Goal: Complete application form: Complete application form

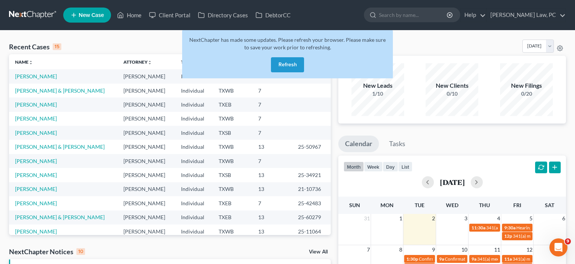
click at [291, 63] on button "Refresh" at bounding box center [287, 64] width 33 height 15
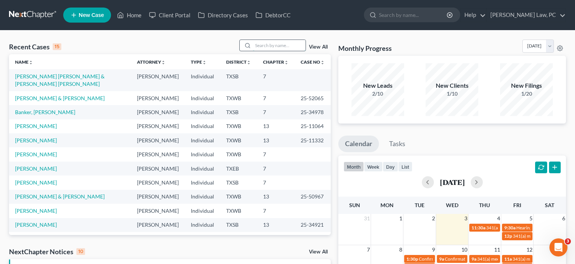
click at [266, 46] on input "search" at bounding box center [279, 45] width 53 height 11
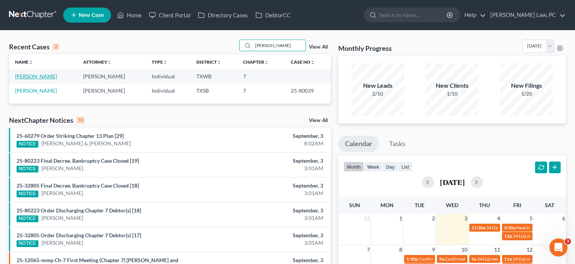
type input "woods"
click at [33, 76] on link "[PERSON_NAME]" at bounding box center [36, 76] width 42 height 6
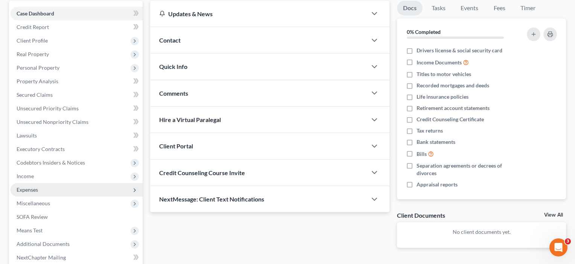
scroll to position [84, 0]
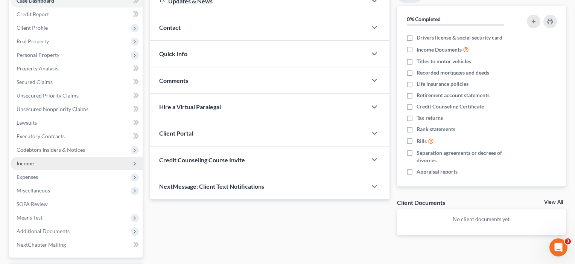
click at [26, 165] on span "Income" at bounding box center [25, 163] width 17 height 6
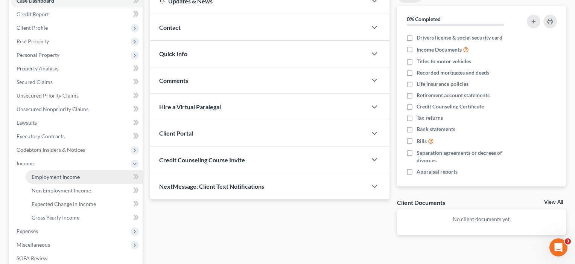
click at [50, 178] on span "Employment Income" at bounding box center [56, 176] width 48 height 6
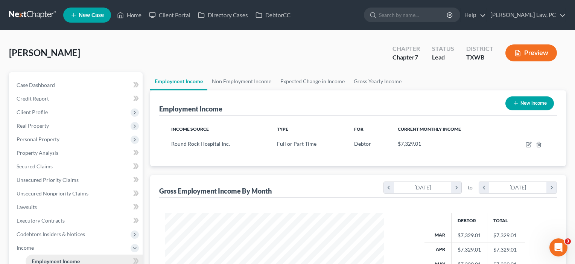
scroll to position [135, 234]
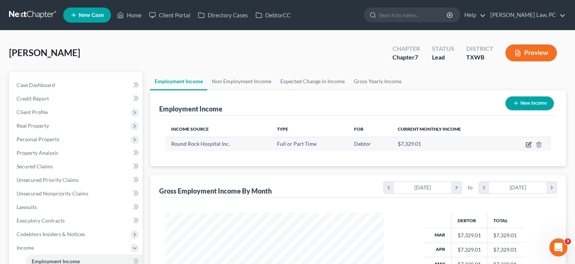
click at [528, 144] on icon "button" at bounding box center [528, 144] width 6 height 6
select select "0"
select select "45"
select select "2"
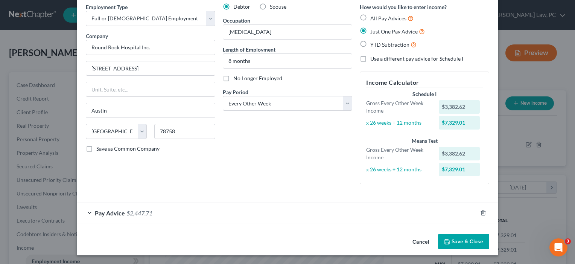
scroll to position [31, 0]
click at [463, 240] on button "Save & Close" at bounding box center [463, 242] width 51 height 16
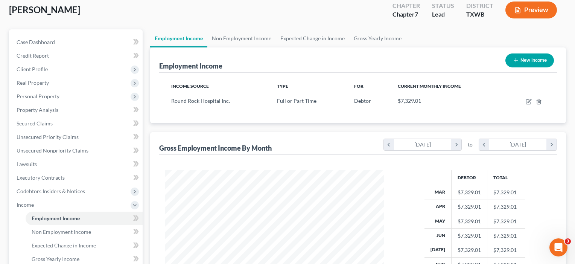
scroll to position [43, 0]
click at [32, 67] on span "Client Profile" at bounding box center [32, 69] width 31 height 6
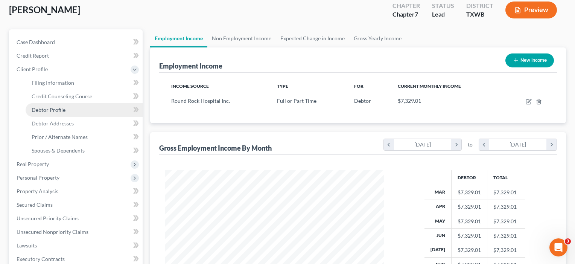
click at [48, 112] on span "Debtor Profile" at bounding box center [49, 109] width 34 height 6
select select "3"
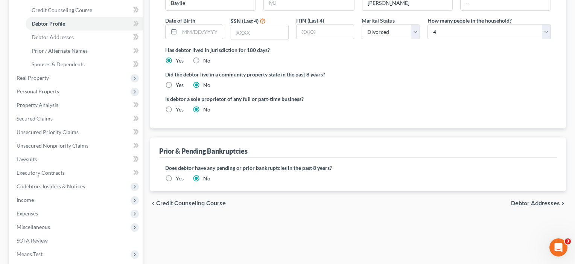
scroll to position [129, 0]
click at [28, 200] on span "Income" at bounding box center [25, 199] width 17 height 6
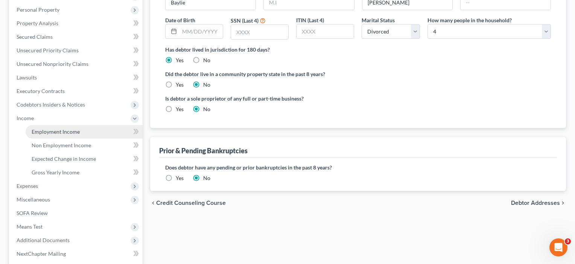
click at [49, 134] on span "Employment Income" at bounding box center [56, 131] width 48 height 6
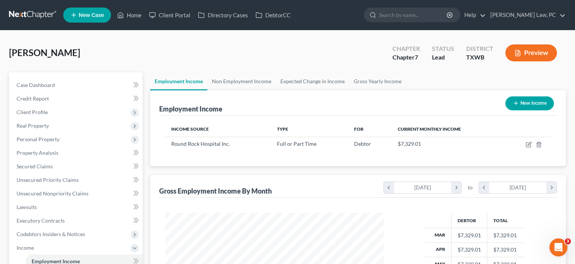
scroll to position [54, 0]
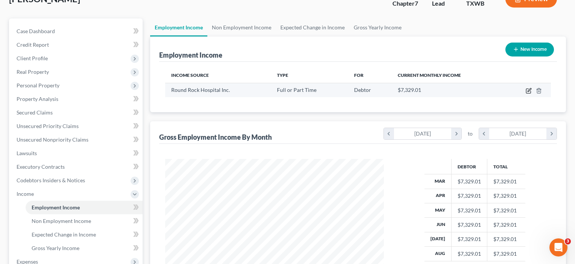
click at [528, 92] on icon "button" at bounding box center [528, 91] width 6 height 6
select select "0"
select select "45"
select select "2"
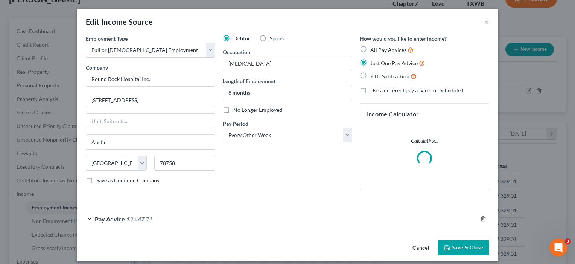
click at [454, 246] on button "Save & Close" at bounding box center [463, 248] width 51 height 16
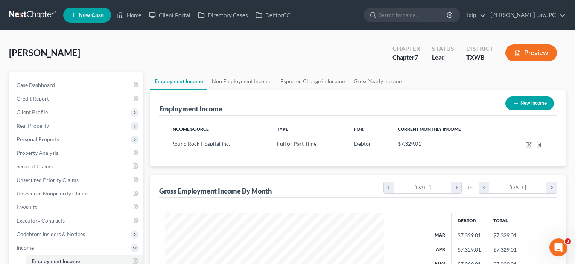
scroll to position [0, 0]
click at [45, 113] on span "Client Profile" at bounding box center [32, 112] width 31 height 6
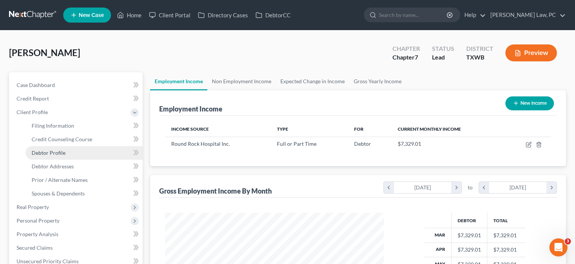
click at [46, 153] on span "Debtor Profile" at bounding box center [49, 152] width 34 height 6
select select "3"
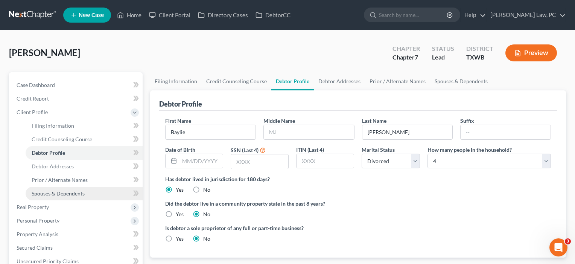
click at [45, 194] on span "Spouses & Dependents" at bounding box center [58, 193] width 53 height 6
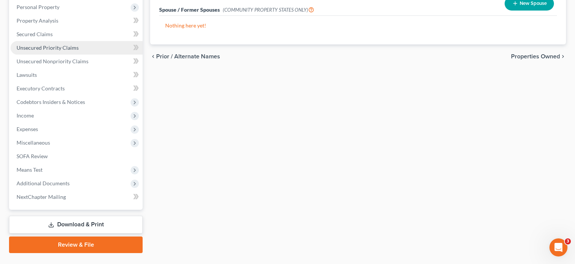
scroll to position [214, 0]
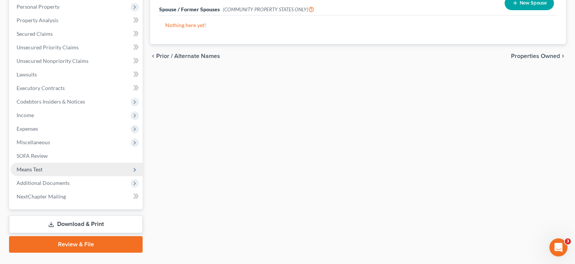
click at [33, 166] on span "Means Test" at bounding box center [30, 169] width 26 height 6
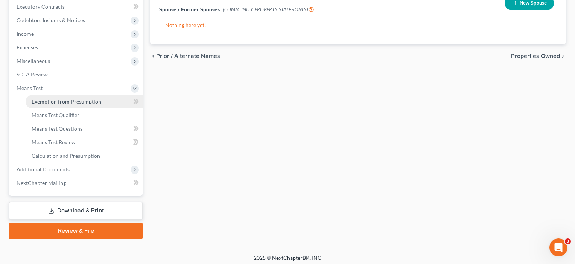
click at [67, 99] on span "Exemption from Presumption" at bounding box center [67, 101] width 70 height 6
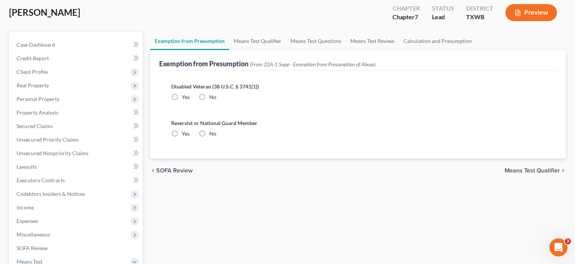
radio input "true"
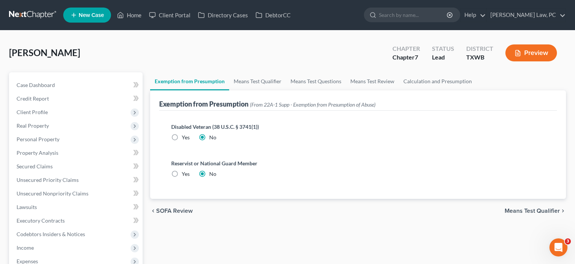
click at [516, 211] on span "Means Test Qualifier" at bounding box center [531, 211] width 55 height 6
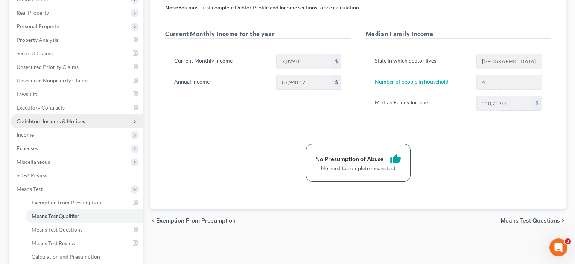
scroll to position [109, 0]
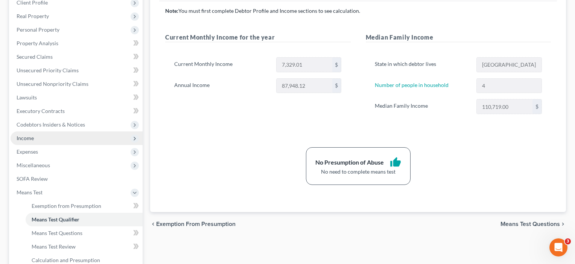
click at [31, 140] on span "Income" at bounding box center [25, 138] width 17 height 6
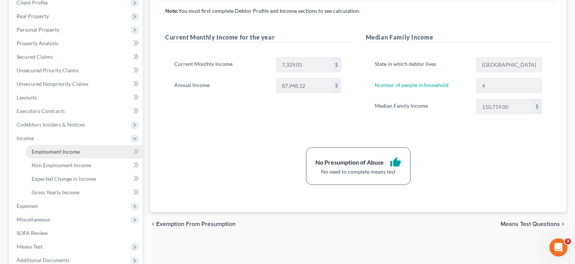
click at [47, 150] on span "Employment Income" at bounding box center [56, 151] width 48 height 6
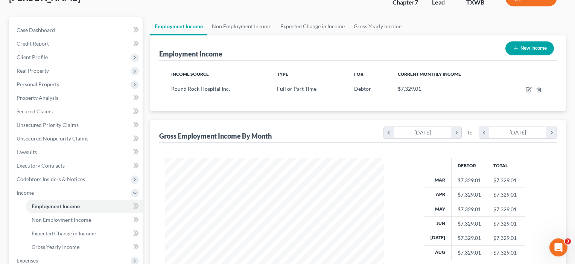
scroll to position [56, 0]
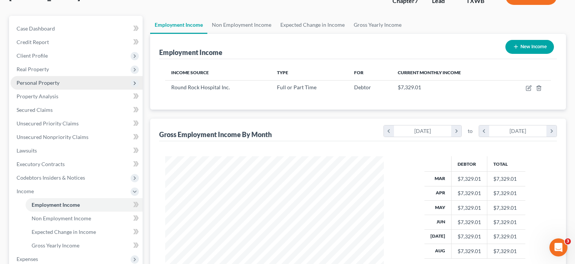
click at [38, 82] on span "Personal Property" at bounding box center [38, 82] width 43 height 6
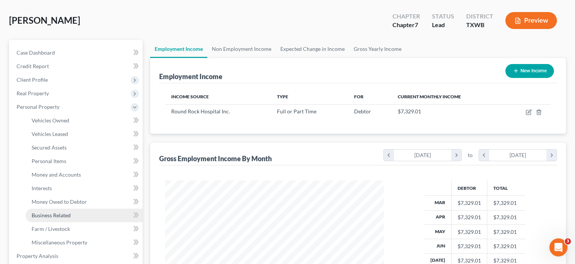
scroll to position [18, 0]
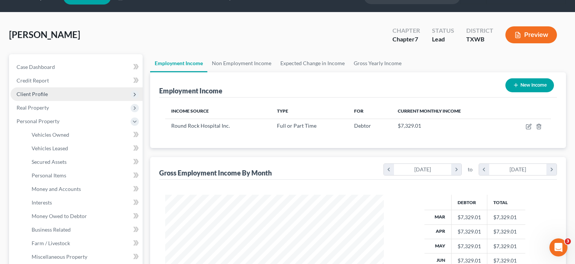
click at [35, 90] on span "Client Profile" at bounding box center [77, 94] width 132 height 14
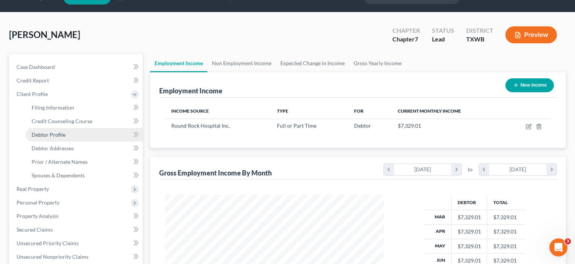
click at [44, 135] on span "Debtor Profile" at bounding box center [49, 134] width 34 height 6
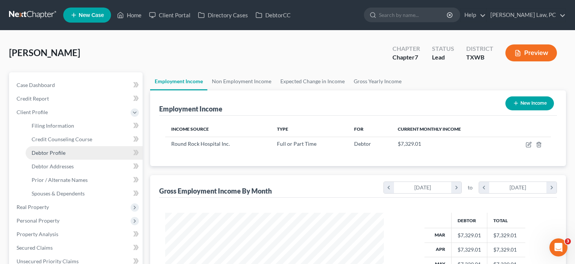
select select "3"
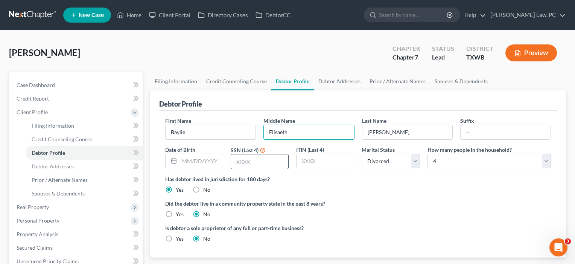
type input "Elisaeth"
click at [245, 162] on input "text" at bounding box center [259, 161] width 57 height 14
type input "8676"
type input "[DATE]"
click at [168, 205] on label "Did the debtor live in a community property state in the past 8 years?" at bounding box center [357, 203] width 385 height 8
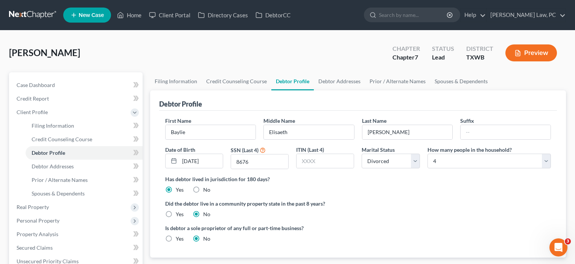
click at [176, 211] on label "Yes" at bounding box center [180, 214] width 8 height 8
click at [179, 211] on input "Yes" at bounding box center [181, 212] width 5 height 5
radio input "true"
radio input "false"
click at [176, 238] on label "Yes" at bounding box center [180, 239] width 8 height 8
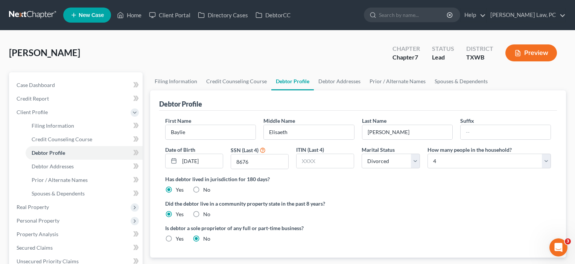
click at [179, 238] on input "Yes" at bounding box center [181, 237] width 5 height 5
radio input "true"
radio input "false"
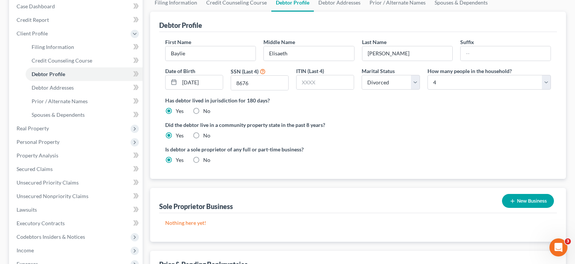
scroll to position [120, 0]
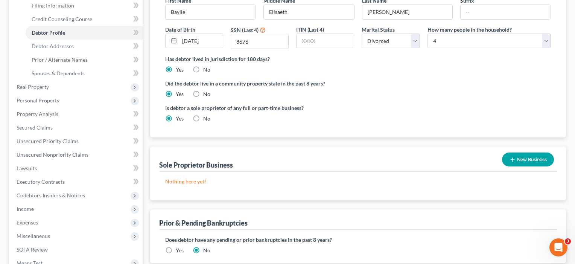
click at [529, 158] on button "New Business" at bounding box center [528, 159] width 52 height 14
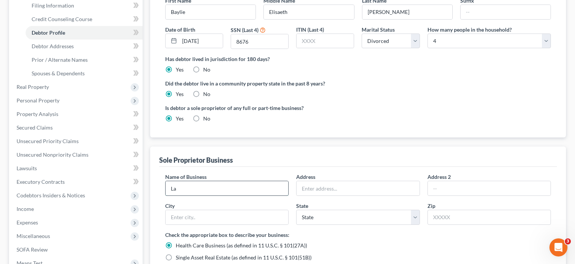
type input "L"
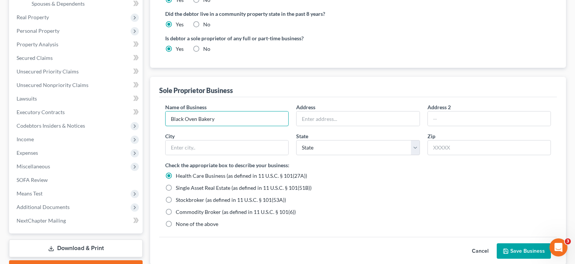
scroll to position [205, 0]
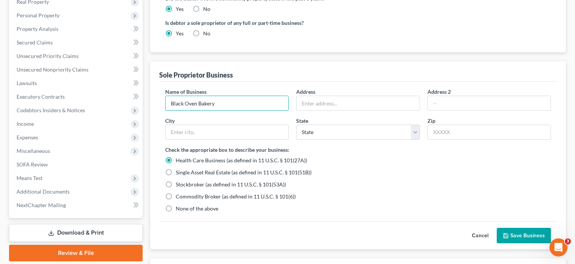
type input "Black Oven Bakery"
click at [176, 206] on label "None of the above" at bounding box center [197, 209] width 42 height 8
click at [179, 206] on input "None of the above" at bounding box center [181, 207] width 5 height 5
radio input "true"
radio input "false"
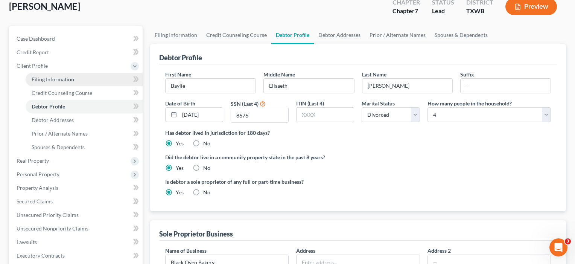
scroll to position [41, 0]
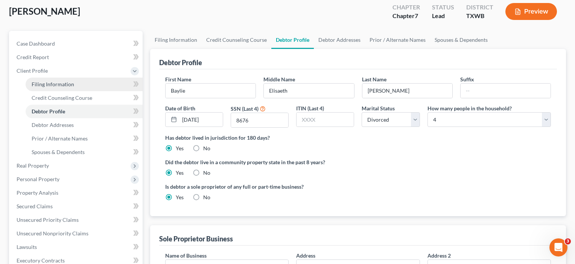
click at [60, 89] on link "Filing Information" at bounding box center [84, 84] width 117 height 14
select select "1"
select select "0"
select select "80"
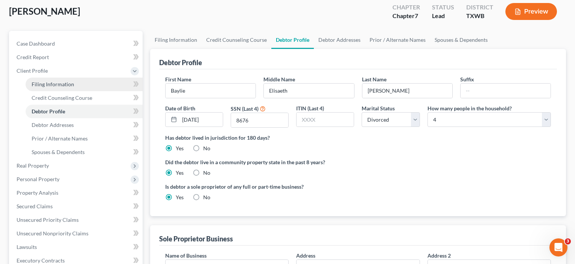
select select "0"
select select "45"
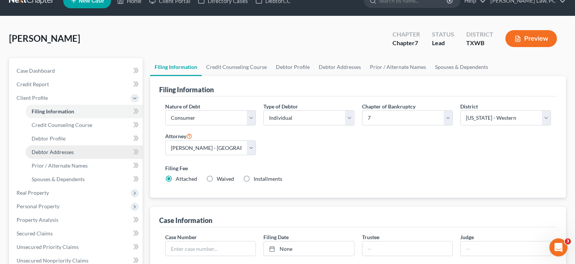
scroll to position [20, 0]
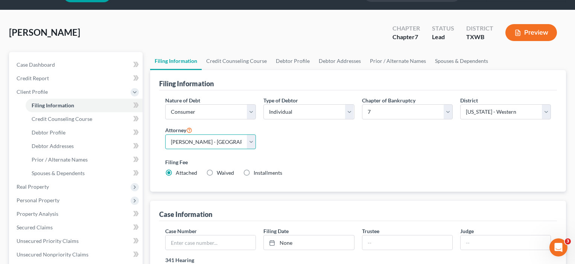
select select "1"
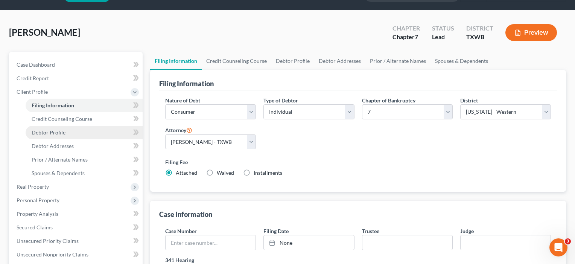
click at [61, 133] on span "Debtor Profile" at bounding box center [49, 132] width 34 height 6
select select "3"
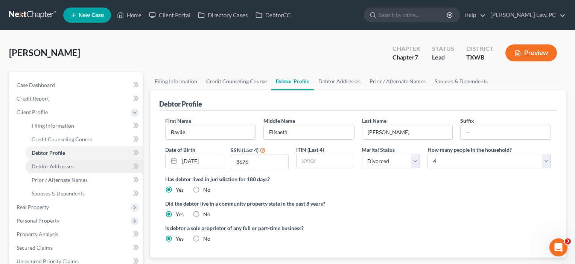
click at [53, 165] on span "Debtor Addresses" at bounding box center [53, 166] width 42 height 6
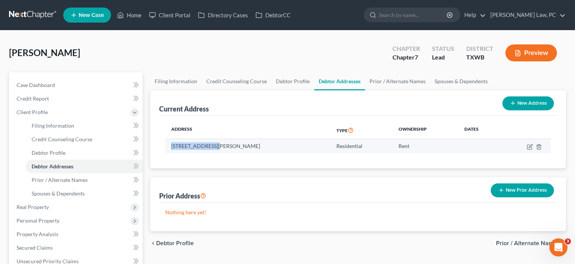
drag, startPoint x: 172, startPoint y: 147, endPoint x: 213, endPoint y: 148, distance: 41.0
click at [213, 148] on td "[STREET_ADDRESS][PERSON_NAME]" at bounding box center [247, 146] width 165 height 14
copy td "609 [PERSON_NAME] bend"
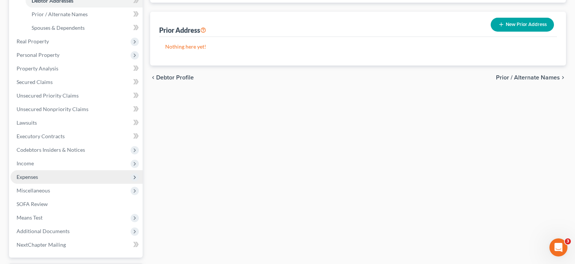
scroll to position [166, 0]
click at [36, 177] on span "Expenses" at bounding box center [27, 176] width 21 height 6
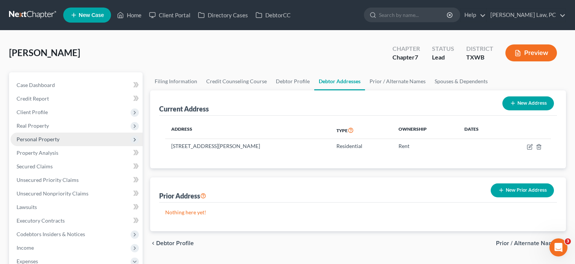
scroll to position [0, 0]
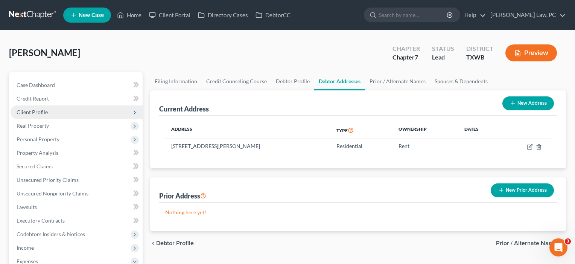
click at [53, 113] on span "Client Profile" at bounding box center [77, 112] width 132 height 14
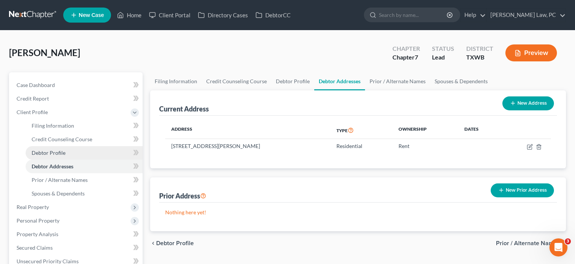
click at [56, 150] on span "Debtor Profile" at bounding box center [49, 152] width 34 height 6
select select "3"
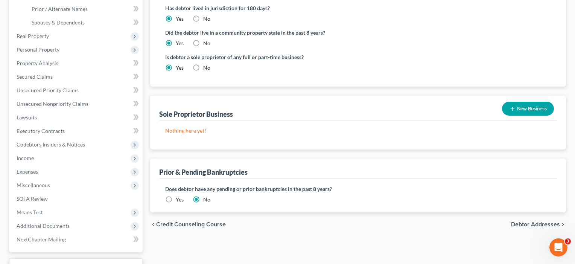
scroll to position [156, 0]
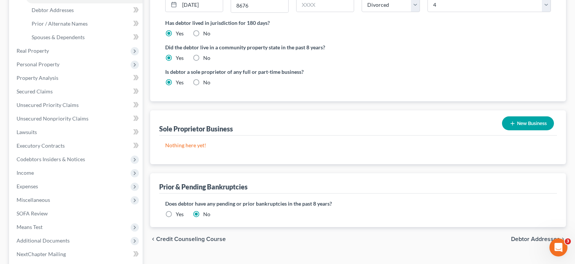
click at [527, 123] on button "New Business" at bounding box center [528, 123] width 52 height 14
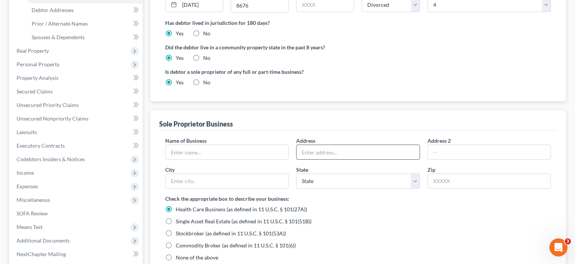
paste input "609 [PERSON_NAME] bend"
type input "609 [PERSON_NAME] bend"
type input "76502"
click at [391, 150] on input "609 [PERSON_NAME] bend" at bounding box center [357, 152] width 123 height 14
type input "[DEMOGRAPHIC_DATA]"
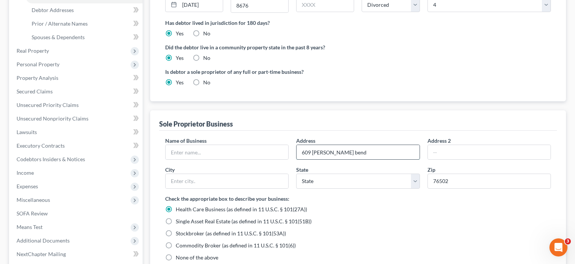
select select "45"
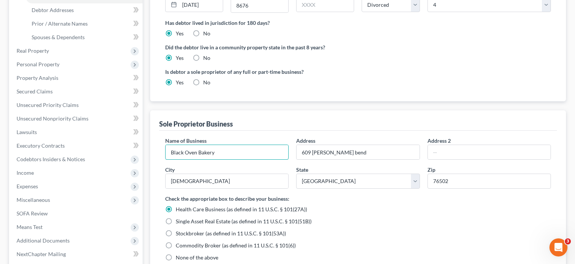
type input "Black Oven Bakery"
click at [376, 228] on div "Check the appropriate box to describe your business: Health Care Business (as d…" at bounding box center [357, 227] width 385 height 67
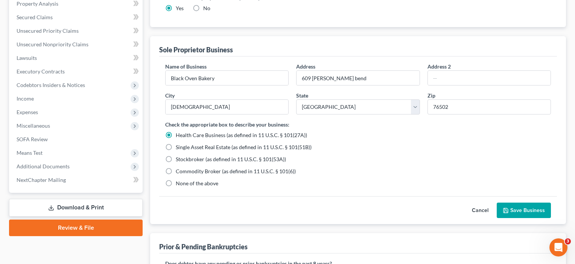
scroll to position [211, 0]
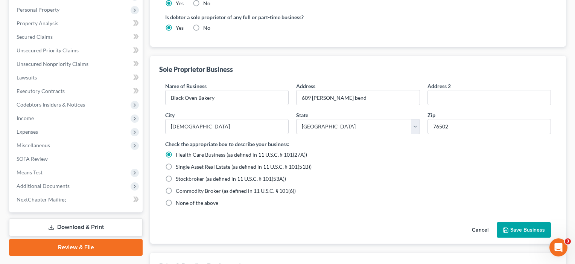
click at [518, 228] on button "Save Business" at bounding box center [523, 230] width 54 height 16
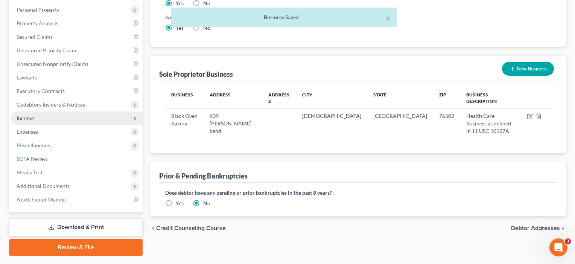
click at [32, 118] on span "Income" at bounding box center [25, 118] width 17 height 6
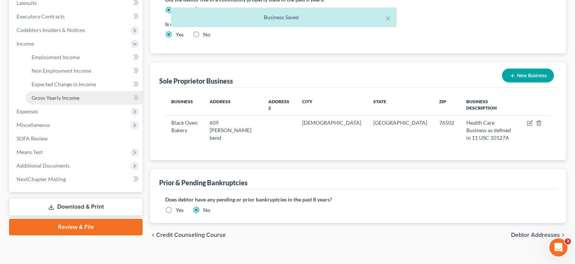
click at [56, 99] on span "Gross Yearly Income" at bounding box center [56, 97] width 48 height 6
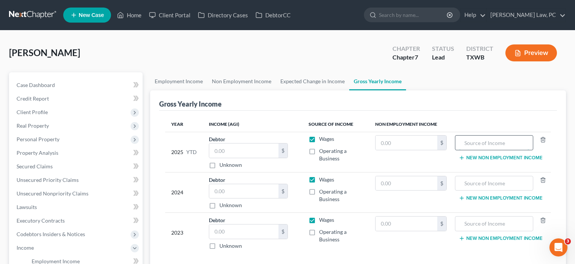
click at [482, 143] on input "text" at bounding box center [494, 142] width 70 height 14
type input "Oven Bakery job"
click at [389, 145] on input "text" at bounding box center [406, 142] width 62 height 14
type input "10"
click at [424, 165] on td "10 $" at bounding box center [410, 152] width 83 height 40
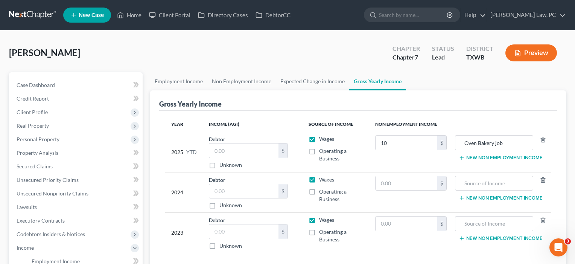
click at [487, 155] on button "New Non Employment Income" at bounding box center [500, 158] width 84 height 6
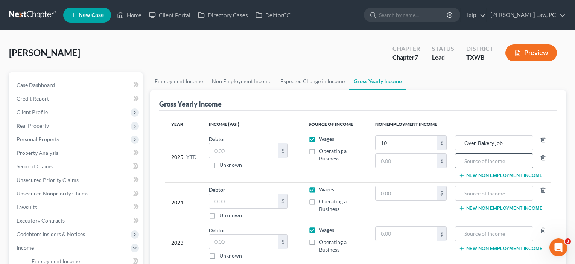
click at [472, 159] on input "text" at bounding box center [494, 160] width 70 height 14
type input "Plasma Donation"
click at [428, 173] on td "10 $ $" at bounding box center [410, 157] width 83 height 50
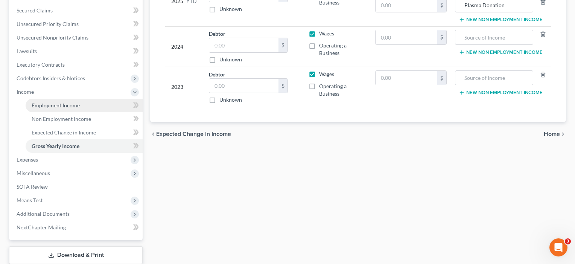
scroll to position [158, 0]
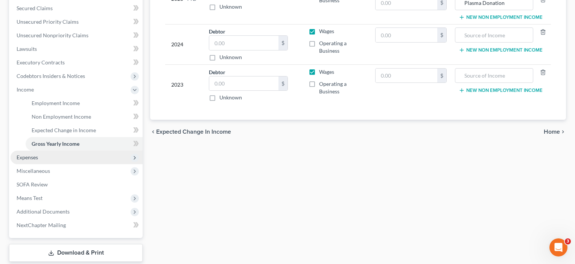
click at [26, 156] on span "Expenses" at bounding box center [27, 157] width 21 height 6
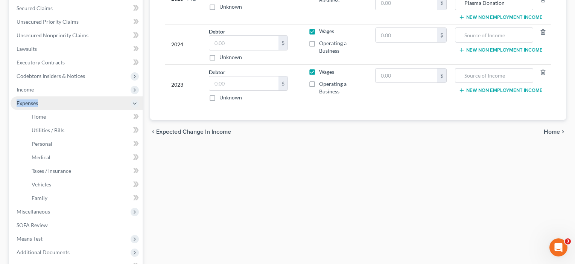
click at [26, 106] on span "Expenses" at bounding box center [27, 103] width 21 height 6
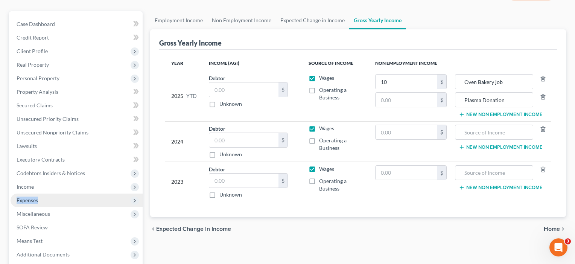
scroll to position [76, 0]
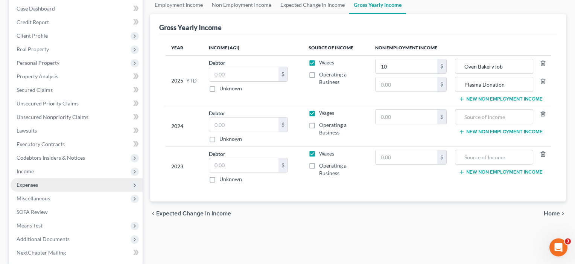
click at [34, 182] on span "Expenses" at bounding box center [27, 184] width 21 height 6
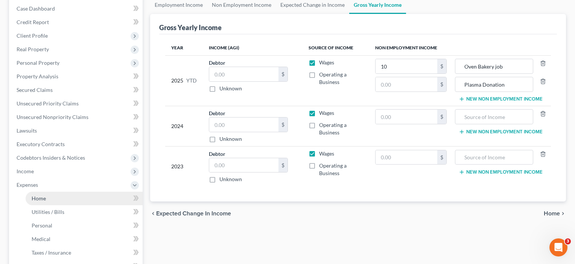
click at [33, 197] on span "Home" at bounding box center [39, 198] width 14 height 6
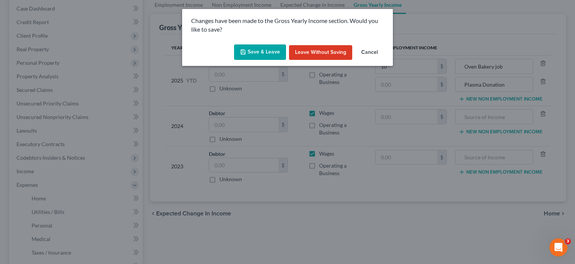
click at [258, 54] on button "Save & Leave" at bounding box center [260, 52] width 52 height 16
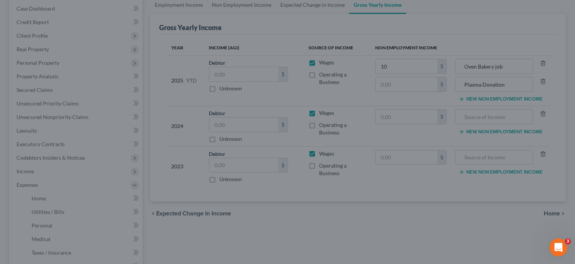
type input "Plasma Donation"
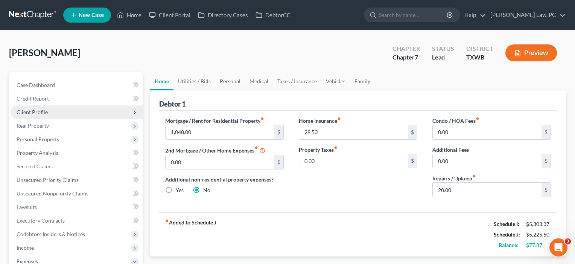
click at [41, 113] on span "Client Profile" at bounding box center [32, 112] width 31 height 6
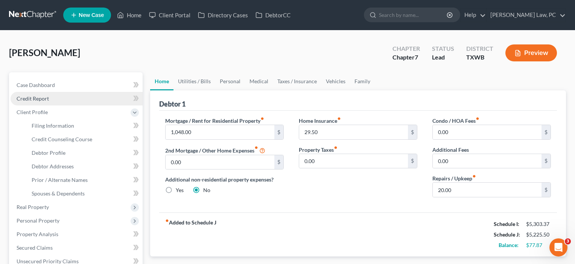
click at [42, 102] on link "Credit Report" at bounding box center [77, 99] width 132 height 14
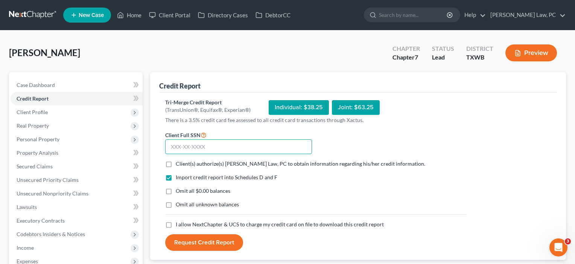
click at [190, 143] on input "text" at bounding box center [238, 146] width 147 height 15
type input "131-84-8676"
click at [176, 165] on label "Client(s) authorize(s) Hooman Khoshnood Law, PC to obtain information regarding…" at bounding box center [300, 164] width 249 height 8
click at [179, 165] on input "Client(s) authorize(s) Hooman Khoshnood Law, PC to obtain information regarding…" at bounding box center [181, 162] width 5 height 5
checkbox input "true"
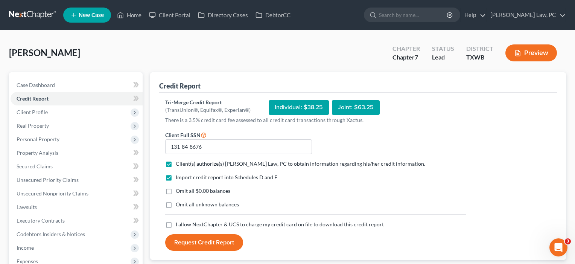
click at [176, 224] on label "I allow NextChapter & UCS to charge my credit card on file to download this cre…" at bounding box center [280, 224] width 208 height 8
click at [179, 224] on input "I allow NextChapter & UCS to charge my credit card on file to download this cre…" at bounding box center [181, 222] width 5 height 5
checkbox input "true"
click at [202, 242] on button "Request Credit Report" at bounding box center [204, 242] width 78 height 17
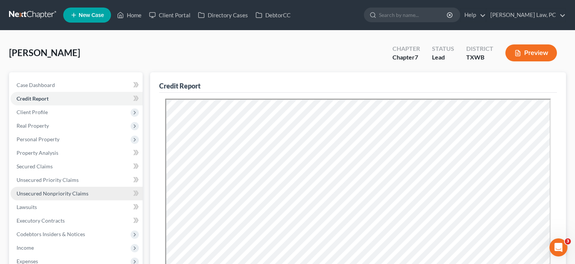
scroll to position [7, 0]
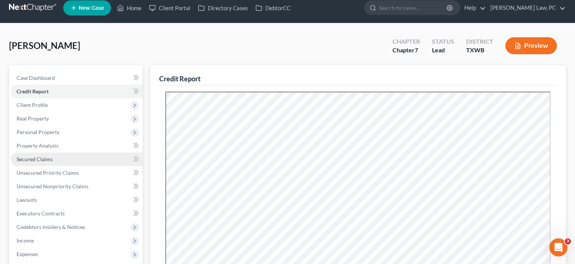
click at [41, 158] on span "Secured Claims" at bounding box center [35, 159] width 36 height 6
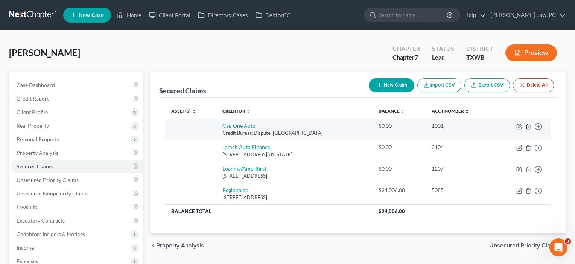
click at [528, 127] on line "button" at bounding box center [528, 127] width 0 height 2
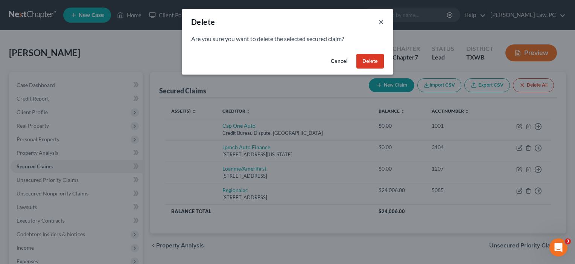
click at [381, 20] on button "×" at bounding box center [380, 21] width 5 height 9
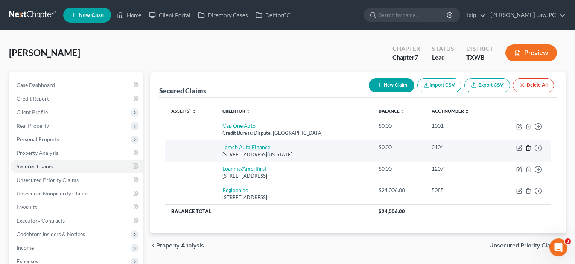
click at [528, 148] on line "button" at bounding box center [528, 148] width 0 height 2
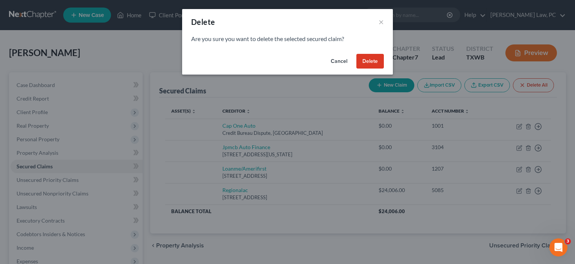
click at [367, 59] on button "Delete" at bounding box center [369, 61] width 27 height 15
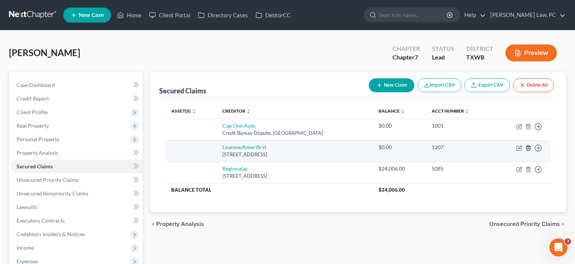
click at [529, 147] on icon "button" at bounding box center [528, 148] width 6 height 6
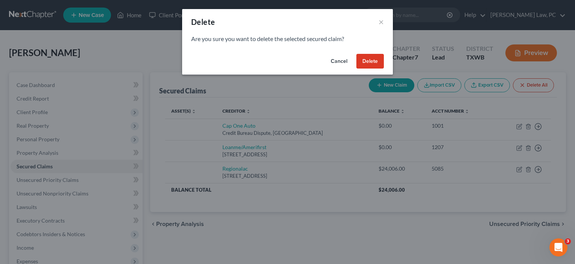
click at [366, 60] on button "Delete" at bounding box center [369, 61] width 27 height 15
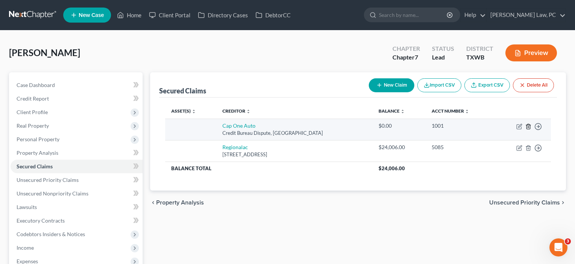
click at [528, 127] on icon "button" at bounding box center [528, 126] width 6 height 6
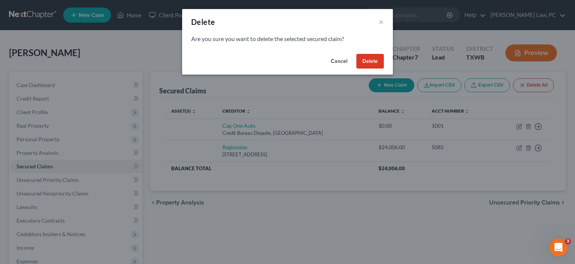
click at [371, 57] on button "Delete" at bounding box center [369, 61] width 27 height 15
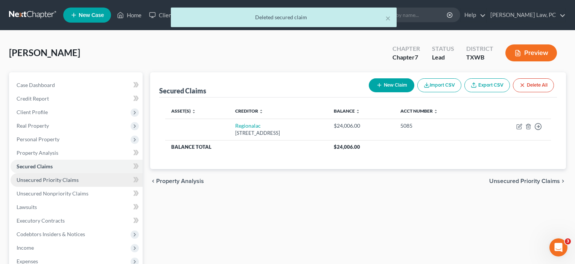
click at [52, 181] on span "Unsecured Priority Claims" at bounding box center [48, 179] width 62 height 6
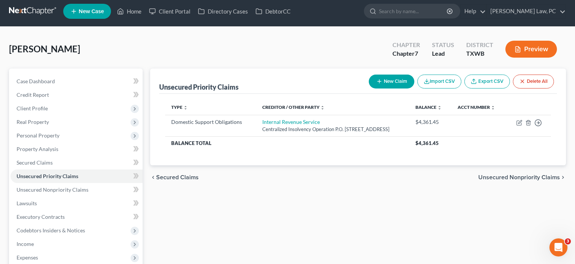
scroll to position [4, 0]
click at [387, 80] on button "New Claim" at bounding box center [392, 81] width 46 height 14
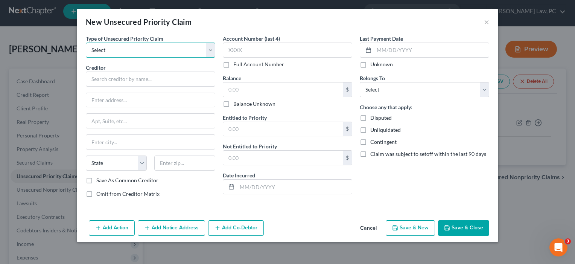
select select "0"
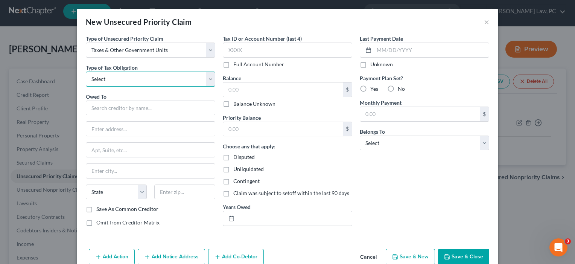
select select "2"
click at [102, 109] on input "text" at bounding box center [150, 107] width 129 height 15
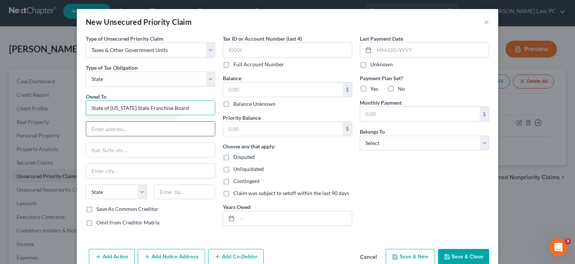
type input "State of [US_STATE] State Franchise Board"
type input "PO Box 942867"
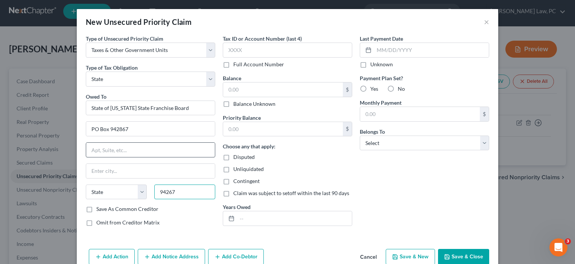
type input "94267"
type input "Sacramento"
select select "4"
click at [96, 211] on label "Save As Common Creditor" at bounding box center [127, 209] width 62 height 8
click at [99, 210] on input "Save As Common Creditor" at bounding box center [101, 207] width 5 height 5
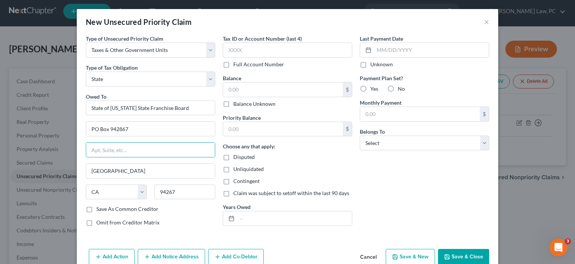
checkbox input "true"
click at [246, 86] on input "text" at bounding box center [283, 89] width 120 height 14
type input "4,023.42"
click at [248, 221] on input "text" at bounding box center [294, 218] width 115 height 14
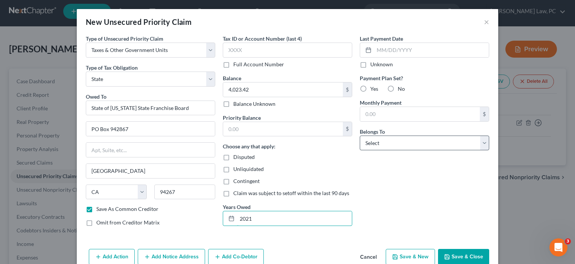
type input "2021"
select select "0"
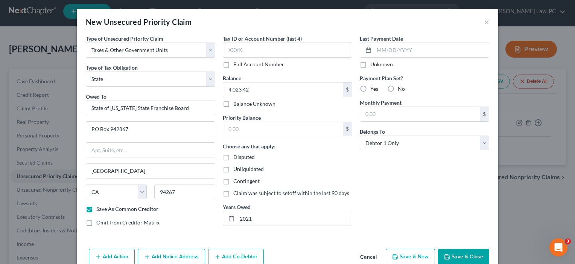
click at [398, 85] on label "No" at bounding box center [401, 89] width 7 height 8
click at [401, 85] on input "No" at bounding box center [403, 87] width 5 height 5
radio input "true"
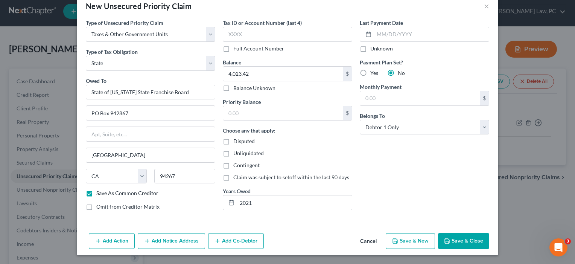
scroll to position [16, 0]
click at [458, 239] on button "Save & Close" at bounding box center [463, 241] width 51 height 16
checkbox input "false"
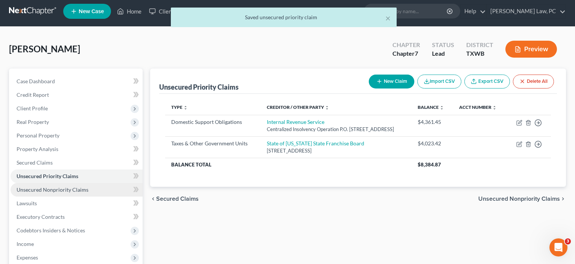
click at [38, 187] on span "Unsecured Nonpriority Claims" at bounding box center [53, 189] width 72 height 6
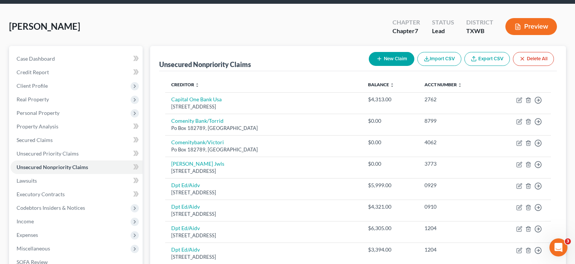
scroll to position [26, 0]
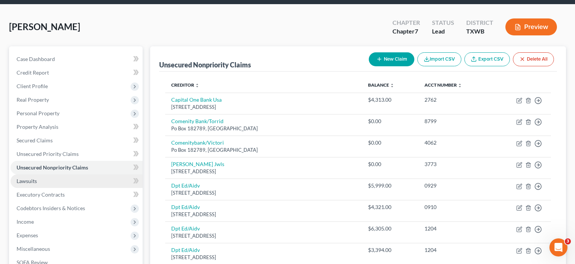
click at [39, 182] on link "Lawsuits" at bounding box center [77, 181] width 132 height 14
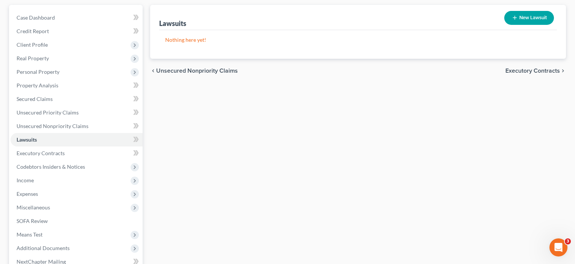
scroll to position [68, 0]
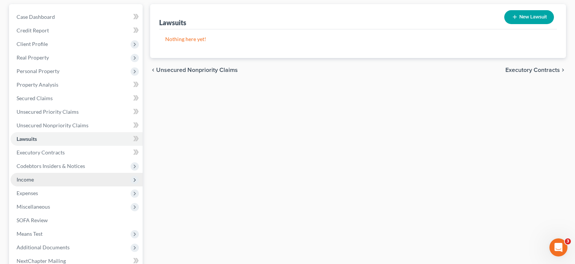
click at [30, 181] on span "Income" at bounding box center [25, 179] width 17 height 6
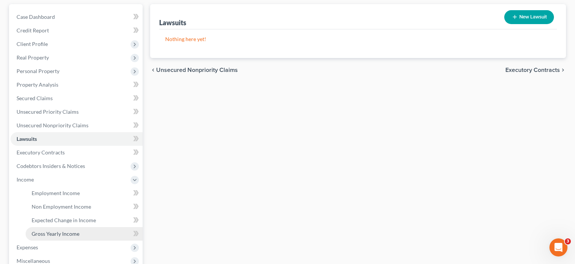
click at [54, 234] on span "Gross Yearly Income" at bounding box center [56, 233] width 48 height 6
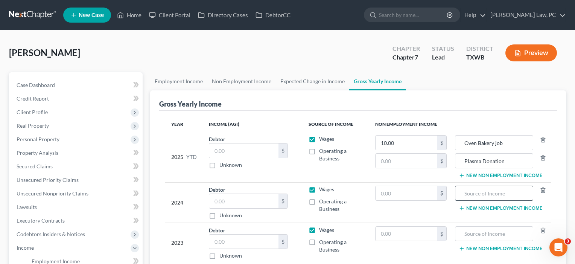
click at [465, 196] on input "text" at bounding box center [494, 193] width 70 height 14
type input "Food Delivery"
click at [408, 196] on input "text" at bounding box center [406, 193] width 62 height 14
type input "1,332"
click at [396, 161] on input "text" at bounding box center [406, 160] width 62 height 14
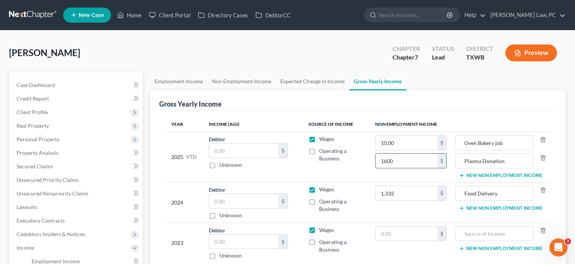
type input "1,600"
click at [421, 217] on td "1,332 $" at bounding box center [410, 202] width 83 height 40
click at [481, 175] on button "New Non Employment Income" at bounding box center [500, 175] width 84 height 6
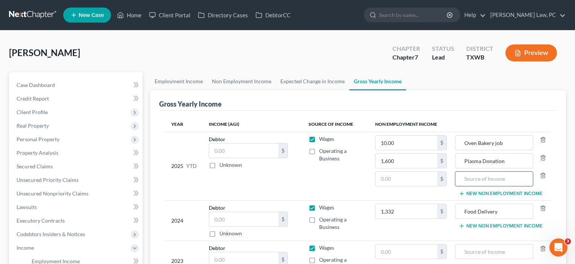
click at [470, 180] on input "text" at bounding box center [494, 178] width 70 height 14
type input "Food Delivery"
click at [348, 179] on td "Wages Operating a Business" at bounding box center [335, 166] width 67 height 68
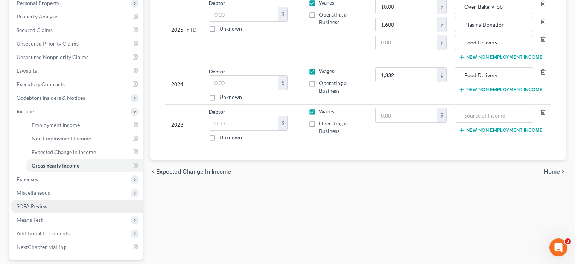
scroll to position [146, 0]
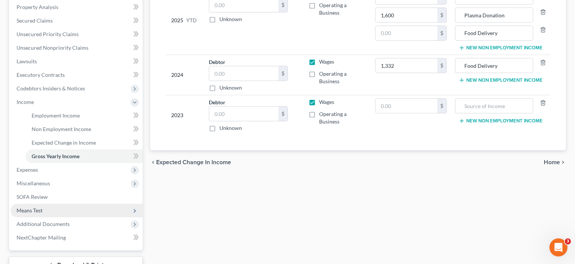
click at [35, 213] on span "Means Test" at bounding box center [30, 210] width 26 height 6
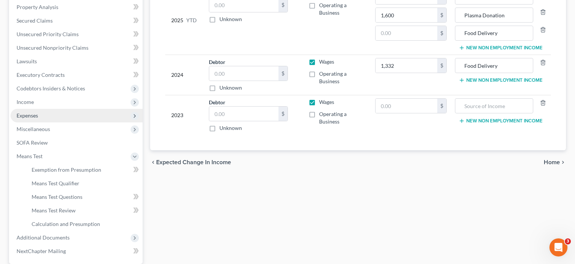
click at [33, 115] on span "Expenses" at bounding box center [27, 115] width 21 height 6
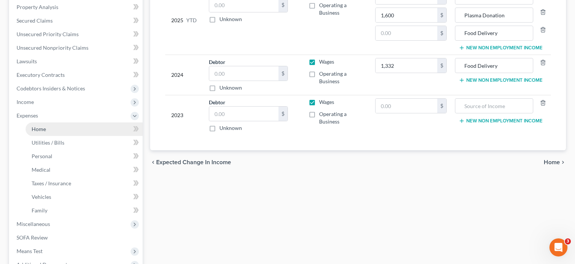
click at [49, 125] on link "Home" at bounding box center [84, 129] width 117 height 14
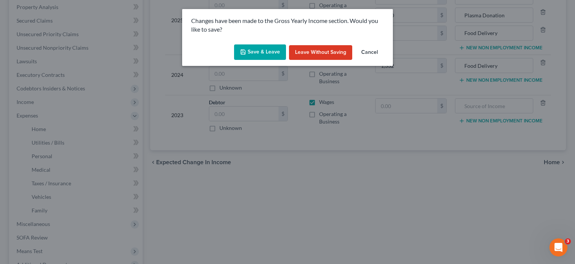
click at [265, 49] on button "Save & Leave" at bounding box center [260, 52] width 52 height 16
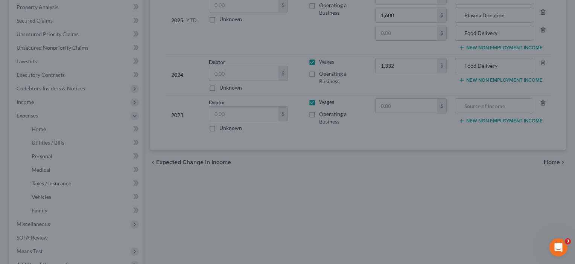
type input "1,600.00"
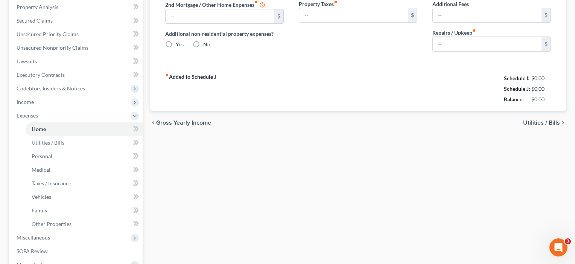
type input "1,048.00"
type input "0.00"
radio input "true"
type input "29.50"
type input "0.00"
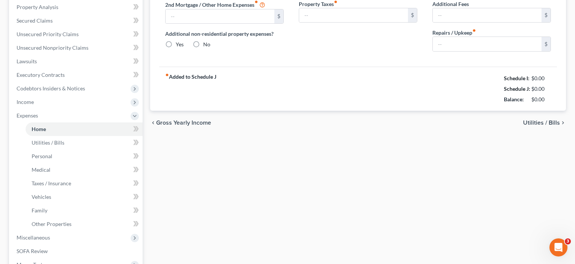
type input "0.00"
type input "20.00"
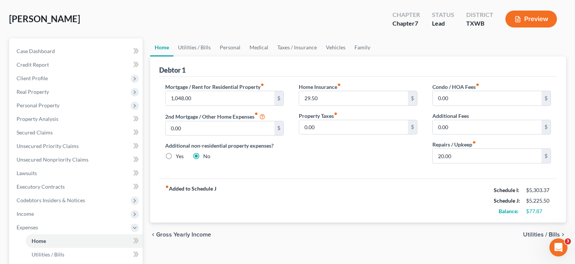
scroll to position [35, 0]
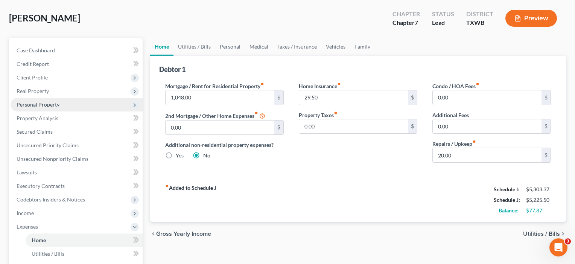
click at [40, 105] on span "Personal Property" at bounding box center [38, 104] width 43 height 6
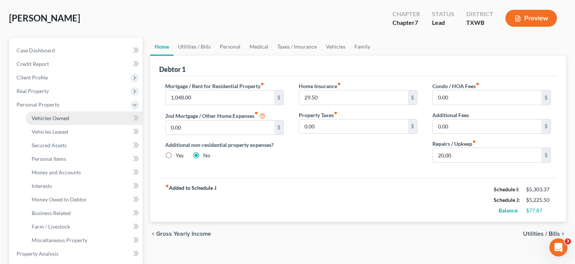
click at [62, 118] on span "Vehicles Owned" at bounding box center [51, 118] width 38 height 6
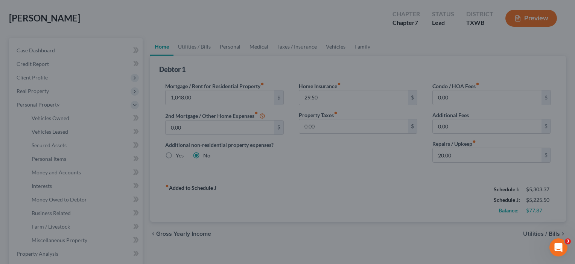
click at [141, 172] on div at bounding box center [287, 132] width 575 height 264
click at [194, 82] on div at bounding box center [287, 132] width 575 height 264
click at [83, 17] on div at bounding box center [287, 132] width 575 height 264
click at [100, 34] on div at bounding box center [287, 132] width 575 height 264
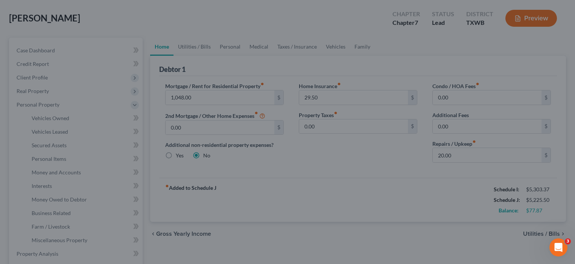
click at [62, 77] on div at bounding box center [287, 132] width 575 height 264
click at [40, 80] on div at bounding box center [287, 132] width 575 height 264
click at [41, 97] on div at bounding box center [287, 132] width 575 height 264
click at [47, 156] on div at bounding box center [287, 132] width 575 height 264
click at [47, 164] on div at bounding box center [287, 132] width 575 height 264
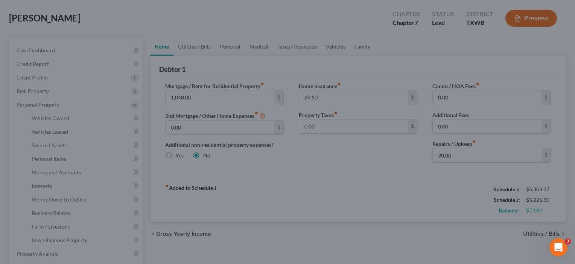
click at [48, 177] on div at bounding box center [287, 132] width 575 height 264
click at [48, 188] on div at bounding box center [287, 132] width 575 height 264
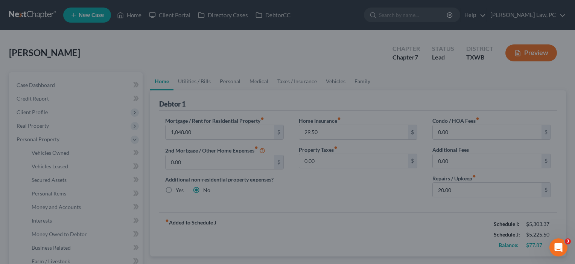
scroll to position [68, 0]
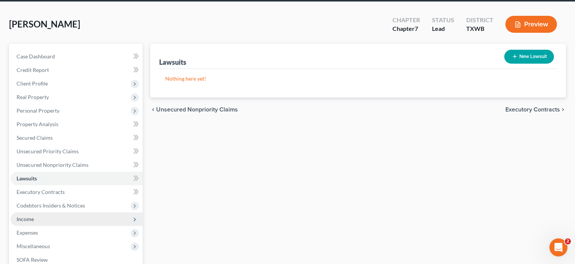
scroll to position [39, 0]
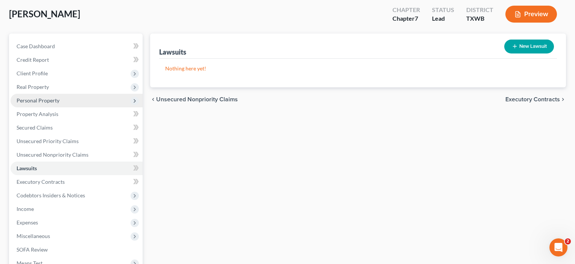
click at [39, 100] on span "Personal Property" at bounding box center [38, 100] width 43 height 6
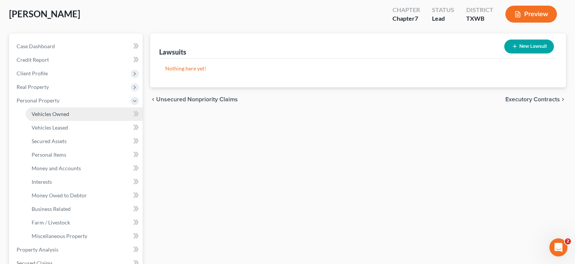
click at [41, 115] on span "Vehicles Owned" at bounding box center [51, 114] width 38 height 6
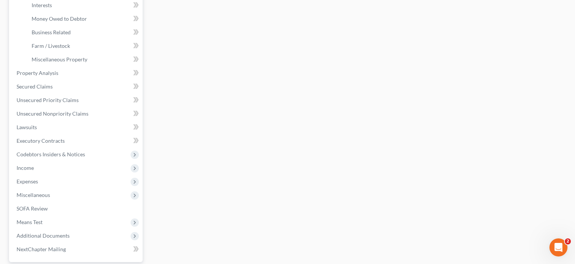
scroll to position [215, 0]
click at [29, 168] on span "Income" at bounding box center [25, 167] width 17 height 6
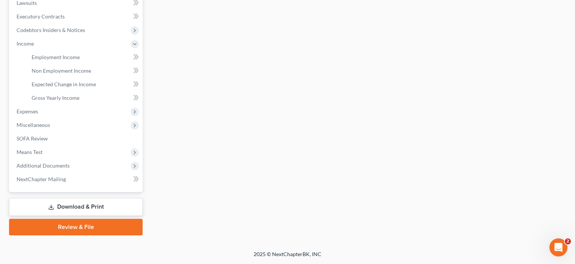
scroll to position [204, 0]
click at [55, 96] on span "Gross Yearly Income" at bounding box center [56, 97] width 48 height 6
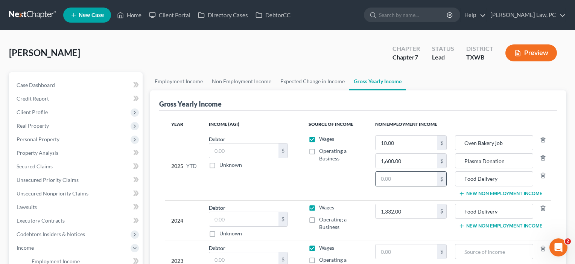
click at [405, 181] on input "text" at bounding box center [406, 178] width 62 height 14
click at [39, 135] on span "Personal Property" at bounding box center [77, 139] width 132 height 14
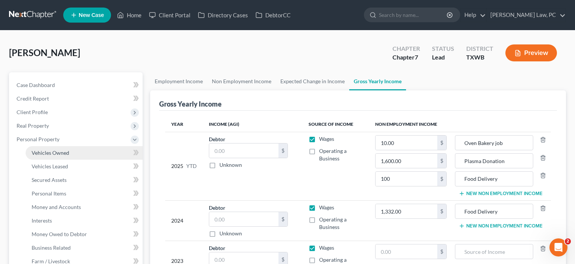
click at [47, 155] on span "Vehicles Owned" at bounding box center [51, 152] width 38 height 6
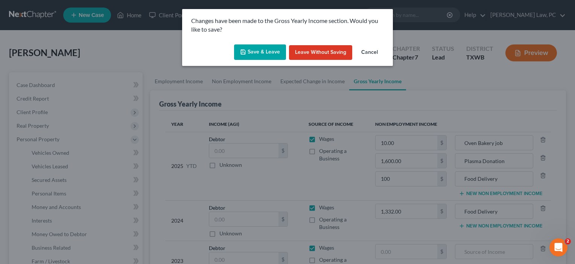
click at [259, 52] on button "Save & Leave" at bounding box center [260, 52] width 52 height 16
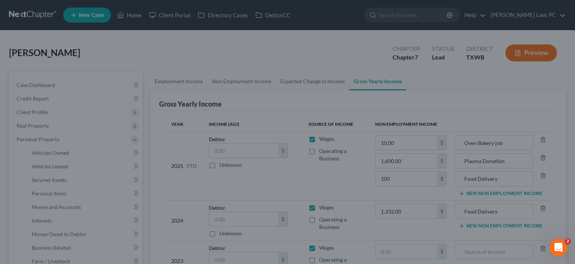
type input "100.00"
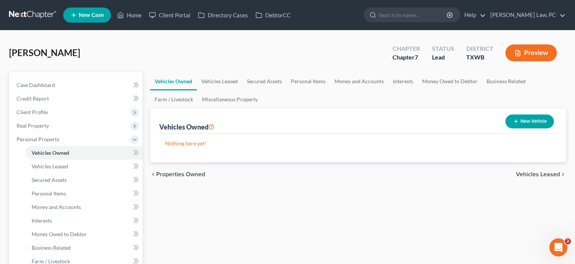
click at [535, 120] on button "New Vehicle" at bounding box center [529, 121] width 49 height 14
select select "0"
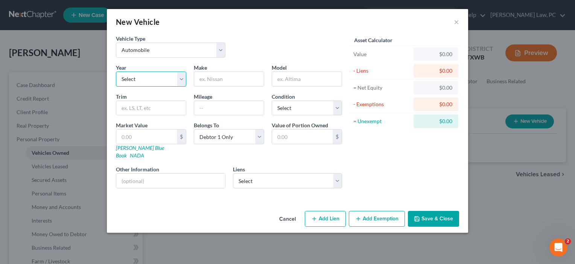
select select "6"
click at [214, 83] on input "text" at bounding box center [229, 79] width 70 height 14
type input "Chevrolet"
click at [297, 75] on input "text" at bounding box center [307, 79] width 70 height 14
type input "Equinox"
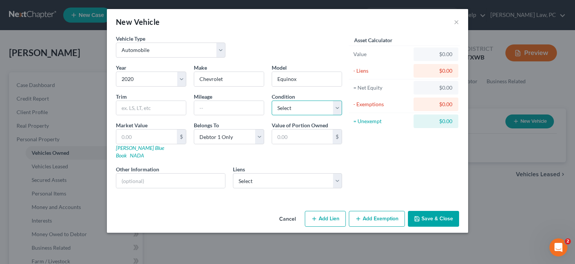
select select "1"
click at [144, 152] on link "NADA" at bounding box center [137, 155] width 14 height 6
click at [141, 138] on input "text" at bounding box center [146, 136] width 61 height 14
type input "1"
type input "1.00"
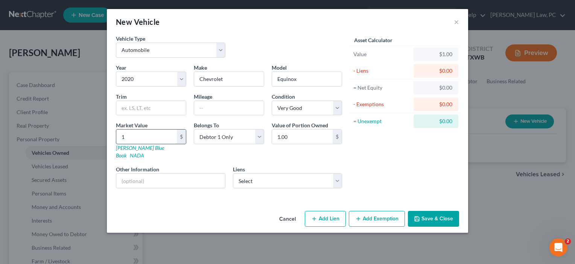
type input "16"
type input "16.00"
type input "165"
type input "165.00"
type input "1650"
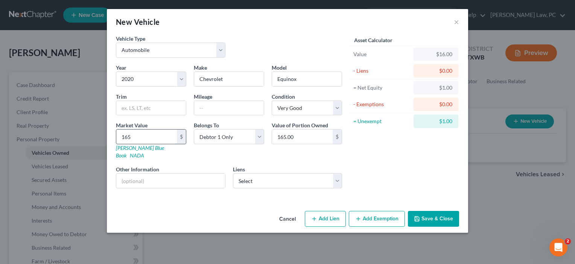
type input "1,650.00"
type input "1,6500"
type input "16,500.00"
select select "28"
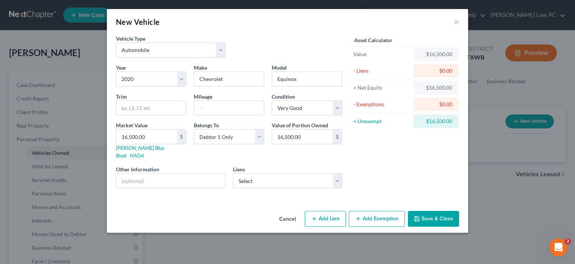
select select "0"
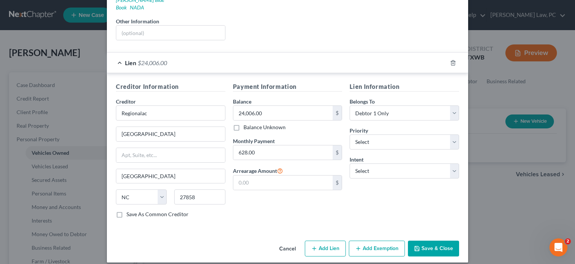
scroll to position [147, 0]
select select "0"
click at [425, 241] on button "Save & Close" at bounding box center [433, 249] width 51 height 16
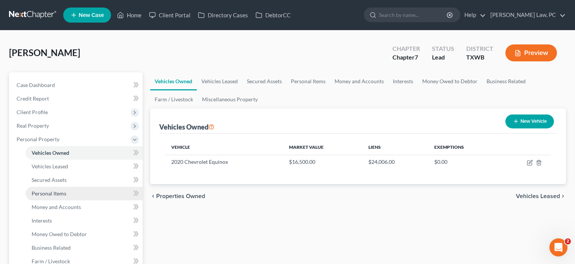
click at [55, 190] on span "Personal Items" at bounding box center [49, 193] width 35 height 6
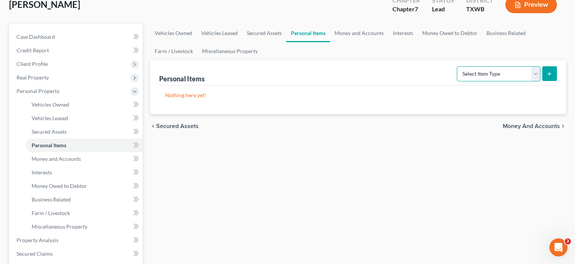
scroll to position [30, 0]
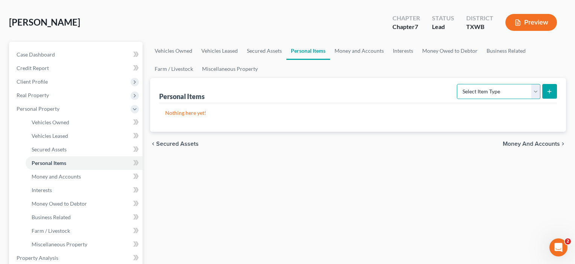
select select "clothing"
click at [551, 92] on icon "submit" at bounding box center [549, 91] width 6 height 6
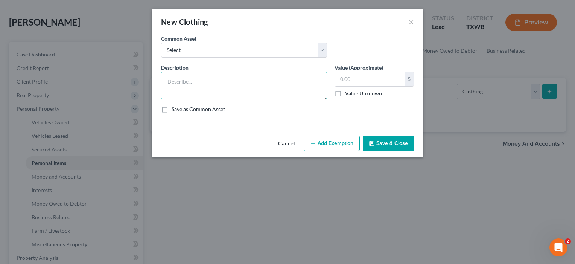
click at [194, 93] on textarea at bounding box center [244, 85] width 166 height 28
type textarea "Clothing - No Designer, No furs or leather"
click at [352, 80] on input "text" at bounding box center [370, 79] width 70 height 14
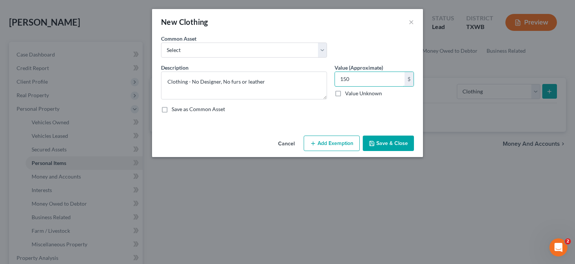
type input "150"
click at [325, 146] on button "Add Exemption" at bounding box center [331, 143] width 56 height 16
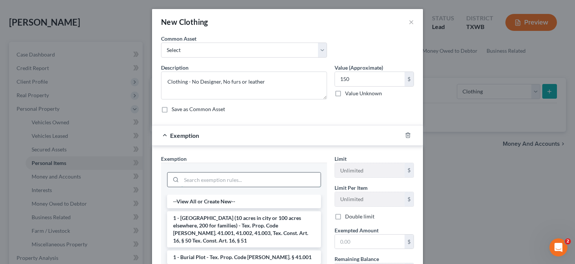
click at [228, 176] on input "search" at bounding box center [250, 179] width 139 height 14
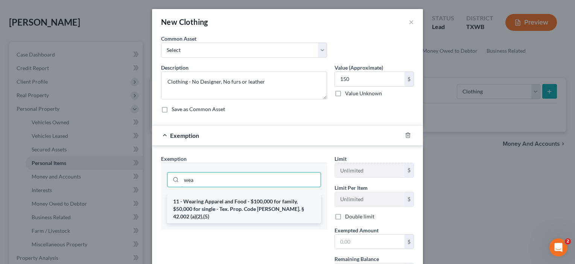
type input "wea"
click at [234, 205] on li "11 - Wearing Apparel and Food - $100,000 for family, $50,000 for single - Tex. …" at bounding box center [244, 208] width 154 height 29
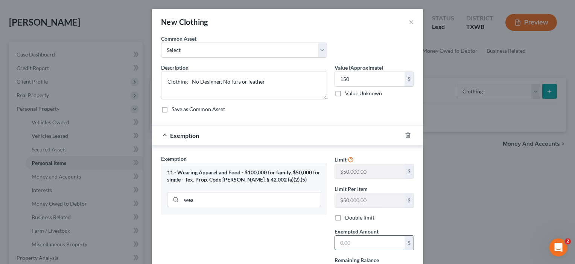
click at [347, 243] on input "text" at bounding box center [370, 242] width 70 height 14
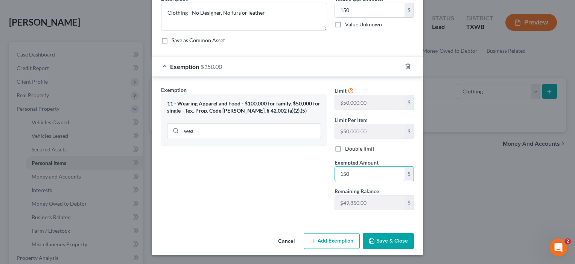
scroll to position [69, 0]
type input "150"
click at [394, 243] on button "Save & Close" at bounding box center [388, 241] width 51 height 16
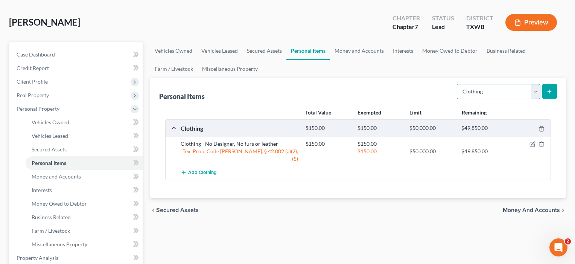
select select "electronics"
click at [546, 92] on icon "submit" at bounding box center [549, 91] width 6 height 6
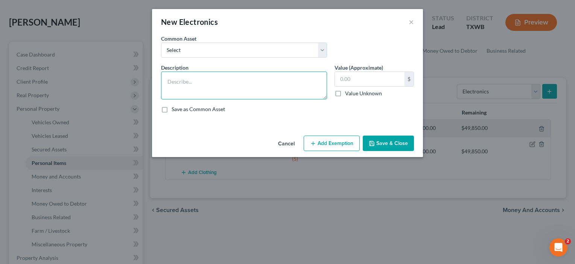
click at [183, 84] on textarea at bounding box center [244, 85] width 166 height 28
type textarea "Cell phone, laptop, 1 tablet, 1 TV and 1 projector"
click at [349, 83] on input "text" at bounding box center [370, 79] width 70 height 14
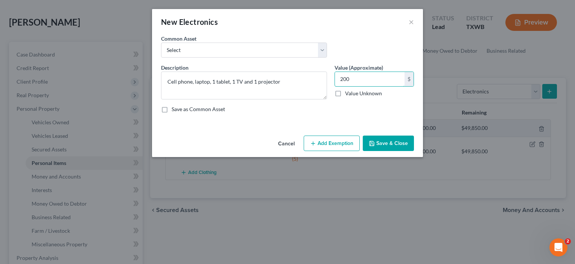
type input "200"
click at [326, 141] on button "Add Exemption" at bounding box center [331, 143] width 56 height 16
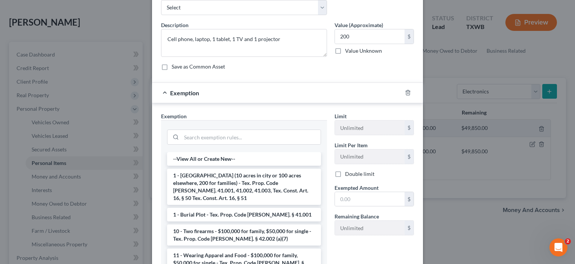
scroll to position [43, 0]
click at [350, 203] on input "text" at bounding box center [370, 198] width 70 height 14
type input "200"
click at [214, 135] on input "search" at bounding box center [250, 136] width 139 height 14
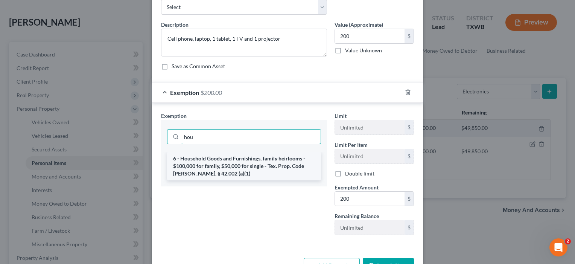
type input "hou"
click at [223, 167] on li "6 - Household Goods and Furnishings, family heirlooms - $100,000 for family, $5…" at bounding box center [244, 166] width 154 height 29
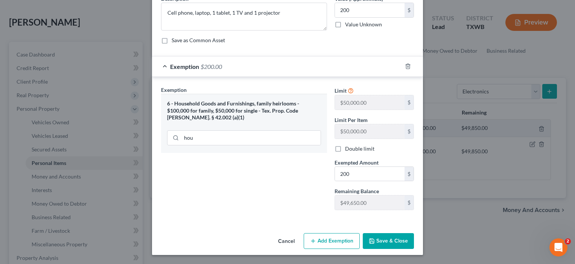
scroll to position [69, 0]
click at [385, 238] on button "Save & Close" at bounding box center [388, 241] width 51 height 16
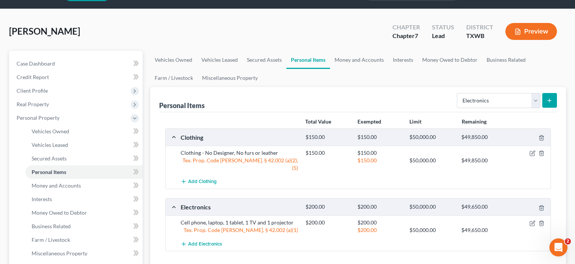
scroll to position [10, 0]
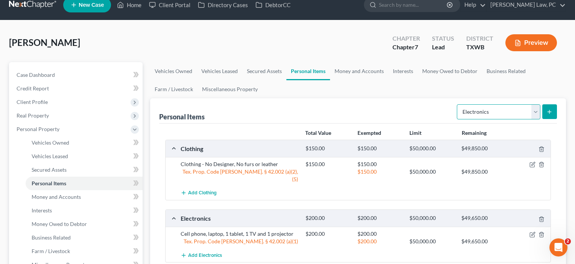
select select "household_goods"
click at [552, 113] on icon "submit" at bounding box center [549, 112] width 6 height 6
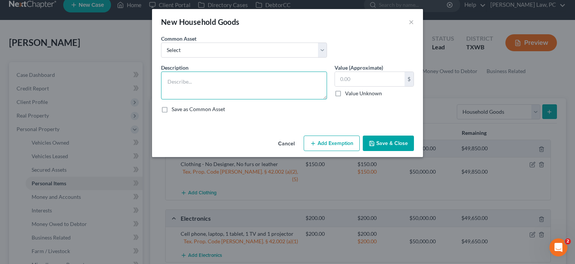
click at [186, 78] on textarea at bounding box center [244, 85] width 166 height 28
type textarea "General Household Goods"
click at [338, 79] on input "text" at bounding box center [370, 79] width 70 height 14
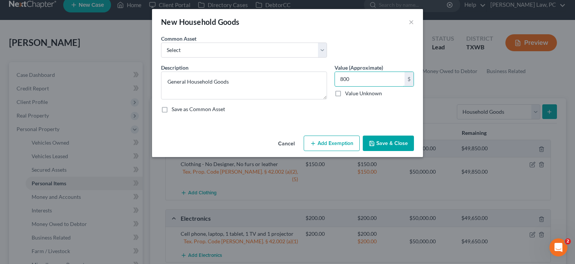
type input "800"
click at [339, 141] on button "Add Exemption" at bounding box center [331, 143] width 56 height 16
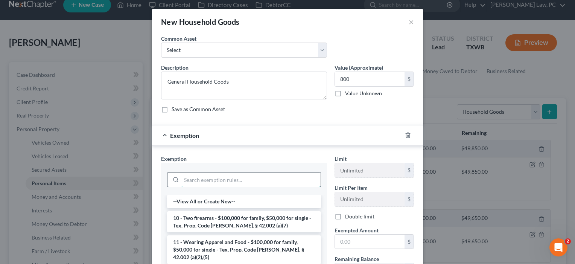
click at [194, 183] on input "search" at bounding box center [250, 179] width 139 height 14
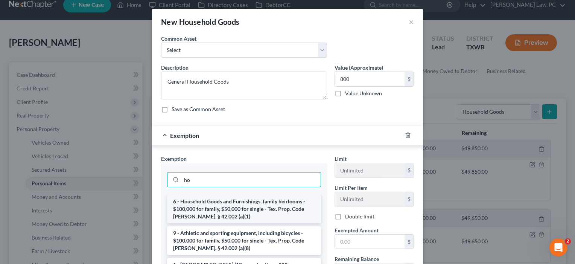
type input "ho"
click at [204, 209] on li "6 - Household Goods and Furnishings, family heirlooms - $100,000 for family, $5…" at bounding box center [244, 208] width 154 height 29
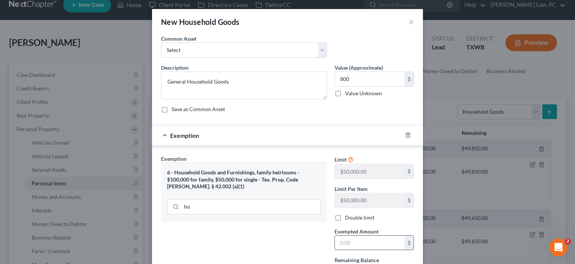
click at [346, 244] on input "text" at bounding box center [370, 242] width 70 height 14
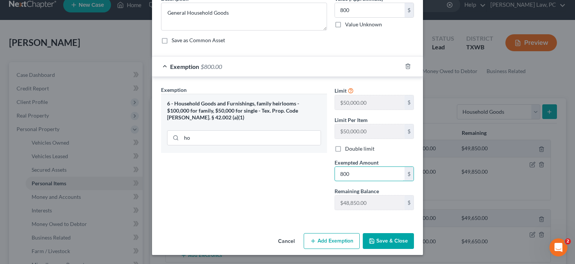
scroll to position [69, 0]
type input "800"
click at [385, 241] on button "Save & Close" at bounding box center [388, 241] width 51 height 16
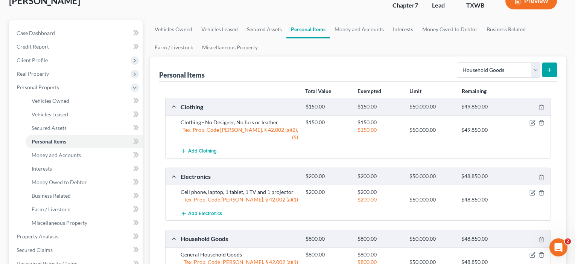
scroll to position [48, 0]
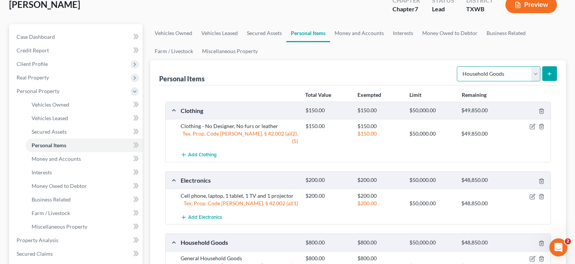
select select "jewelry"
click at [549, 77] on button "submit" at bounding box center [549, 73] width 15 height 15
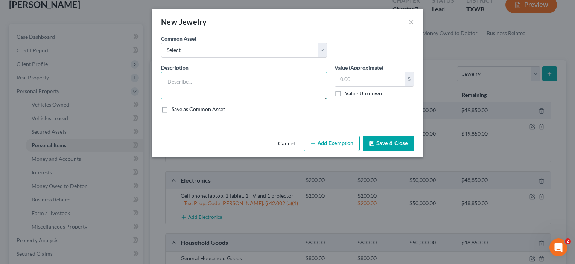
click at [184, 82] on textarea at bounding box center [244, 85] width 166 height 28
click at [259, 82] on textarea "No Watches, No wedding band, 1 pair of earrings and 2 necklaces" at bounding box center [244, 85] width 166 height 28
click at [168, 90] on textarea "No Watches, No wedding band, 1 pair of silver earrings and 2 necklaces" at bounding box center [244, 85] width 166 height 28
type textarea "No Watches, No wedding band, 1 pair of silver earrings and 2 silver necklaces"
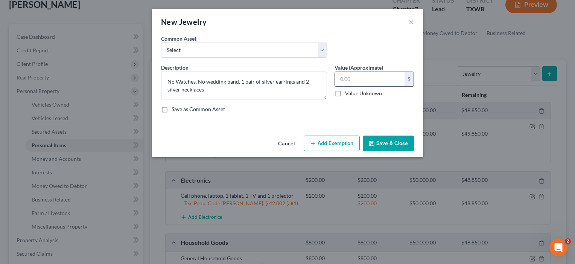
click at [358, 74] on input "text" at bounding box center [370, 79] width 70 height 14
type input "50"
click at [339, 141] on button "Add Exemption" at bounding box center [331, 143] width 56 height 16
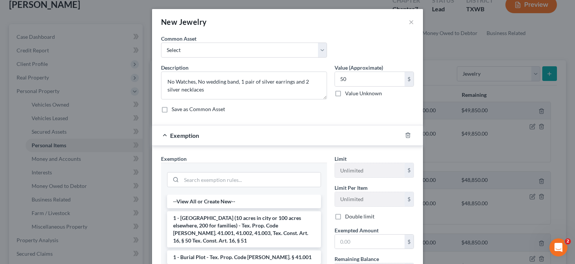
click at [225, 170] on div at bounding box center [244, 179] width 154 height 20
click at [217, 178] on input "search" at bounding box center [250, 179] width 139 height 14
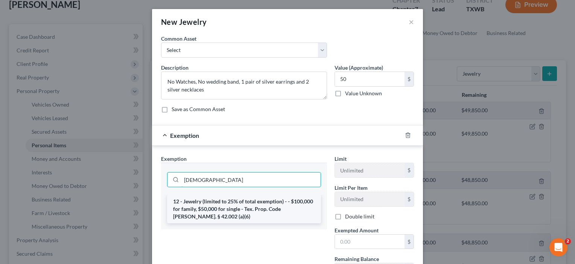
type input "jew"
click at [220, 204] on li "12 - Jewelry (limited to 25% of total exemption) - - $100,000 for family, $50,0…" at bounding box center [244, 208] width 154 height 29
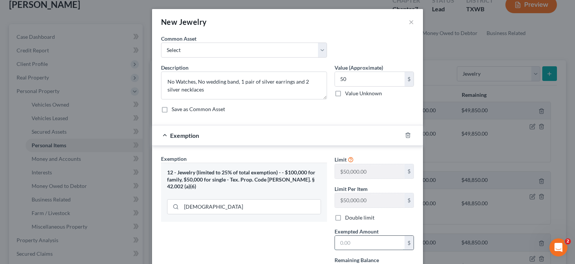
click at [347, 243] on input "text" at bounding box center [370, 242] width 70 height 14
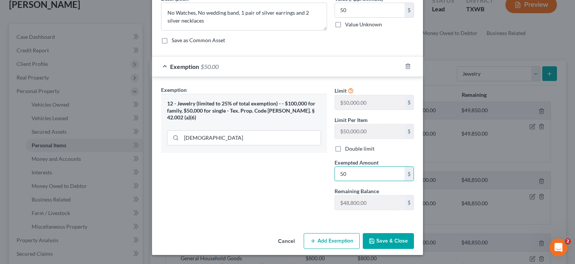
type input "50"
click at [390, 239] on button "Save & Close" at bounding box center [388, 241] width 51 height 16
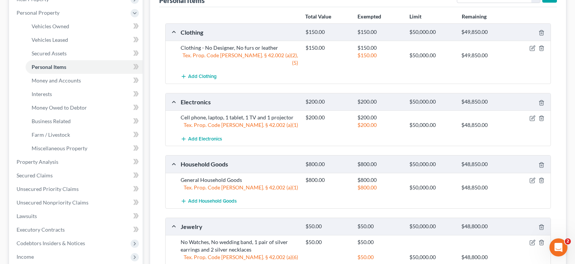
scroll to position [75, 0]
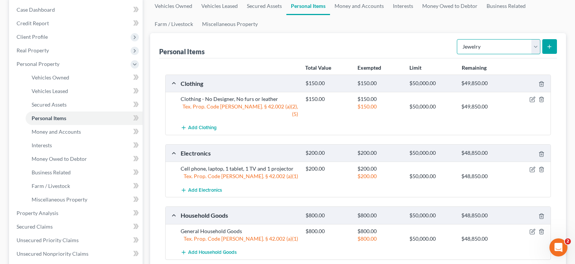
select select "pets"
click at [551, 46] on icon "submit" at bounding box center [549, 47] width 6 height 6
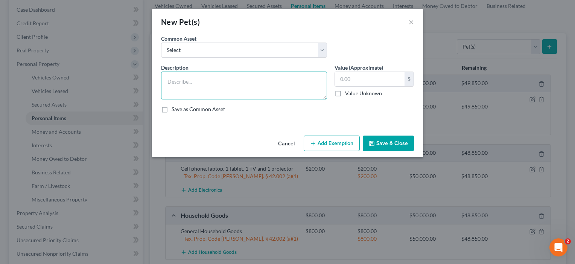
click at [197, 81] on textarea at bounding box center [244, 85] width 166 height 28
type textarea "2 Dogs ( no economic value)"
click at [342, 75] on input "text" at bounding box center [370, 79] width 70 height 14
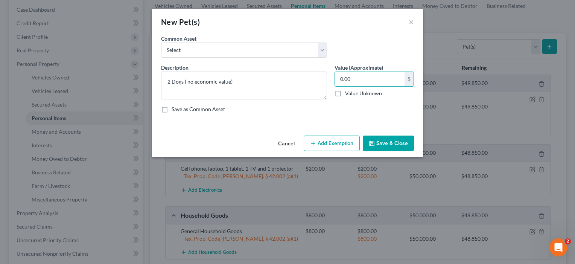
type input "0.00"
click at [395, 146] on button "Save & Close" at bounding box center [388, 143] width 51 height 16
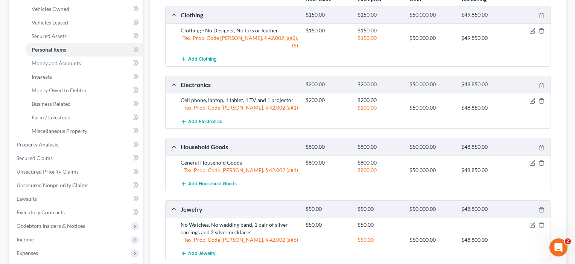
scroll to position [105, 0]
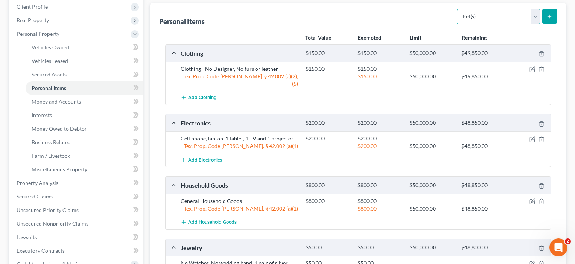
select select "sports_and_hobby_equipment"
click at [549, 20] on button "submit" at bounding box center [549, 16] width 15 height 15
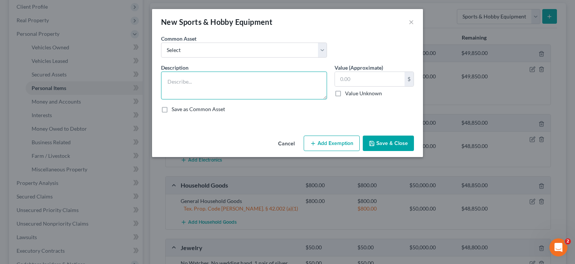
click at [208, 85] on textarea at bounding box center [244, 85] width 166 height 28
click at [374, 80] on input "text" at bounding box center [370, 79] width 70 height 14
click at [222, 81] on textarea "T-Ball equipment" at bounding box center [244, 85] width 166 height 28
type textarea "T-Ball equipment for son"
drag, startPoint x: 222, startPoint y: 81, endPoint x: 357, endPoint y: 82, distance: 135.8
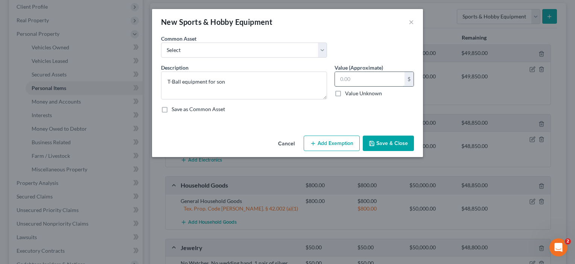
click at [357, 82] on input "text" at bounding box center [370, 79] width 70 height 14
type input "40"
click at [329, 143] on button "Add Exemption" at bounding box center [331, 143] width 56 height 16
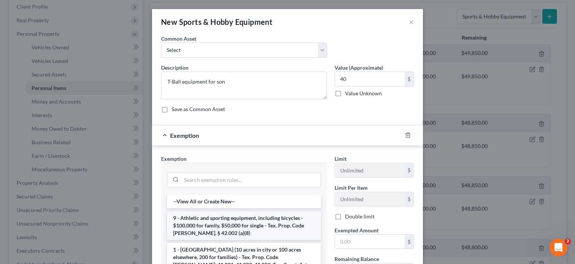
click at [248, 227] on li "9 - Athletic and sporting equipment, including bicycles - $100,000 for family, …" at bounding box center [244, 225] width 154 height 29
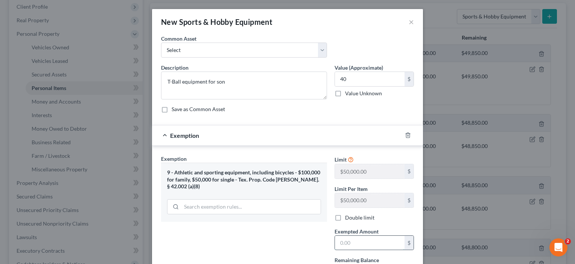
click at [352, 244] on input "text" at bounding box center [370, 242] width 70 height 14
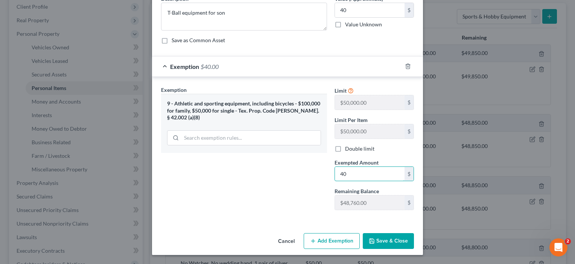
scroll to position [69, 0]
type input "40"
click at [384, 244] on button "Save & Close" at bounding box center [388, 241] width 51 height 16
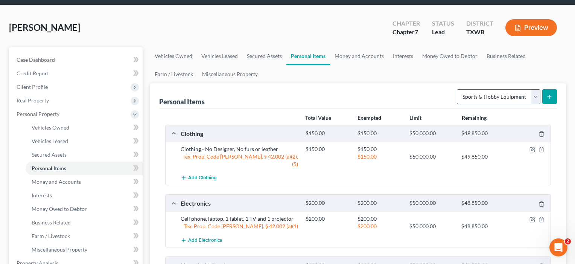
scroll to position [23, 0]
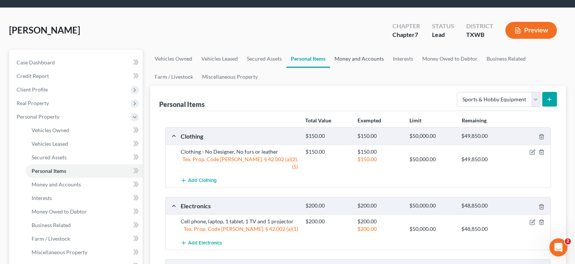
click at [361, 59] on link "Money and Accounts" at bounding box center [359, 59] width 58 height 18
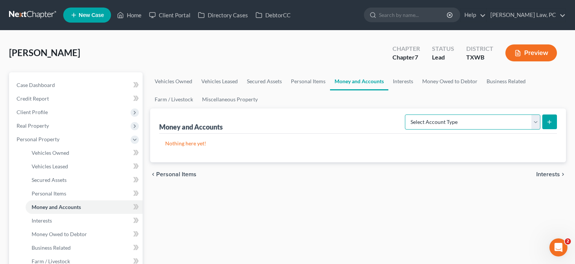
select select "cash_on_hand"
click at [552, 123] on icon "submit" at bounding box center [549, 122] width 6 height 6
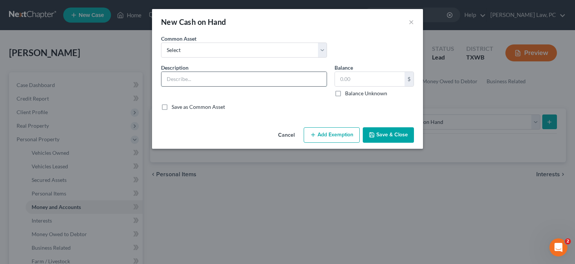
click at [218, 76] on input "text" at bounding box center [243, 79] width 165 height 14
type input "Cash"
click at [342, 85] on input "text" at bounding box center [370, 79] width 70 height 14
type input "5"
click at [386, 133] on button "Save & Close" at bounding box center [388, 135] width 51 height 16
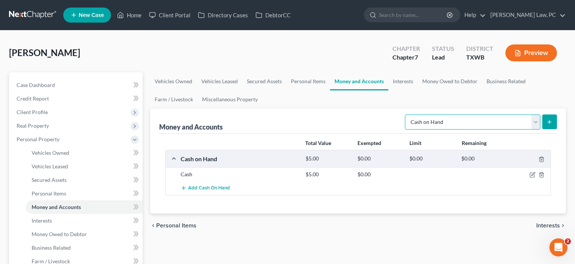
select select "savings"
click at [548, 120] on icon "submit" at bounding box center [549, 122] width 6 height 6
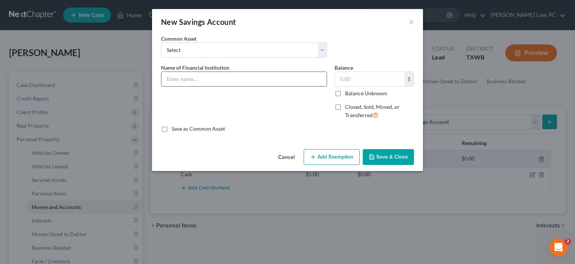
click at [212, 80] on input "text" at bounding box center [243, 79] width 165 height 14
type input "Savings- Navy Federal CU"
click at [360, 80] on input "text" at bounding box center [370, 79] width 70 height 14
type input "0.00"
click at [384, 156] on button "Save & Close" at bounding box center [388, 157] width 51 height 16
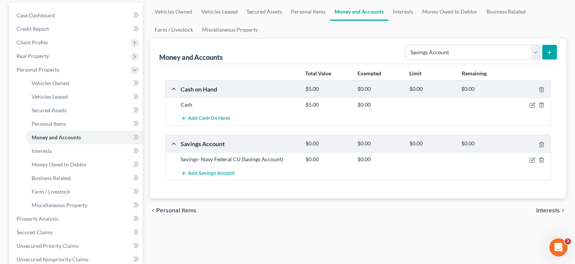
scroll to position [89, 0]
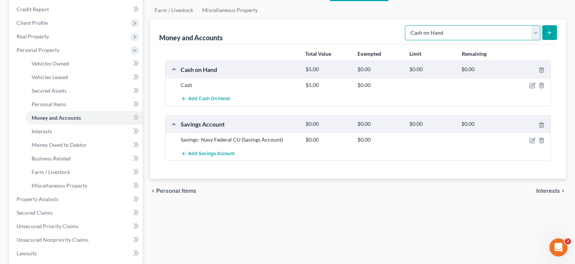
select select "brokerage"
click at [549, 34] on icon "submit" at bounding box center [549, 33] width 6 height 6
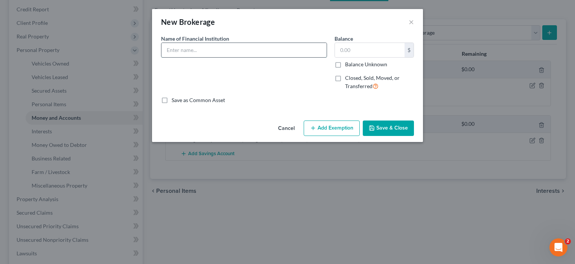
click at [208, 46] on input "text" at bounding box center [243, 50] width 165 height 14
type input "Coinbase"
click at [354, 49] on input "text" at bounding box center [370, 50] width 70 height 14
type input "0.63"
click at [388, 126] on button "Save & Close" at bounding box center [388, 128] width 51 height 16
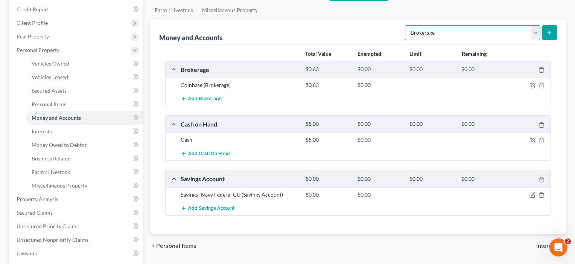
select select "other"
click at [549, 32] on icon "submit" at bounding box center [549, 33] width 6 height 6
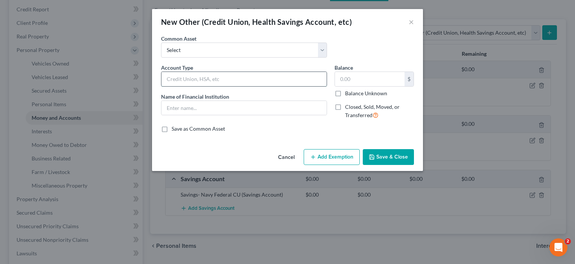
click at [209, 80] on input "text" at bounding box center [243, 79] width 165 height 14
type input "B"
type input "Venmo"
click at [363, 79] on input "text" at bounding box center [370, 79] width 70 height 14
type input "13"
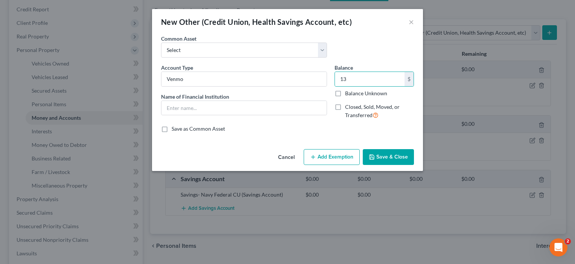
click at [384, 159] on button "Save & Close" at bounding box center [388, 157] width 51 height 16
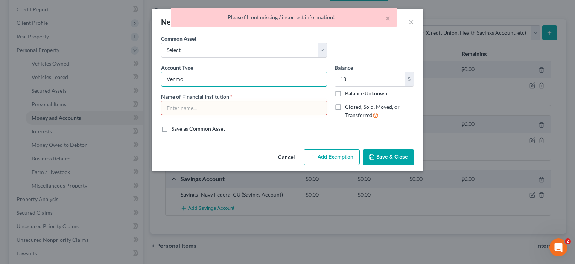
drag, startPoint x: 194, startPoint y: 77, endPoint x: 143, endPoint y: 79, distance: 50.8
click at [143, 79] on div "New Other (Credit Union, Health Savings Account, etc) × An exemption set must f…" at bounding box center [287, 132] width 575 height 264
click at [186, 107] on input "text" at bounding box center [243, 108] width 165 height 14
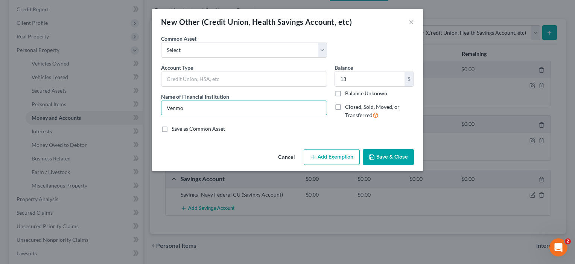
type input "Venmo"
click at [381, 157] on button "Save & Close" at bounding box center [388, 157] width 51 height 16
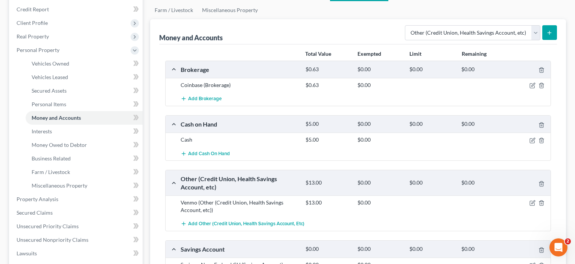
click at [546, 33] on button "submit" at bounding box center [549, 32] width 15 height 15
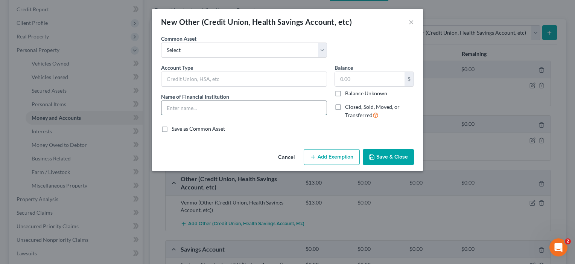
click at [179, 106] on input "text" at bounding box center [243, 108] width 165 height 14
type input "Cash App"
click at [353, 82] on input "text" at bounding box center [370, 79] width 70 height 14
type input "0.00"
click at [388, 155] on button "Save & Close" at bounding box center [388, 157] width 51 height 16
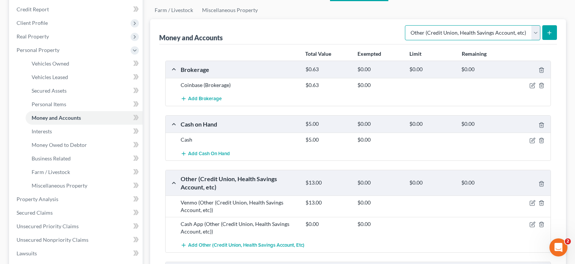
select select "checking"
click at [549, 36] on button "submit" at bounding box center [549, 32] width 15 height 15
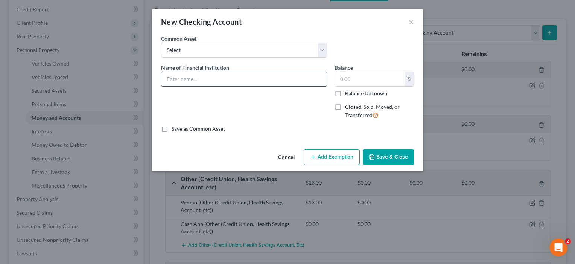
click at [189, 83] on input "text" at bounding box center [243, 79] width 165 height 14
click at [167, 80] on input "Navy Federal CU" at bounding box center [243, 79] width 165 height 14
type input "Checking-Navy Federal CU"
click at [350, 78] on input "text" at bounding box center [370, 79] width 70 height 14
type input "0.00"
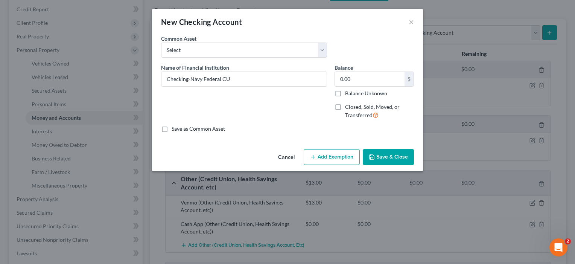
click at [394, 153] on button "Save & Close" at bounding box center [388, 157] width 51 height 16
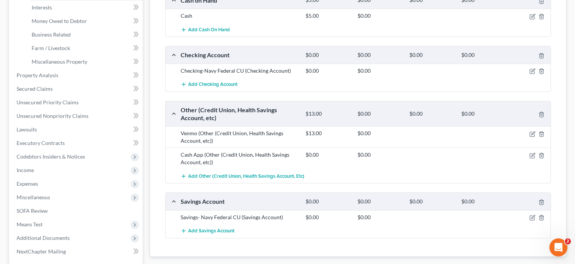
scroll to position [213, 0]
click at [531, 220] on div "Savings- Navy Federal CU (Savings Account) $0.00 $0.00" at bounding box center [357, 216] width 385 height 14
click at [532, 214] on icon "button" at bounding box center [532, 217] width 6 height 6
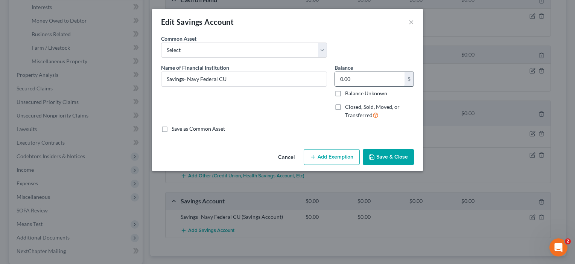
click at [362, 79] on input "0.00" at bounding box center [370, 79] width 70 height 14
type input "0.32"
click at [389, 158] on button "Save & Close" at bounding box center [388, 157] width 51 height 16
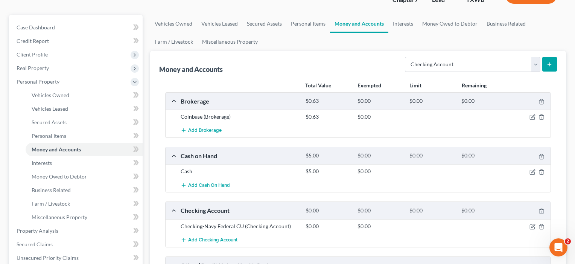
scroll to position [32, 0]
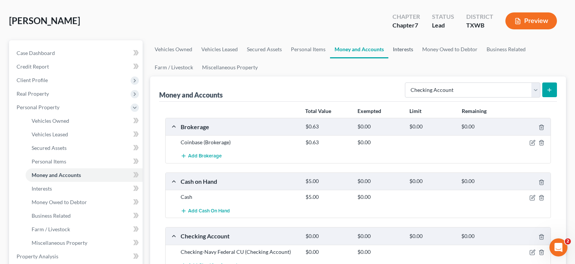
click at [404, 49] on link "Interests" at bounding box center [402, 49] width 29 height 18
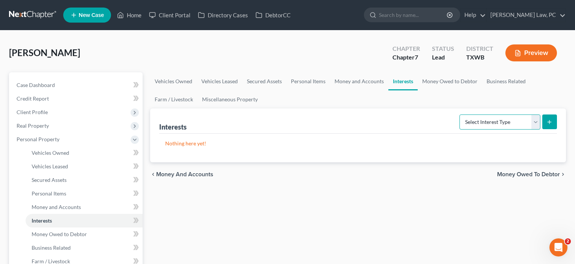
select select "401k"
click at [549, 124] on icon "submit" at bounding box center [549, 122] width 6 height 6
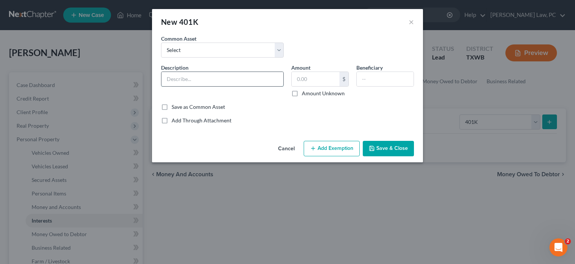
click at [170, 82] on input "text" at bounding box center [222, 79] width 122 height 14
type input "401(k)-"
click at [373, 80] on input "text" at bounding box center [385, 79] width 57 height 14
type input "Debtor"
click at [190, 79] on input "401(k)-" at bounding box center [222, 79] width 122 height 14
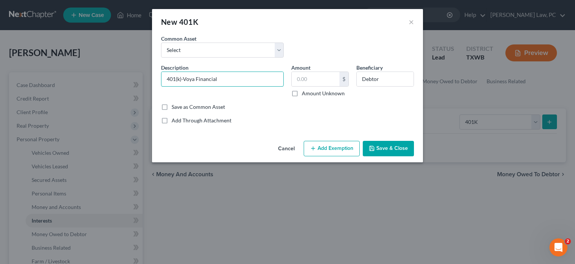
type input "401(k)-Voya Financial"
click at [383, 149] on button "Save & Close" at bounding box center [388, 149] width 51 height 16
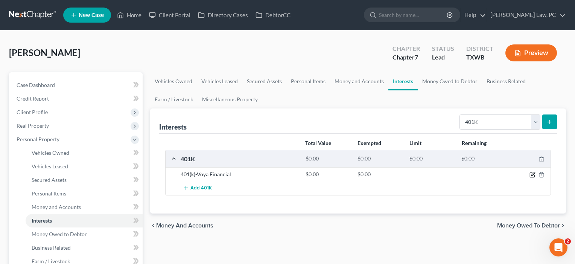
click at [531, 174] on icon "button" at bounding box center [532, 174] width 6 height 6
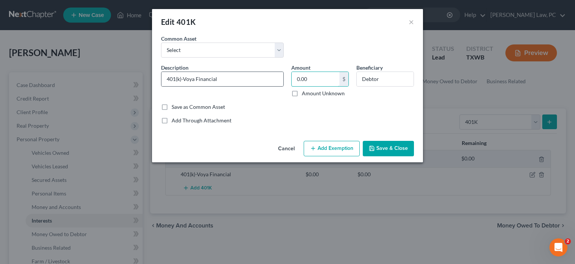
drag, startPoint x: 324, startPoint y: 81, endPoint x: 283, endPoint y: 80, distance: 41.0
click at [283, 80] on div "Description * 401(k)-Voya Financial Amount 0.00 $ Amount Unknown Beneficiary De…" at bounding box center [287, 83] width 260 height 39
type input "9.00"
type input "9"
type input "97.00"
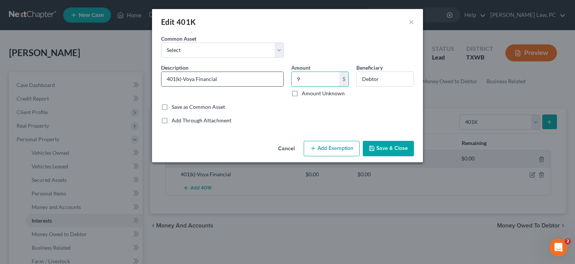
type input "97"
type input "974.00"
type input "974."
type input "974.30"
type input "974.3"
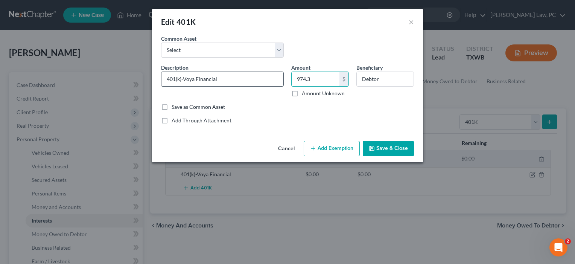
type input "974.35"
click at [329, 150] on button "Add Exemption" at bounding box center [331, 149] width 56 height 16
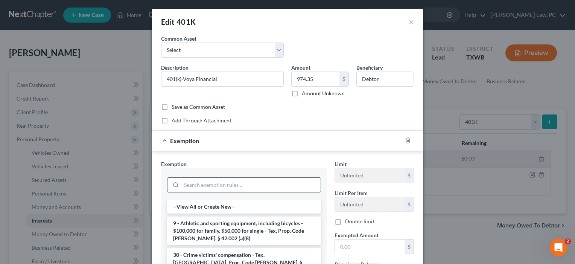
click at [198, 185] on input "search" at bounding box center [250, 185] width 139 height 14
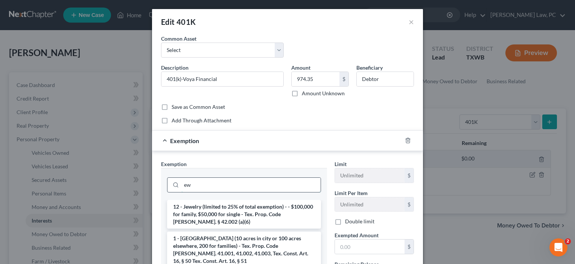
type input "e"
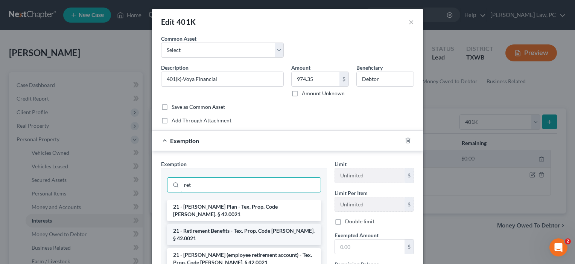
type input "ret"
click at [212, 224] on li "21 - Retirement Benefits - Tex. Prop. Code Ann. § 42.0021" at bounding box center [244, 234] width 154 height 21
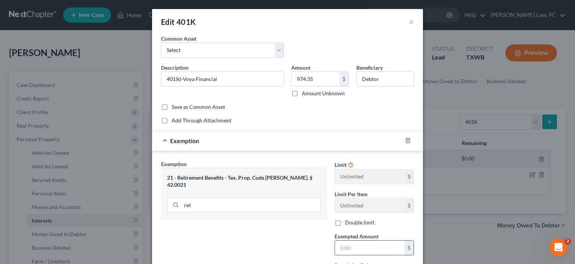
click at [347, 248] on input "text" at bounding box center [370, 247] width 70 height 14
type input "9.00"
type input "9"
type input "97.00"
type input "97"
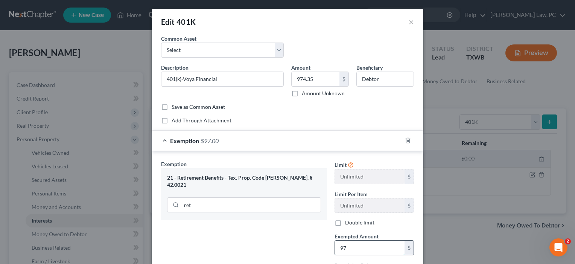
type input "974.00"
type input "974."
type input "974.70"
type input "974.7"
type input "974.75"
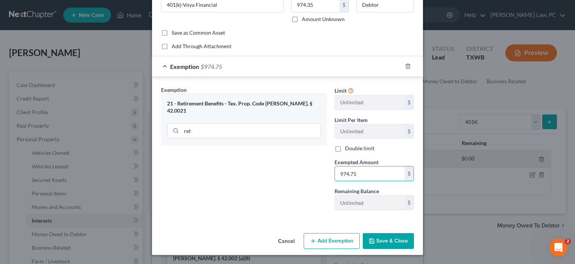
scroll to position [74, 0]
type input "974.75"
click at [386, 241] on button "Save & Close" at bounding box center [388, 241] width 51 height 16
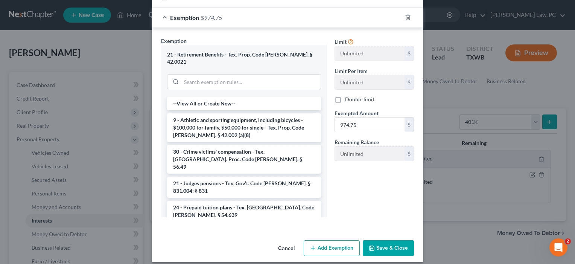
scroll to position [123, 0]
click at [386, 241] on button "Save & Close" at bounding box center [388, 248] width 51 height 16
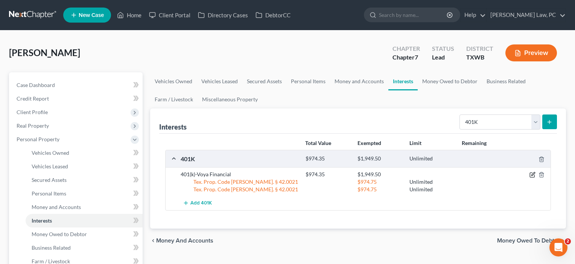
click at [532, 176] on icon "button" at bounding box center [532, 174] width 6 height 6
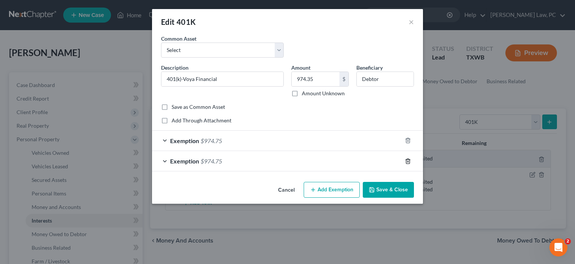
click at [408, 162] on icon "button" at bounding box center [408, 161] width 6 height 6
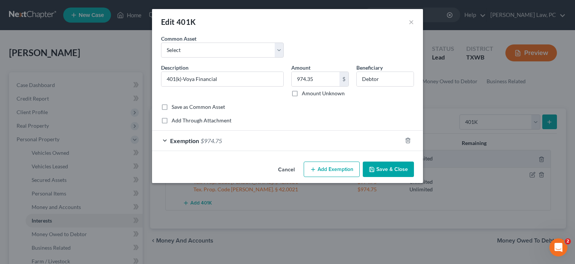
click at [390, 172] on button "Save & Close" at bounding box center [388, 169] width 51 height 16
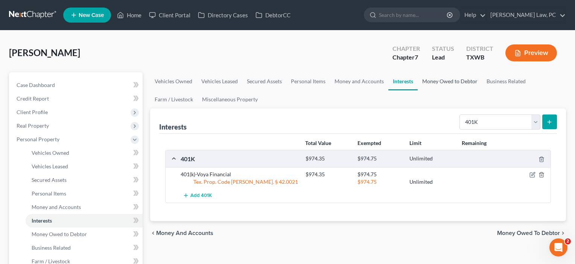
click at [454, 80] on link "Money Owed to Debtor" at bounding box center [449, 81] width 64 height 18
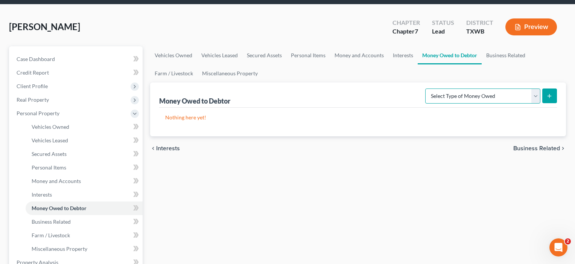
scroll to position [14, 0]
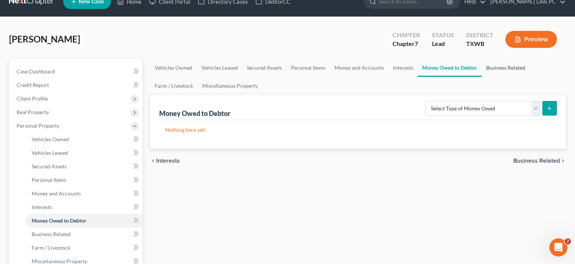
click at [510, 69] on link "Business Related" at bounding box center [505, 68] width 48 height 18
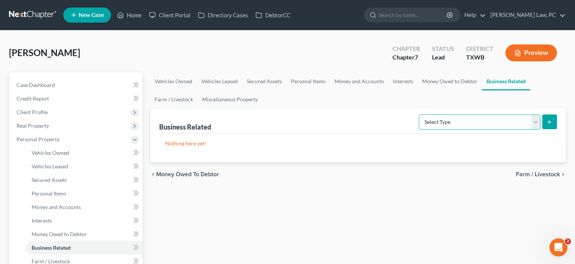
select select "office_equipment"
click at [551, 123] on icon "submit" at bounding box center [549, 122] width 6 height 6
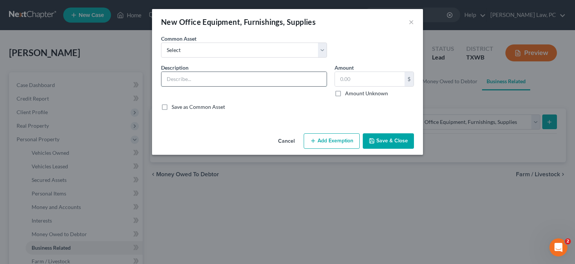
click at [199, 77] on input "text" at bounding box center [243, 79] width 165 height 14
type input "Food handling cart for baking,"
click at [354, 84] on input "text" at bounding box center [370, 79] width 70 height 14
type input "0"
click at [411, 23] on button "×" at bounding box center [410, 21] width 5 height 9
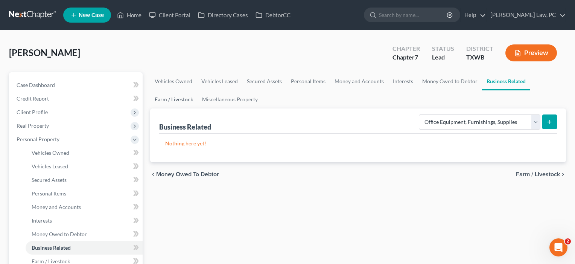
click at [173, 100] on link "Farm / Livestock" at bounding box center [173, 99] width 47 height 18
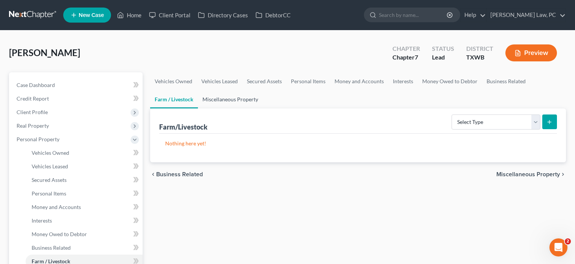
click at [247, 98] on link "Miscellaneous Property" at bounding box center [230, 99] width 65 height 18
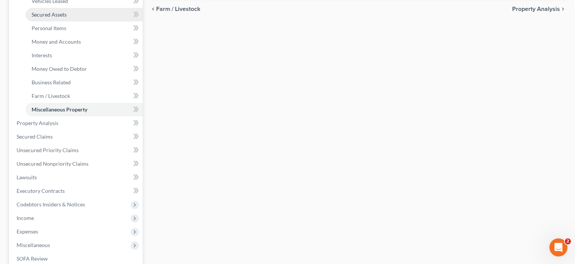
scroll to position [177, 0]
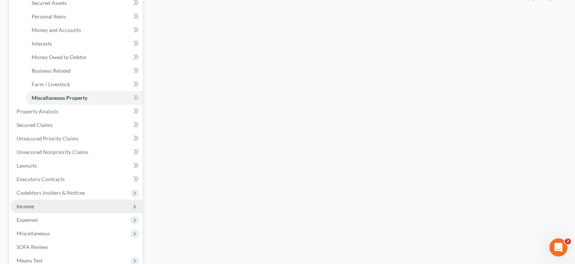
click at [28, 205] on span "Income" at bounding box center [25, 206] width 17 height 6
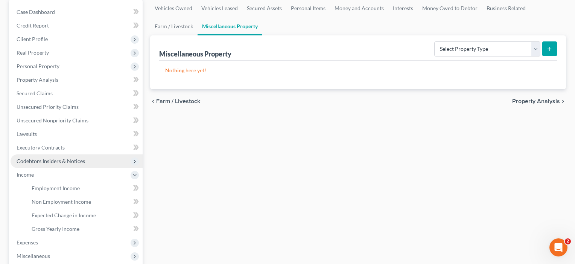
scroll to position [103, 0]
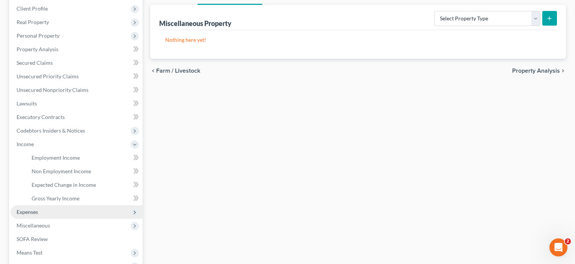
click at [33, 211] on span "Expenses" at bounding box center [27, 211] width 21 height 6
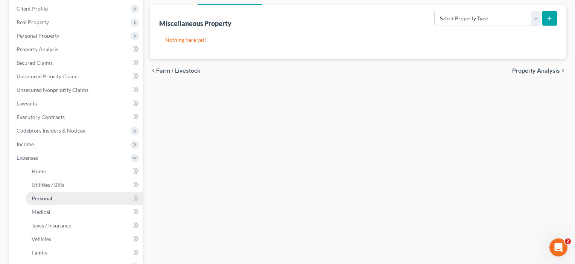
scroll to position [208, 0]
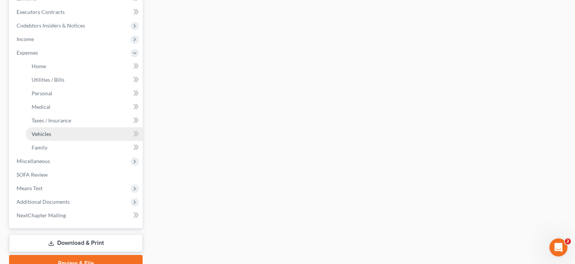
click at [44, 140] on link "Vehicles" at bounding box center [84, 134] width 117 height 14
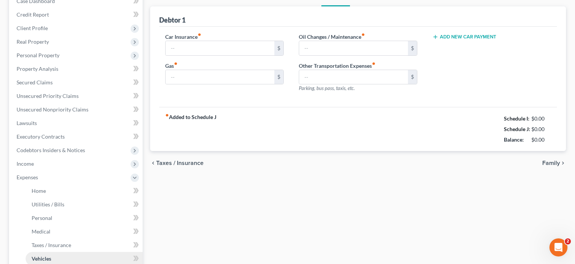
type input "240.00"
type input "340.00"
type input "100.00"
type input "0.00"
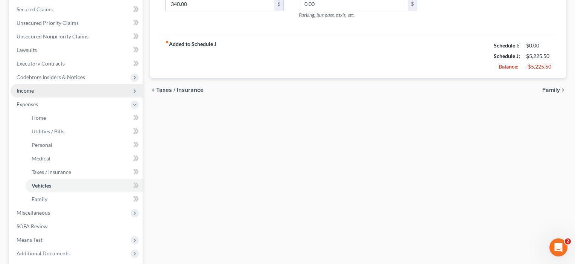
scroll to position [181, 0]
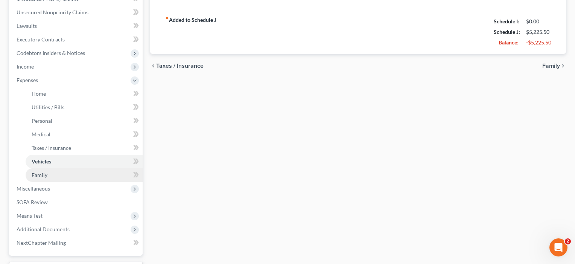
click at [37, 176] on span "Family" at bounding box center [40, 174] width 16 height 6
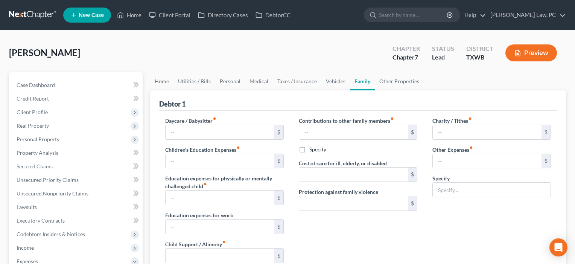
type input "0.00"
type input "50.00"
type input "0.00"
type input "650.00"
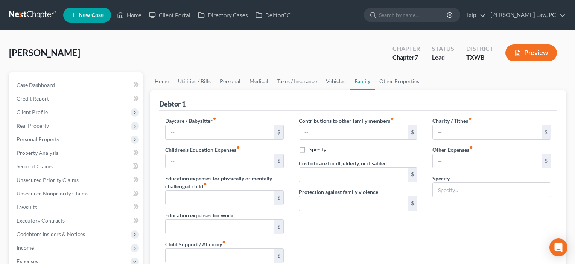
type input "0.00"
type input "100.00"
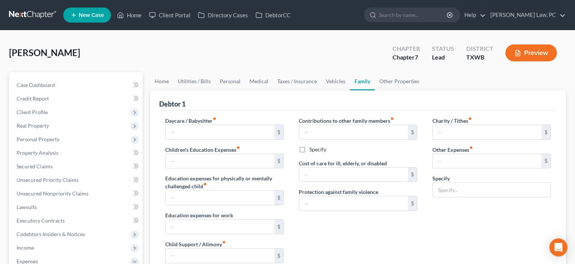
type input "Pet expenses"
radio input "true"
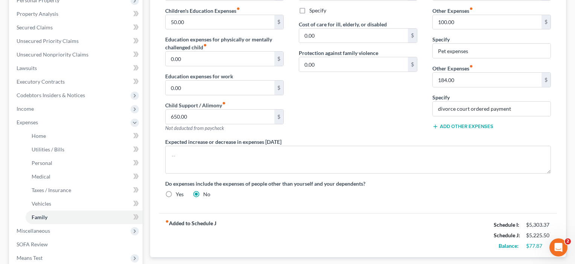
scroll to position [139, 0]
drag, startPoint x: 460, startPoint y: 83, endPoint x: 421, endPoint y: 83, distance: 39.5
click at [421, 83] on div "Daycare / Babysitter fiber_manual_record 0.00 $ Children's Education Expenses f…" at bounding box center [358, 91] width 401 height 226
click at [520, 110] on input "divorce court ordered payment" at bounding box center [491, 109] width 118 height 14
drag, startPoint x: 513, startPoint y: 110, endPoint x: 422, endPoint y: 103, distance: 91.3
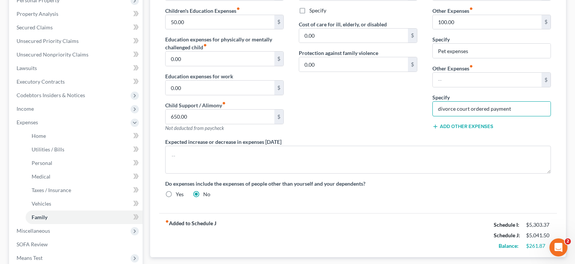
click at [422, 103] on div "Daycare / Babysitter fiber_manual_record 0.00 $ Children's Education Expenses f…" at bounding box center [358, 91] width 401 height 226
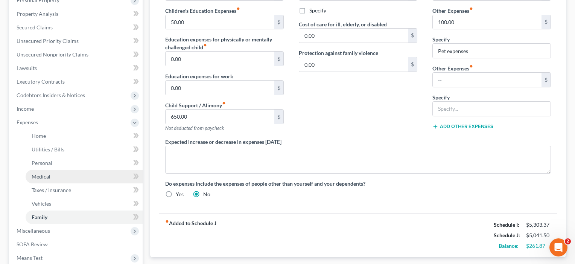
click at [41, 178] on span "Medical" at bounding box center [41, 176] width 19 height 6
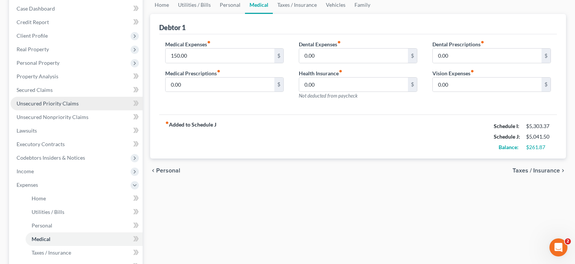
scroll to position [131, 0]
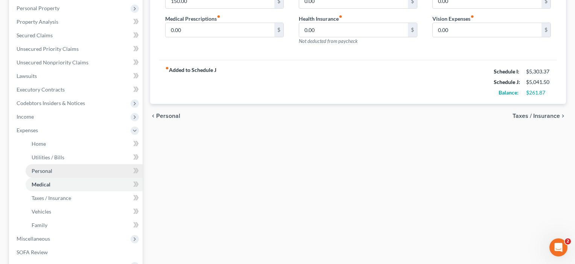
click at [43, 169] on span "Personal" at bounding box center [42, 170] width 21 height 6
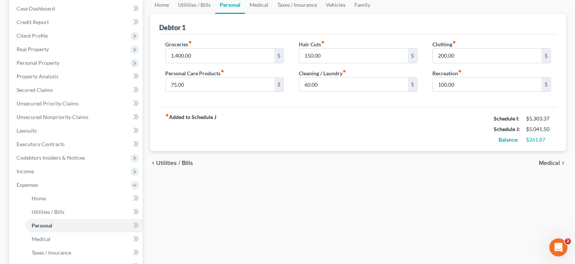
scroll to position [87, 0]
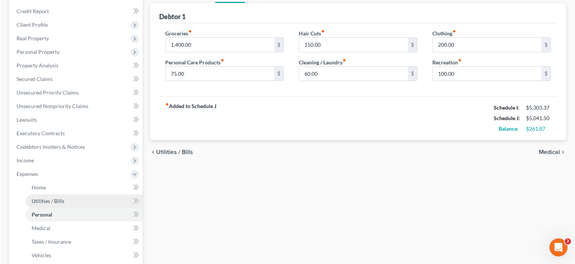
click at [48, 202] on span "Utilities / Bills" at bounding box center [48, 200] width 33 height 6
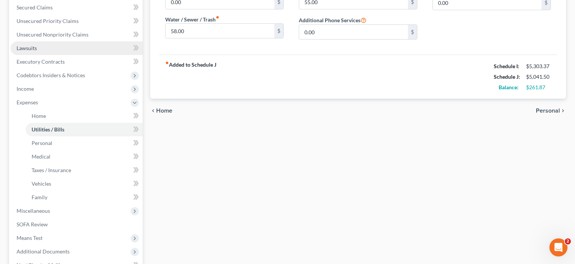
scroll to position [167, 0]
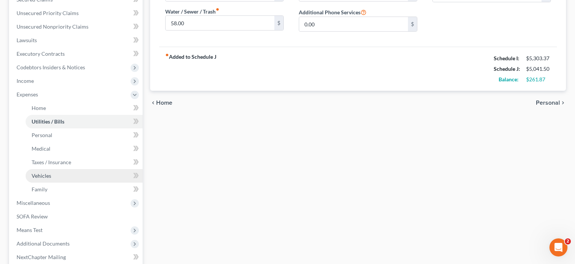
click at [39, 173] on span "Vehicles" at bounding box center [42, 175] width 20 height 6
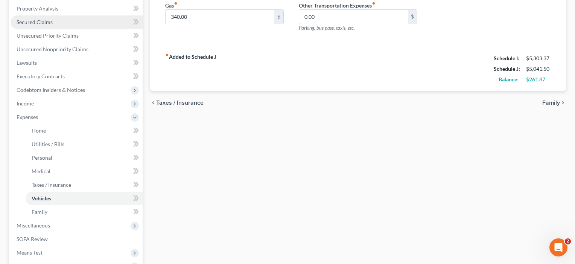
scroll to position [163, 0]
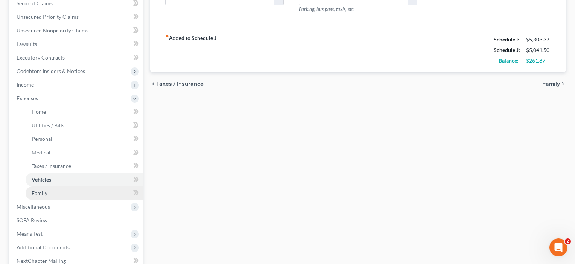
click at [38, 194] on span "Family" at bounding box center [40, 193] width 16 height 6
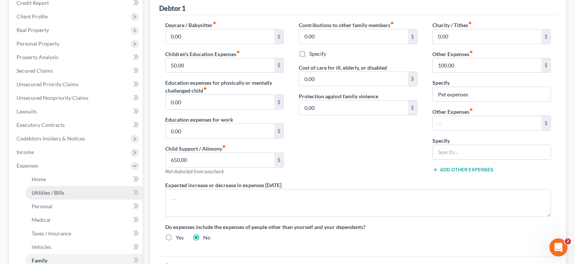
scroll to position [98, 0]
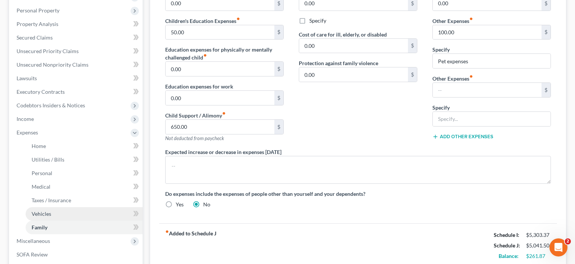
click at [46, 214] on span "Vehicles" at bounding box center [42, 213] width 20 height 6
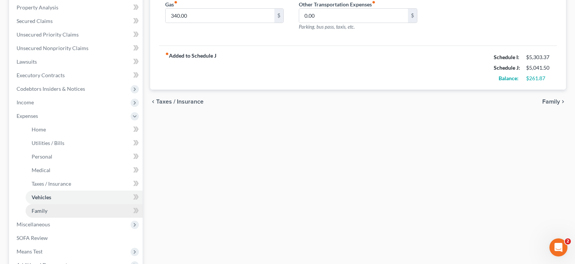
scroll to position [148, 0]
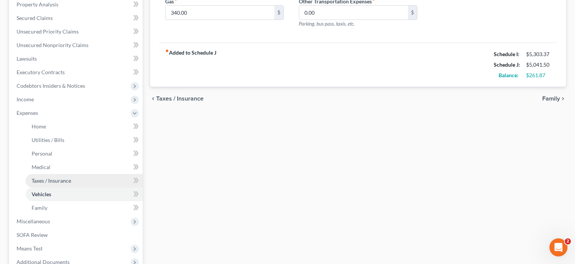
click at [44, 180] on span "Taxes / Insurance" at bounding box center [51, 180] width 39 height 6
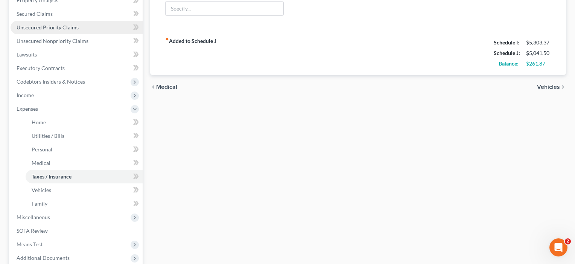
scroll to position [154, 0]
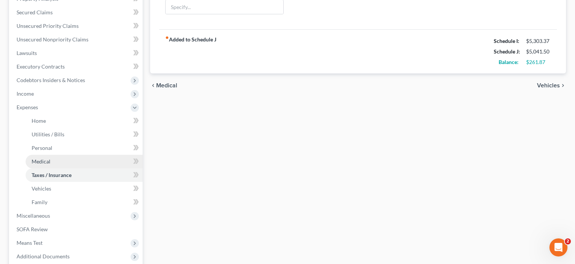
click at [44, 161] on span "Medical" at bounding box center [41, 161] width 19 height 6
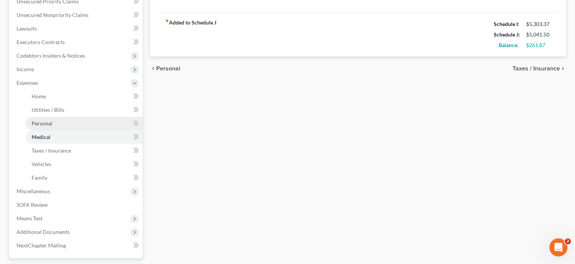
click at [44, 123] on span "Personal" at bounding box center [42, 123] width 21 height 6
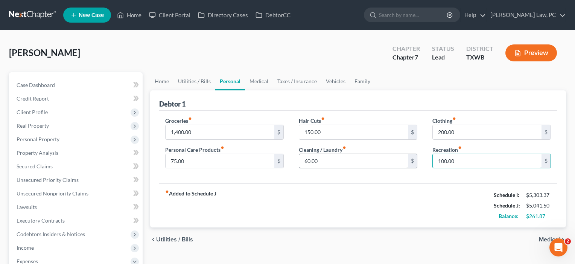
drag, startPoint x: 472, startPoint y: 162, endPoint x: 405, endPoint y: 162, distance: 66.6
click at [405, 162] on div "Groceries fiber_manual_record 1,400.00 $ Personal Care Products fiber_manual_re…" at bounding box center [358, 146] width 401 height 58
drag, startPoint x: 458, startPoint y: 134, endPoint x: 412, endPoint y: 132, distance: 45.9
click at [412, 132] on div "Groceries fiber_manual_record 1,400.00 $ Personal Care Products fiber_manual_re…" at bounding box center [358, 146] width 401 height 58
type input "210"
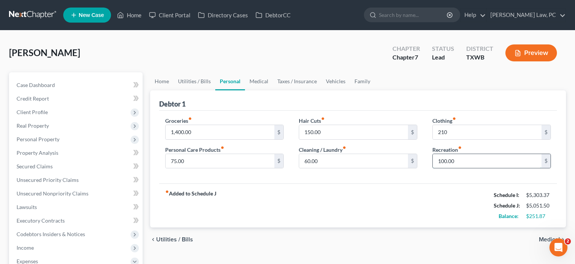
click at [468, 164] on input "100.00" at bounding box center [486, 161] width 109 height 14
drag, startPoint x: 468, startPoint y: 164, endPoint x: 407, endPoint y: 162, distance: 61.7
click at [407, 162] on div "Groceries fiber_manual_record 1,400.00 $ Personal Care Products fiber_manual_re…" at bounding box center [358, 146] width 401 height 58
type input "150"
click at [479, 130] on input "210" at bounding box center [486, 132] width 109 height 14
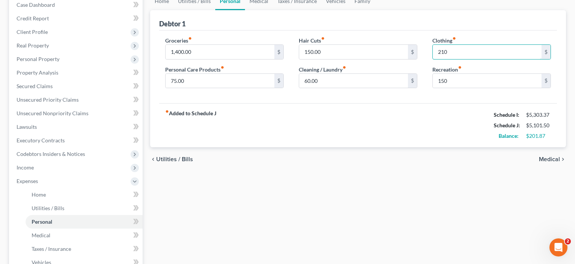
scroll to position [112, 0]
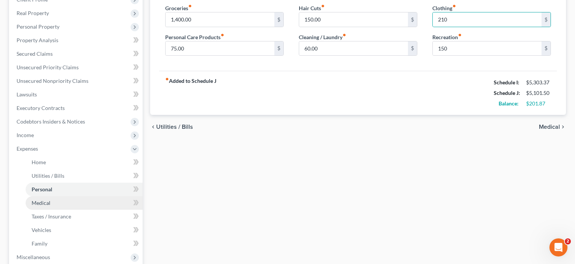
click at [55, 204] on link "Medical" at bounding box center [84, 203] width 117 height 14
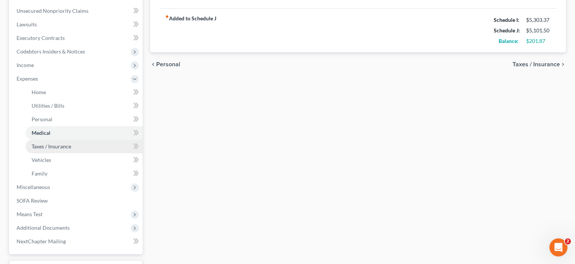
click at [61, 147] on span "Taxes / Insurance" at bounding box center [51, 146] width 39 height 6
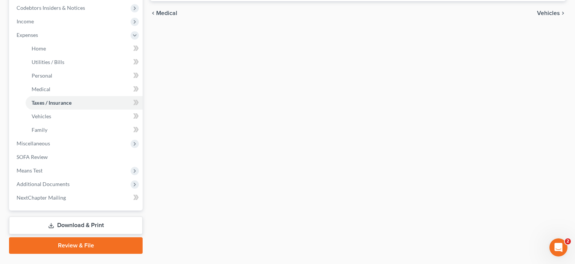
scroll to position [230, 0]
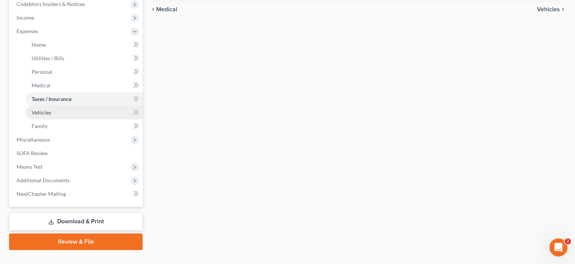
click at [51, 114] on link "Vehicles" at bounding box center [84, 113] width 117 height 14
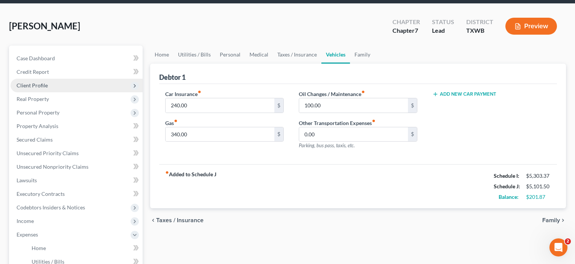
scroll to position [27, 0]
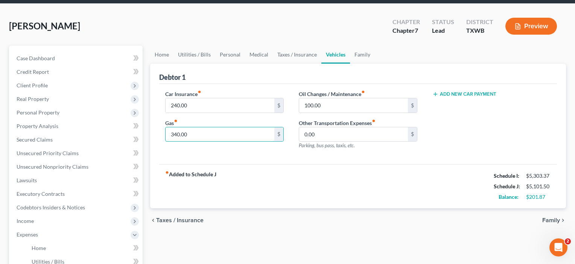
drag, startPoint x: 202, startPoint y: 138, endPoint x: 152, endPoint y: 132, distance: 50.4
click at [152, 132] on div "Debtor 1 Car Insurance fiber_manual_record 240.00 $ Gas fiber_manual_record 340…" at bounding box center [358, 136] width 416 height 145
type input "400"
click at [183, 154] on div "Car Insurance fiber_manual_record 240.00 $ Gas fiber_manual_record 400 $" at bounding box center [225, 122] width 134 height 65
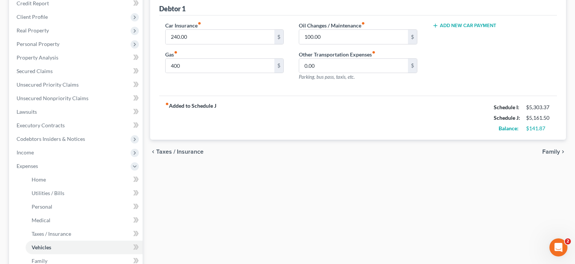
scroll to position [129, 0]
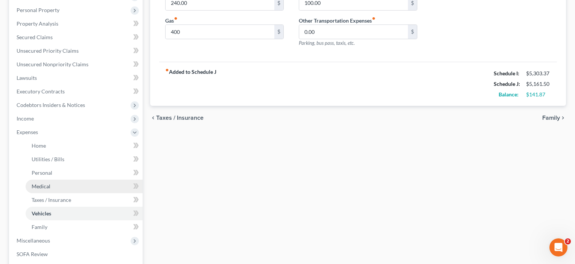
click at [43, 182] on link "Medical" at bounding box center [84, 186] width 117 height 14
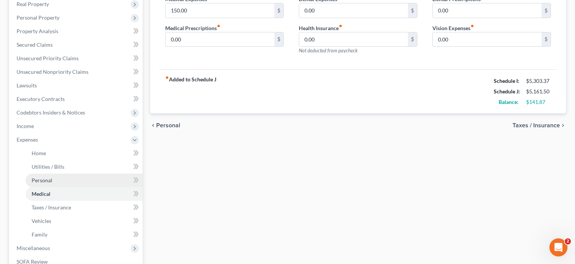
click at [41, 177] on span "Personal" at bounding box center [42, 180] width 21 height 6
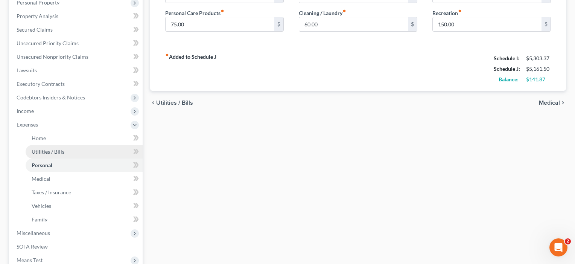
click at [45, 151] on span "Utilities / Bills" at bounding box center [48, 151] width 33 height 6
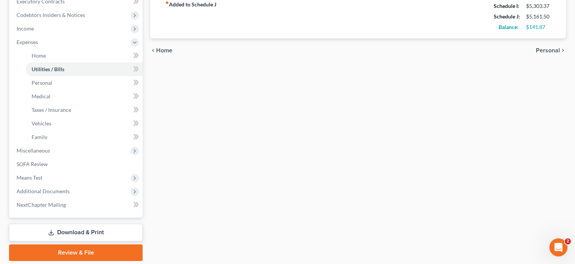
scroll to position [229, 0]
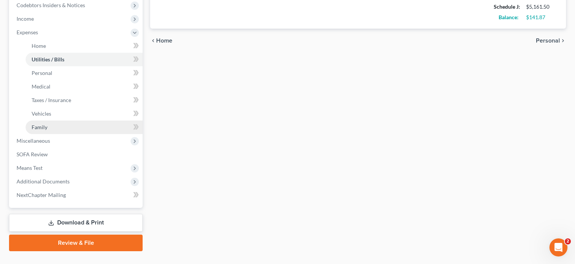
click at [39, 129] on span "Family" at bounding box center [40, 127] width 16 height 6
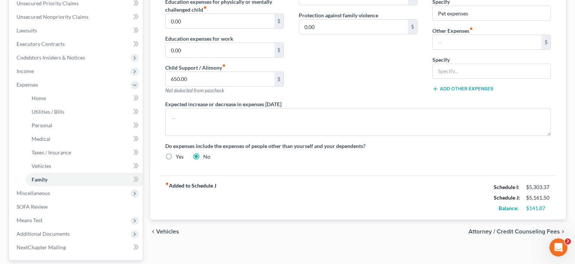
scroll to position [178, 0]
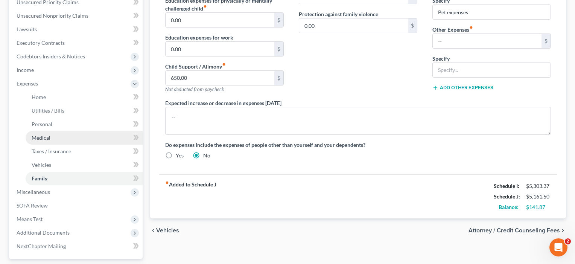
click at [43, 137] on span "Medical" at bounding box center [41, 137] width 19 height 6
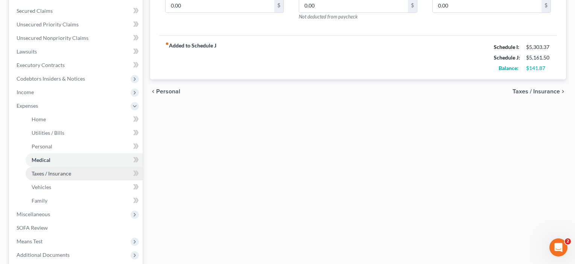
click at [37, 172] on span "Taxes / Insurance" at bounding box center [51, 173] width 39 height 6
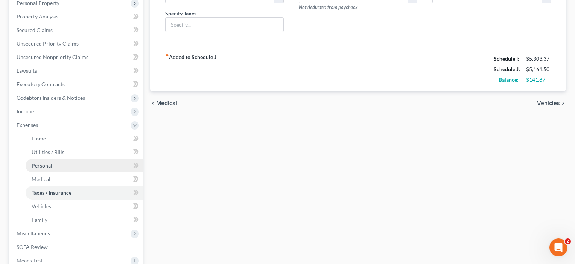
click at [39, 168] on link "Personal" at bounding box center [84, 166] width 117 height 14
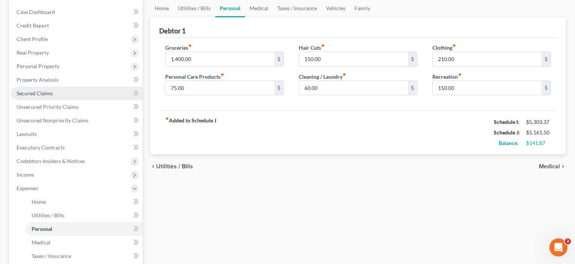
scroll to position [104, 0]
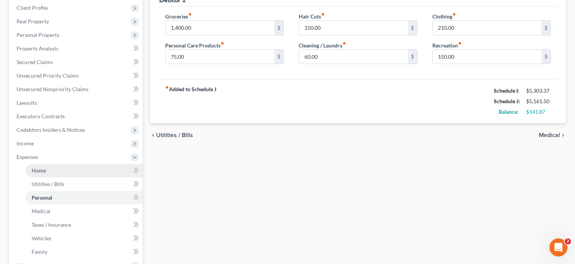
click at [38, 171] on span "Home" at bounding box center [39, 170] width 14 height 6
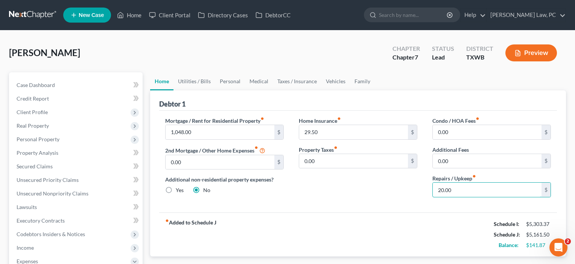
drag, startPoint x: 457, startPoint y: 190, endPoint x: 404, endPoint y: 190, distance: 53.0
click at [404, 190] on div "Mortgage / Rent for Residential Property fiber_manual_record 1,048.00 $ 2nd Mor…" at bounding box center [358, 160] width 401 height 86
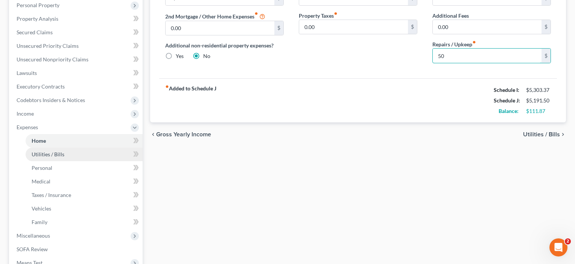
scroll to position [184, 0]
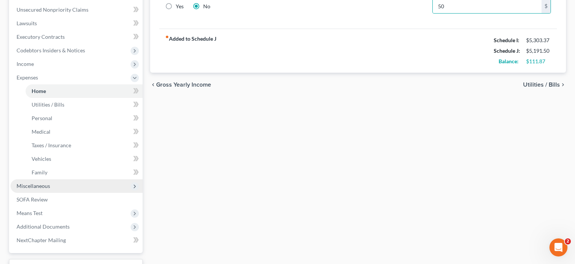
click at [29, 188] on span "Miscellaneous" at bounding box center [33, 185] width 33 height 6
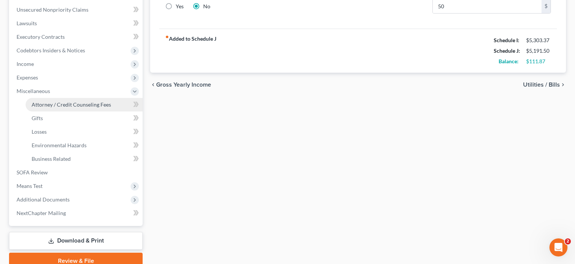
click at [85, 106] on span "Attorney / Credit Counseling Fees" at bounding box center [71, 104] width 79 height 6
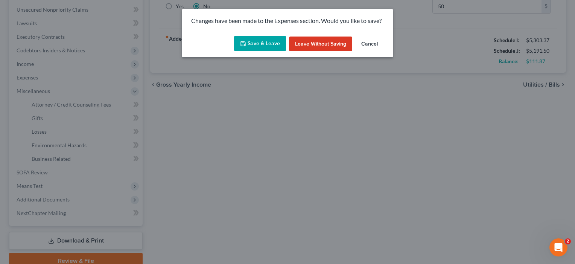
click at [259, 43] on button "Save & Leave" at bounding box center [260, 44] width 52 height 16
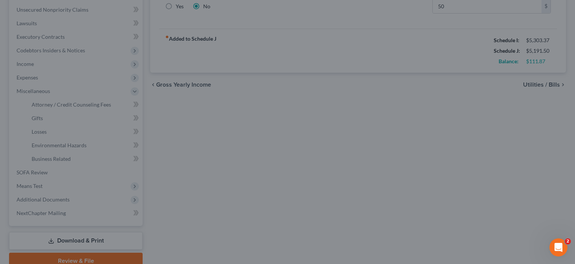
type input "50.00"
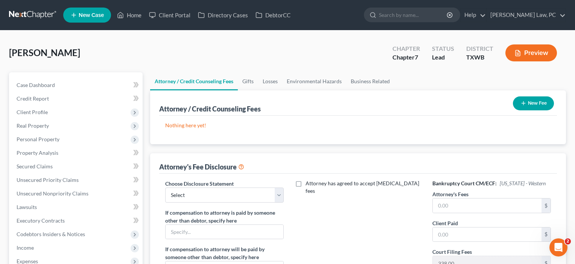
click at [532, 104] on button "New Fee" at bounding box center [533, 103] width 41 height 14
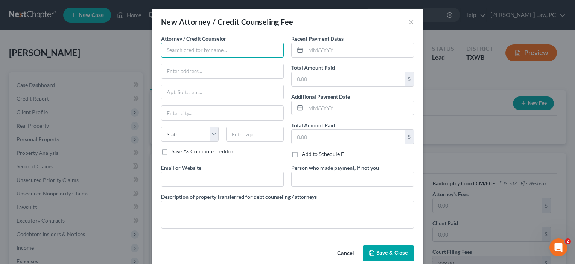
click at [211, 47] on input "text" at bounding box center [222, 49] width 123 height 15
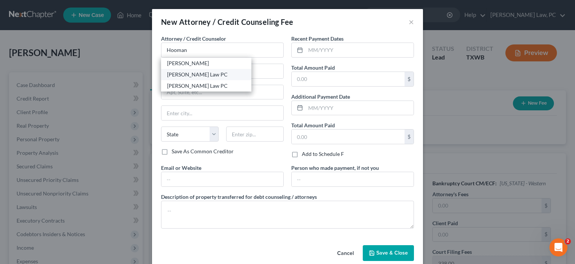
click at [211, 71] on div "[PERSON_NAME] Law PC" at bounding box center [206, 75] width 78 height 8
type input "[PERSON_NAME] Law PC"
type input "[STREET_ADDRESS]"
type input "295"
type input "Austin"
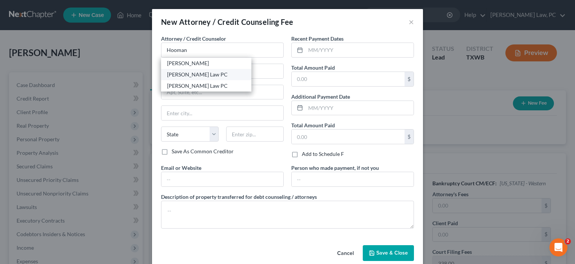
select select "45"
type input "78752"
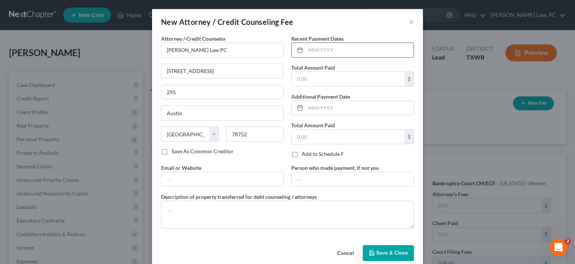
click at [329, 50] on input "text" at bounding box center [359, 50] width 108 height 14
type input "[DATE]"
click at [317, 77] on input "text" at bounding box center [347, 79] width 113 height 14
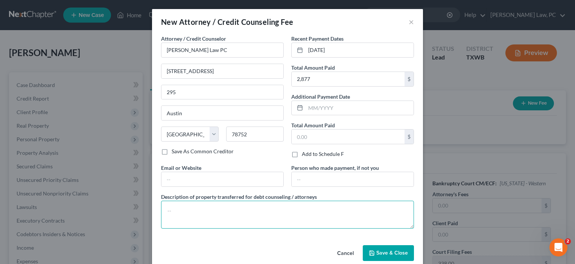
click at [185, 212] on textarea at bounding box center [287, 214] width 253 height 28
type input "2,500"
click at [188, 208] on textarea at bounding box center [287, 214] width 253 height 28
type textarea "Attorney's Fees"
click at [383, 254] on span "Save & Close" at bounding box center [392, 252] width 32 height 6
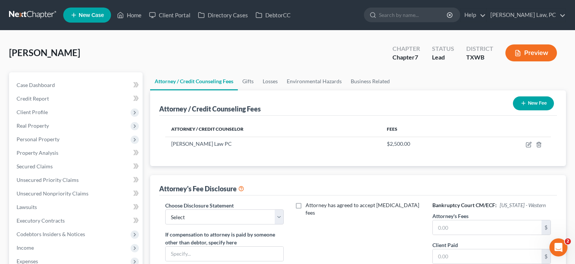
click at [534, 105] on button "New Fee" at bounding box center [533, 103] width 41 height 14
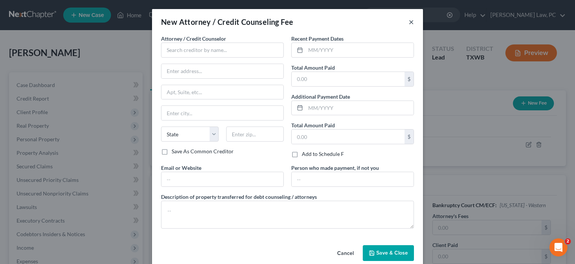
click at [409, 24] on button "×" at bounding box center [410, 21] width 5 height 9
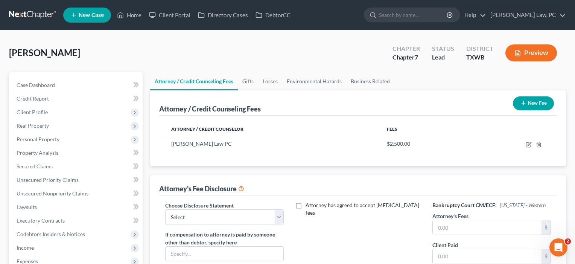
click at [535, 101] on button "New Fee" at bounding box center [533, 103] width 41 height 14
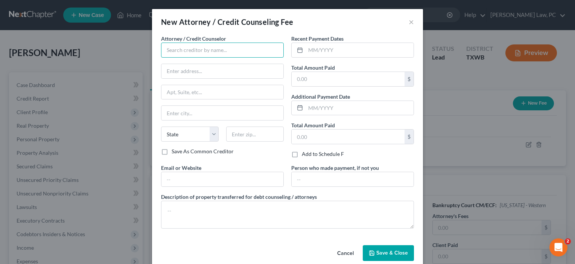
click at [187, 51] on input "text" at bounding box center [222, 49] width 123 height 15
type input "Xactus"
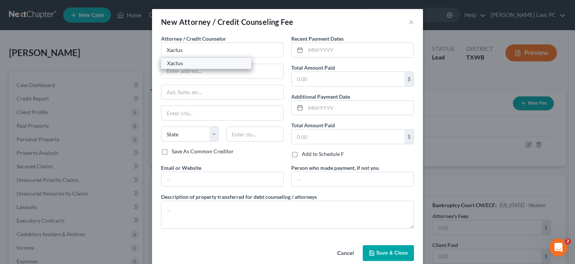
click at [179, 64] on div "Xactus" at bounding box center [206, 63] width 78 height 8
type input "[STREET_ADDRESS][PERSON_NAME]"
type input "Suite 100"
type input "Broomall"
select select "39"
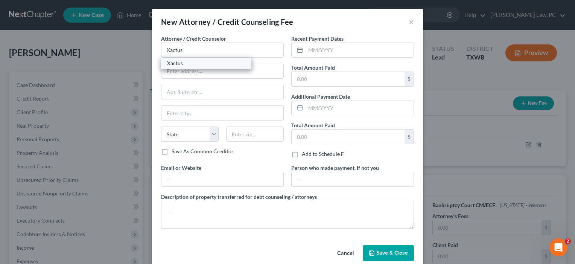
type input "19008"
click at [318, 82] on input "text" at bounding box center [347, 79] width 113 height 14
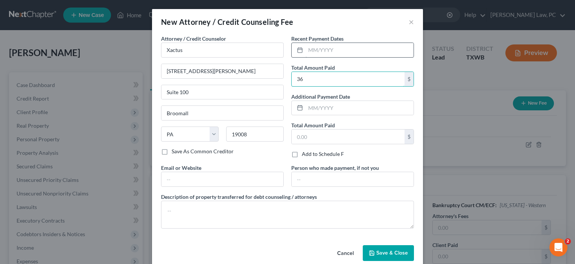
type input "36"
click at [329, 47] on input "text" at bounding box center [359, 50] width 108 height 14
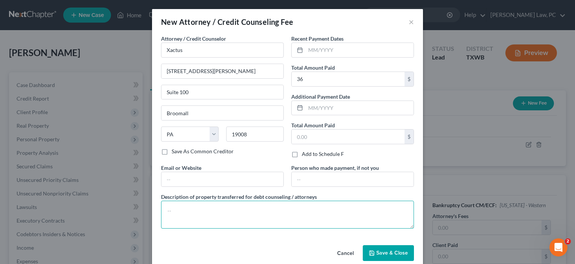
click at [167, 209] on textarea at bounding box center [287, 214] width 253 height 28
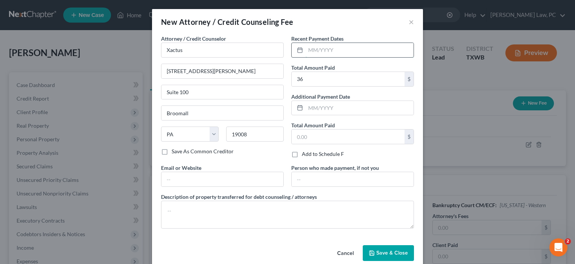
click at [321, 49] on input "text" at bounding box center [359, 50] width 108 height 14
type input "09/2025"
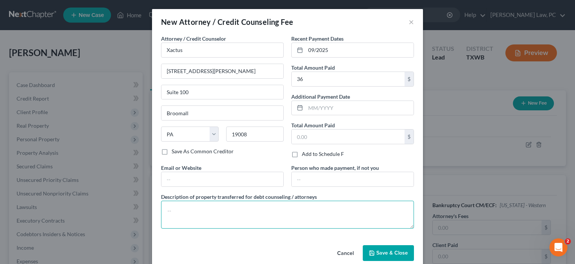
click at [170, 211] on textarea at bounding box center [287, 214] width 253 height 28
type textarea "Credit report"
click at [390, 254] on span "Save & Close" at bounding box center [392, 252] width 32 height 6
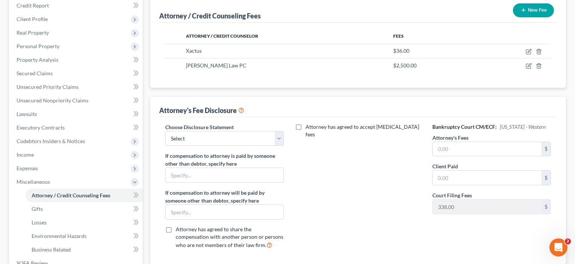
scroll to position [96, 0]
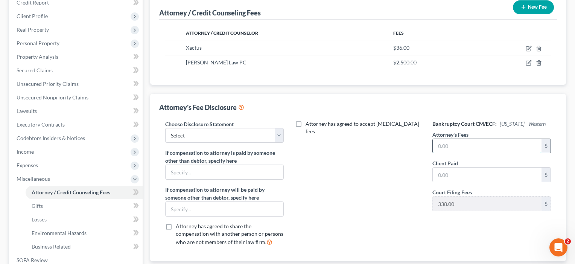
click at [444, 150] on input "text" at bounding box center [486, 146] width 109 height 14
type input "2,500"
click at [462, 173] on input "text" at bounding box center [486, 174] width 109 height 14
type input "2,500"
click at [411, 193] on div "Attorney has agreed to accept [MEDICAL_DATA] fees" at bounding box center [358, 186] width 134 height 132
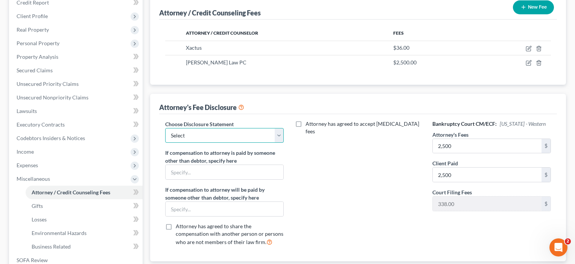
select select "4"
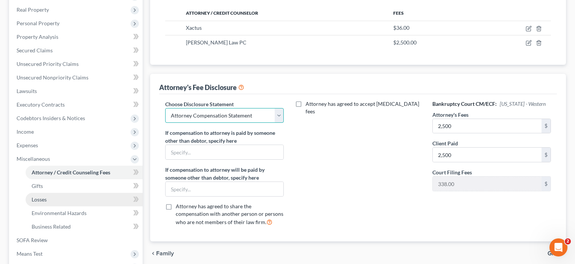
scroll to position [124, 0]
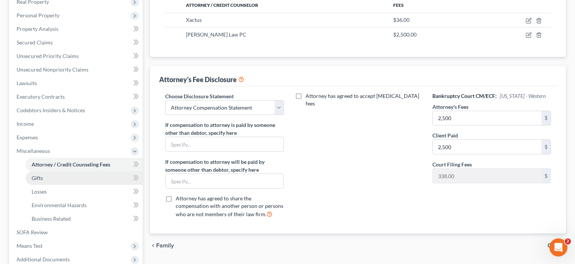
click at [47, 177] on link "Gifts" at bounding box center [84, 178] width 117 height 14
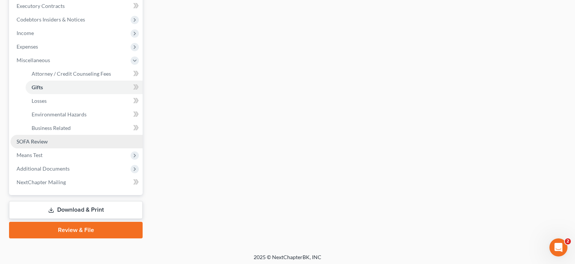
click at [42, 144] on span "SOFA Review" at bounding box center [32, 141] width 31 height 6
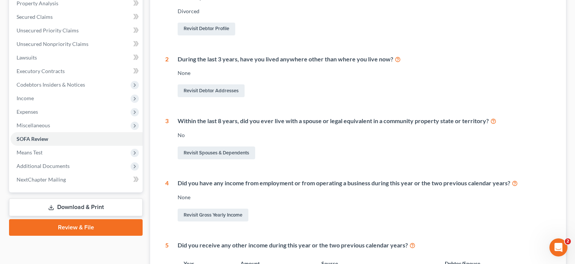
scroll to position [208, 0]
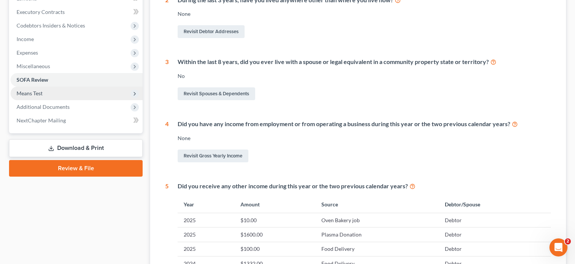
click at [35, 97] on span "Means Test" at bounding box center [77, 93] width 132 height 14
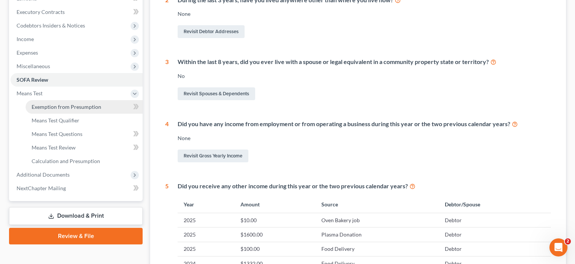
click at [49, 109] on link "Exemption from Presumption" at bounding box center [84, 107] width 117 height 14
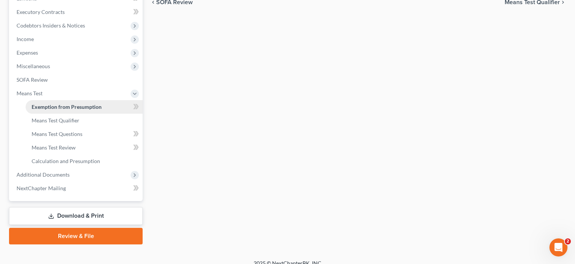
scroll to position [32, 0]
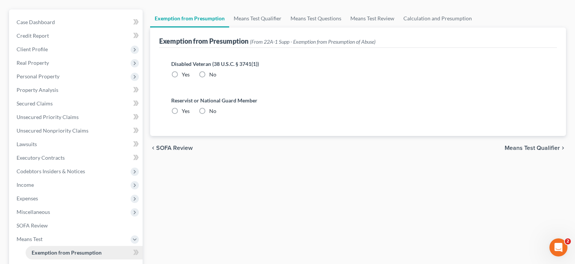
radio input "true"
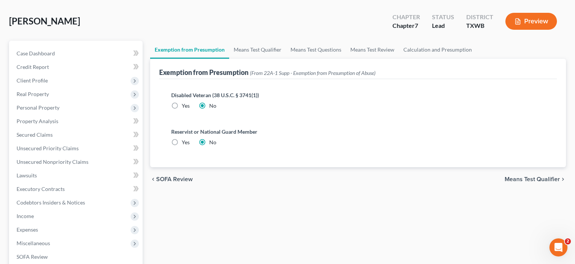
scroll to position [0, 0]
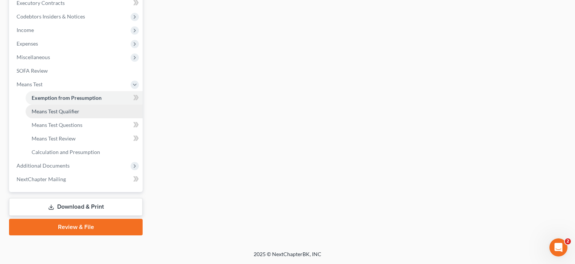
click at [55, 107] on link "Means Test Qualifier" at bounding box center [84, 112] width 117 height 14
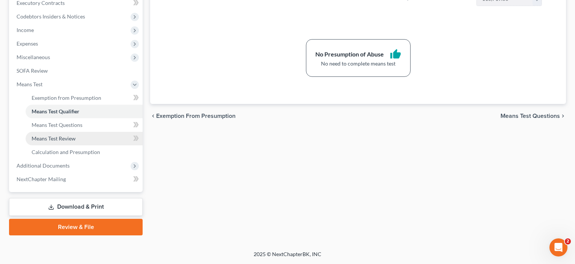
scroll to position [217, 0]
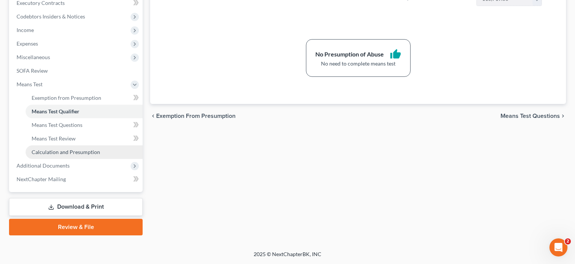
click at [45, 151] on span "Calculation and Presumption" at bounding box center [66, 152] width 68 height 6
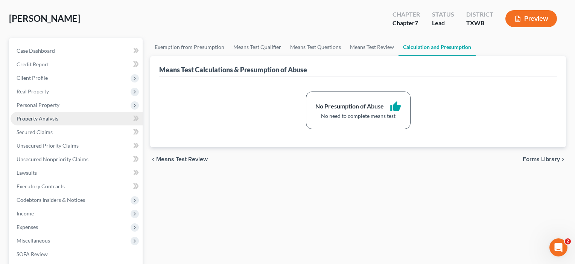
scroll to position [58, 0]
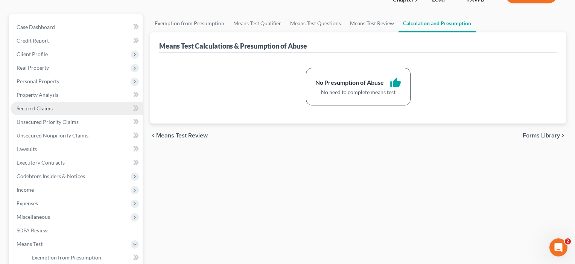
click at [47, 112] on link "Secured Claims" at bounding box center [77, 109] width 132 height 14
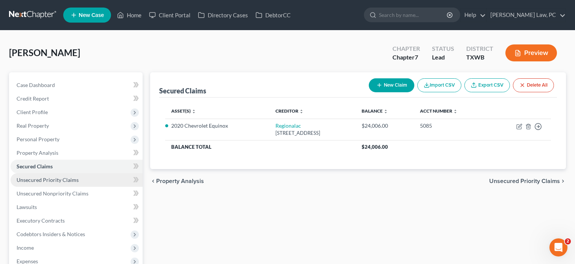
click at [53, 179] on span "Unsecured Priority Claims" at bounding box center [48, 179] width 62 height 6
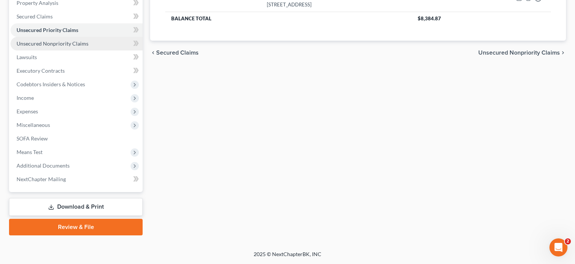
scroll to position [150, 0]
click at [65, 41] on span "Unsecured Nonpriority Claims" at bounding box center [53, 43] width 72 height 6
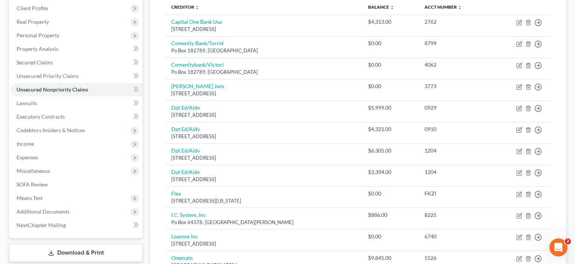
scroll to position [87, 0]
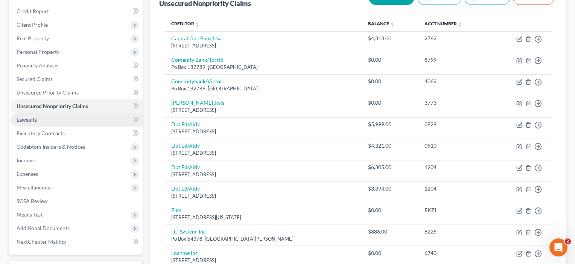
click at [37, 121] on link "Lawsuits" at bounding box center [77, 120] width 132 height 14
click at [37, 121] on ul "Case Dashboard Payments Invoices Payments Payments Credit Report Client Profile" at bounding box center [77, 119] width 132 height 257
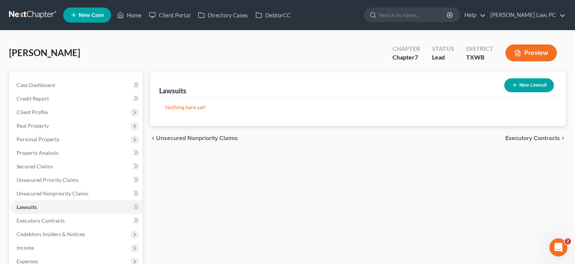
click at [535, 82] on button "New Lawsuit" at bounding box center [529, 85] width 50 height 14
select select "0"
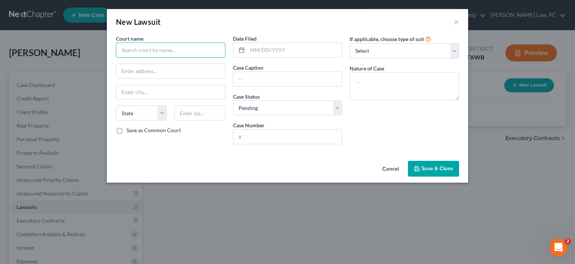
click at [140, 49] on input "text" at bounding box center [170, 49] width 109 height 15
type input "[GEOGRAPHIC_DATA], precinct 3 place 1"
click at [248, 133] on input "text" at bounding box center [287, 136] width 109 height 14
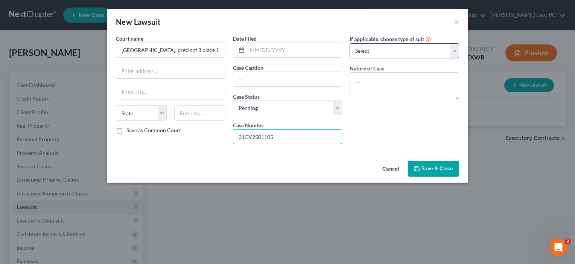
type input "31CV2501105"
select select "4"
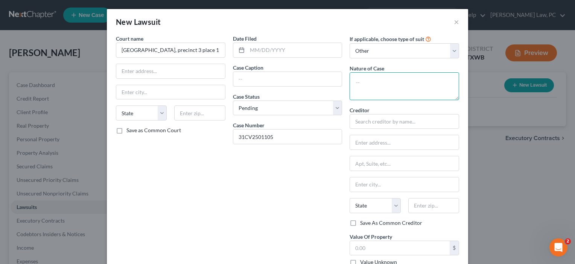
click at [389, 86] on textarea at bounding box center [403, 86] width 109 height 28
type textarea "Debt Claim"
click at [383, 123] on input "text" at bounding box center [403, 121] width 109 height 15
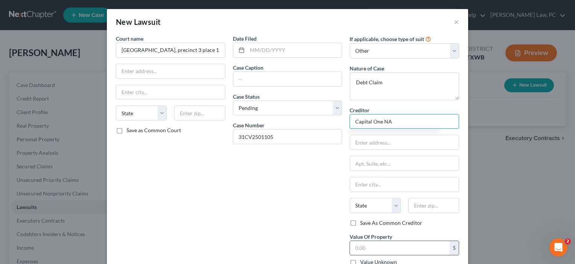
type input "Capital One NA"
click at [379, 247] on input "text" at bounding box center [400, 248] width 100 height 14
type input "4,313.66"
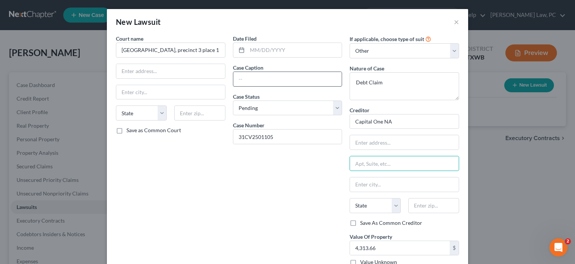
click at [247, 82] on input "text" at bounding box center [287, 79] width 109 height 14
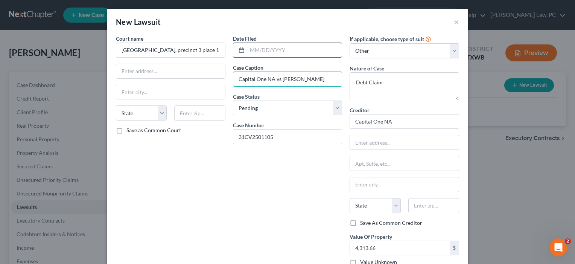
type input "Capital One NA vs [PERSON_NAME]"
click at [267, 48] on input "text" at bounding box center [294, 50] width 95 height 14
type input "[DATE]"
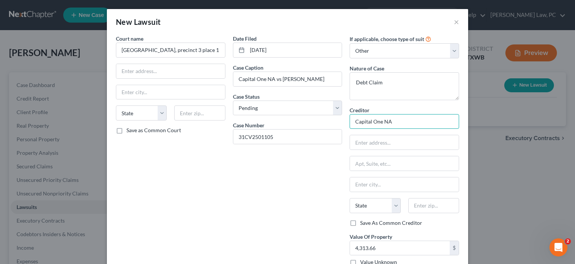
click at [397, 126] on input "Capital One NA" at bounding box center [403, 121] width 109 height 15
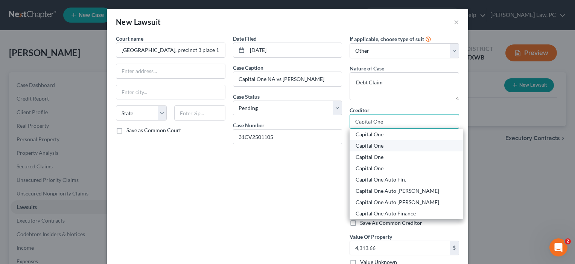
type input "Capital One"
click at [377, 144] on div "Capital One" at bounding box center [405, 146] width 101 height 8
type input "Po Box 85064"
type input "[PERSON_NAME] [PERSON_NAME]"
select select "48"
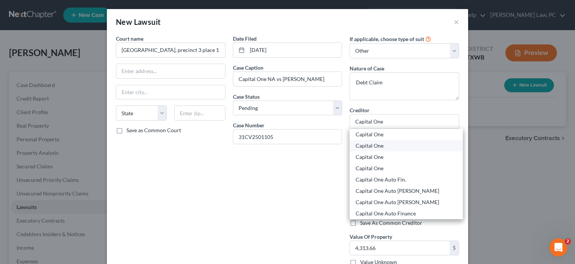
type input "23058"
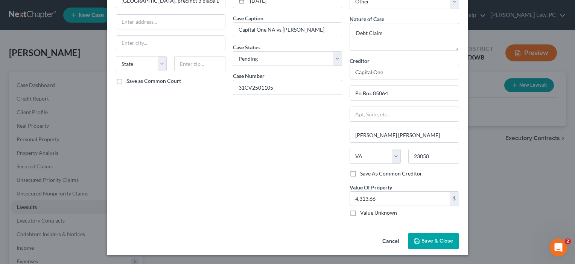
scroll to position [49, 0]
click at [439, 241] on span "Save & Close" at bounding box center [437, 241] width 32 height 6
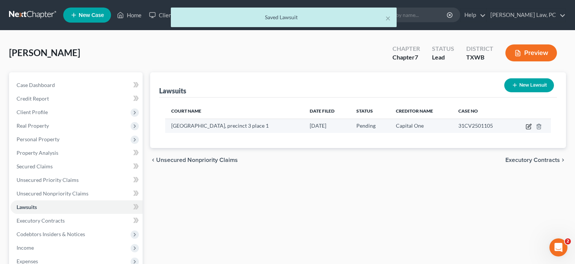
click at [528, 127] on icon "button" at bounding box center [528, 126] width 6 height 6
select select "0"
select select "4"
select select "48"
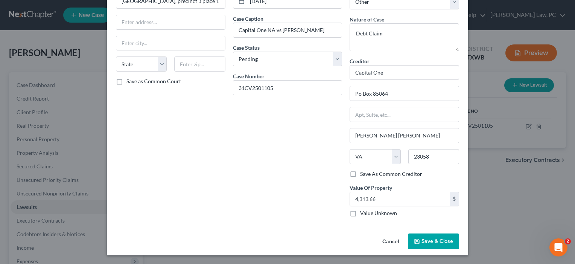
click at [427, 238] on span "Save & Close" at bounding box center [437, 241] width 32 height 6
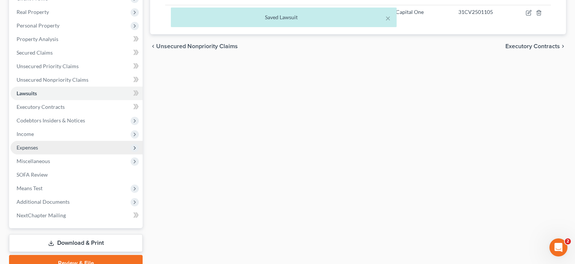
scroll to position [126, 0]
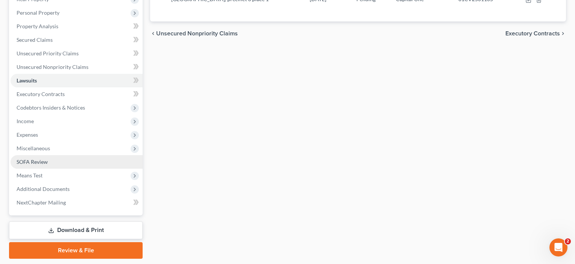
click at [39, 161] on span "SOFA Review" at bounding box center [32, 161] width 31 height 6
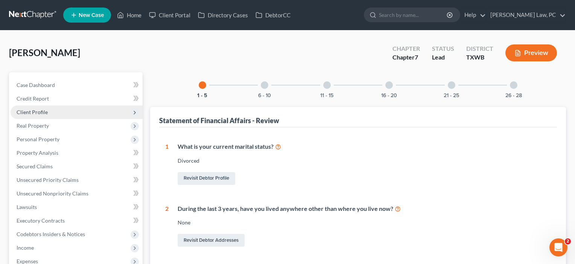
click at [34, 111] on span "Client Profile" at bounding box center [32, 112] width 31 height 6
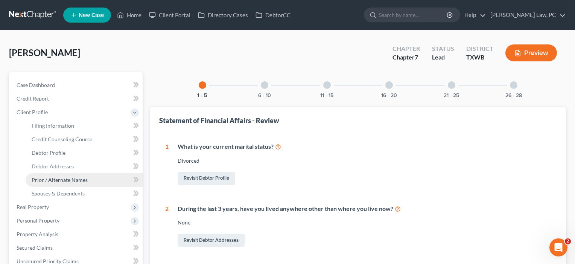
click at [51, 181] on span "Prior / Alternate Names" at bounding box center [60, 179] width 56 height 6
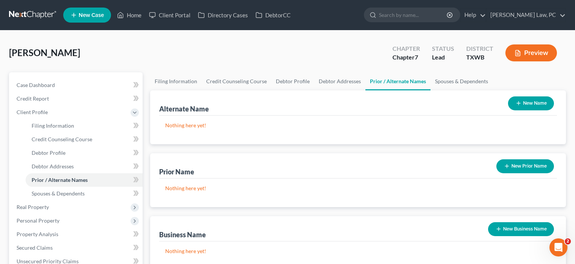
scroll to position [6, 0]
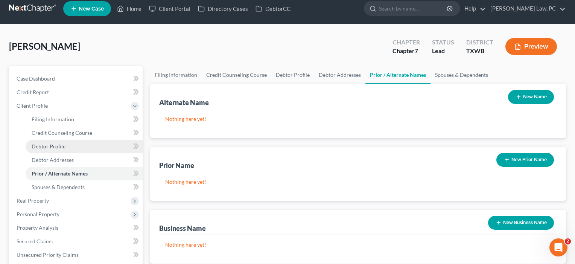
click at [63, 144] on span "Debtor Profile" at bounding box center [49, 146] width 34 height 6
select select "3"
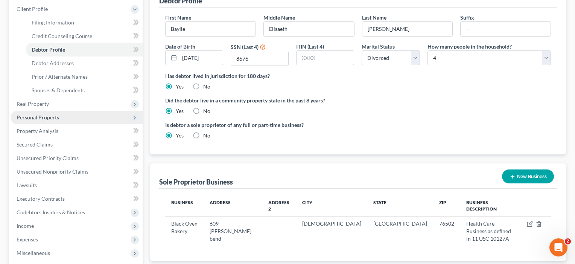
scroll to position [85, 0]
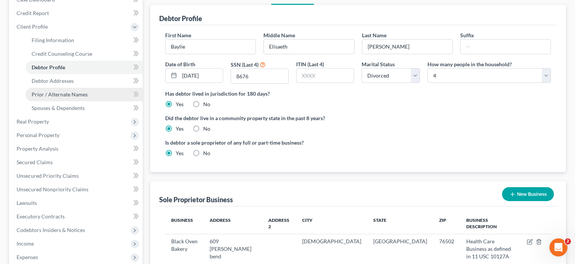
click at [64, 95] on span "Prior / Alternate Names" at bounding box center [60, 94] width 56 height 6
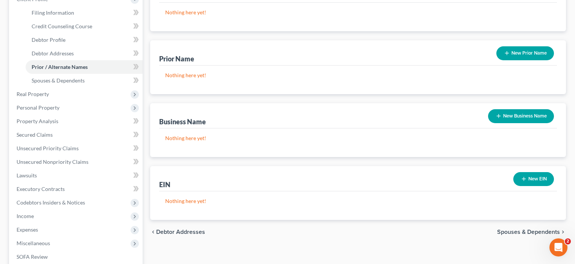
scroll to position [78, 0]
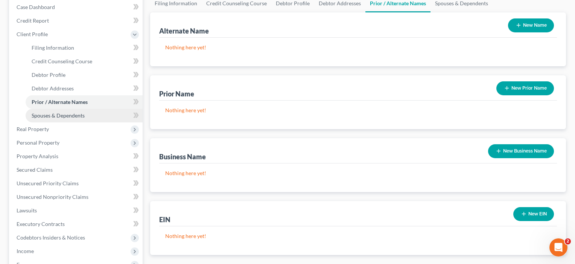
click at [63, 116] on span "Spouses & Dependents" at bounding box center [58, 115] width 53 height 6
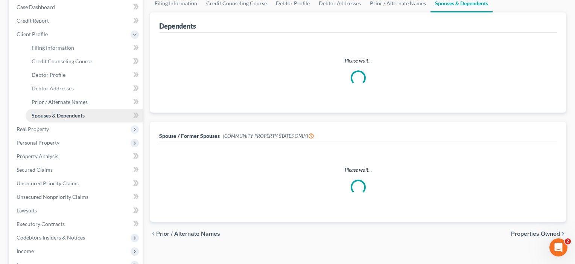
click at [63, 116] on span "Spouses & Dependents" at bounding box center [58, 115] width 53 height 6
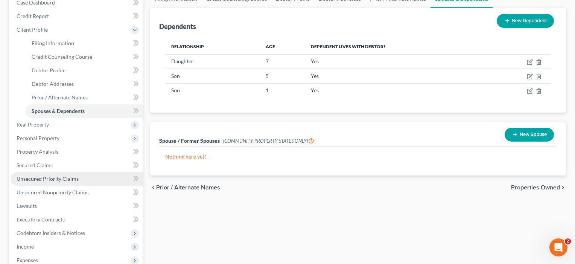
scroll to position [53, 0]
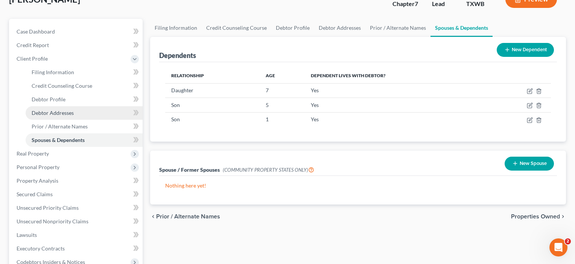
click at [57, 114] on span "Debtor Addresses" at bounding box center [53, 112] width 42 height 6
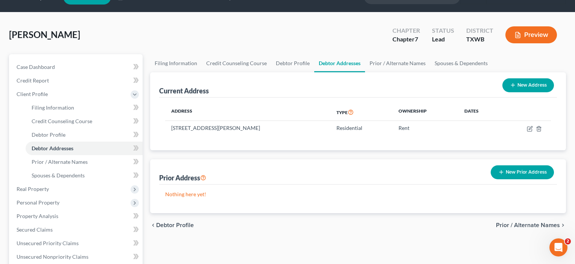
scroll to position [64, 0]
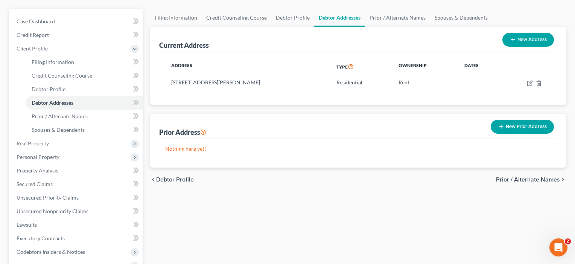
click at [524, 124] on button "New Prior Address" at bounding box center [521, 127] width 63 height 14
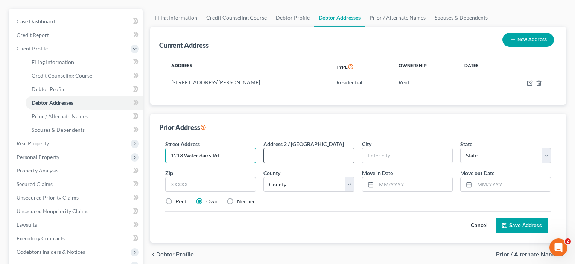
type input "1213 Water dairy Rd"
type input "Apt. 315"
type input "76502"
click at [383, 157] on input "text" at bounding box center [407, 155] width 90 height 14
type input "[DEMOGRAPHIC_DATA]"
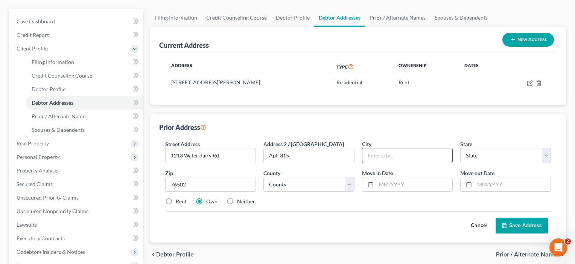
select select "45"
select select "13"
click at [176, 200] on label "Rent" at bounding box center [181, 201] width 11 height 8
click at [179, 200] on input "Rent" at bounding box center [181, 199] width 5 height 5
radio input "true"
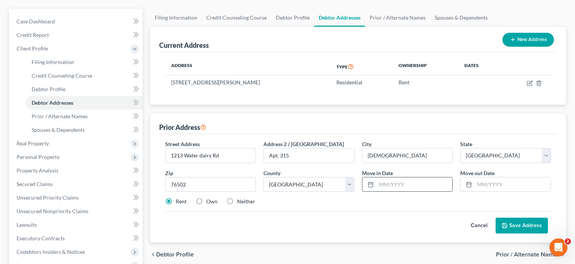
click at [391, 187] on input "text" at bounding box center [414, 184] width 76 height 14
type input "05/2023"
click at [485, 182] on input "text" at bounding box center [512, 184] width 76 height 14
type input "05/2025"
click at [519, 225] on button "Save Address" at bounding box center [521, 225] width 52 height 16
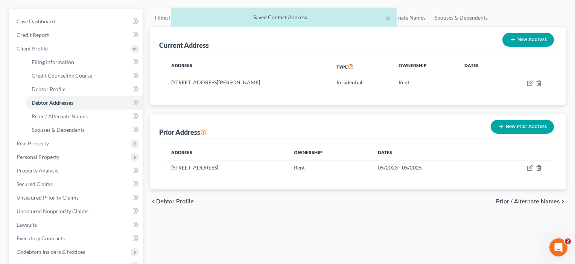
click at [529, 125] on button "New Prior Address" at bounding box center [521, 127] width 63 height 14
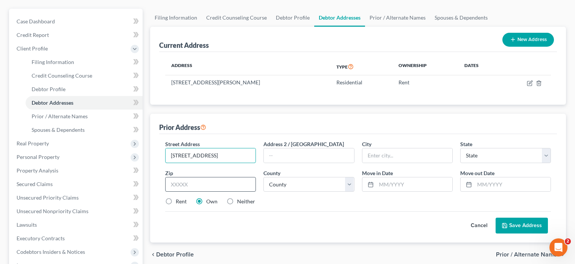
type input "[STREET_ADDRESS]"
type input "76502"
type input "[DEMOGRAPHIC_DATA]"
select select "45"
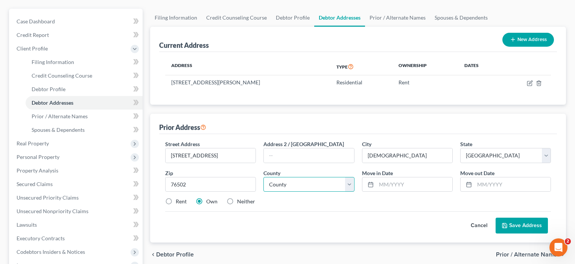
select select "13"
click at [176, 201] on label "Rent" at bounding box center [181, 201] width 11 height 8
click at [179, 201] on input "Rent" at bounding box center [181, 199] width 5 height 5
radio input "true"
click at [389, 185] on input "text" at bounding box center [414, 184] width 76 height 14
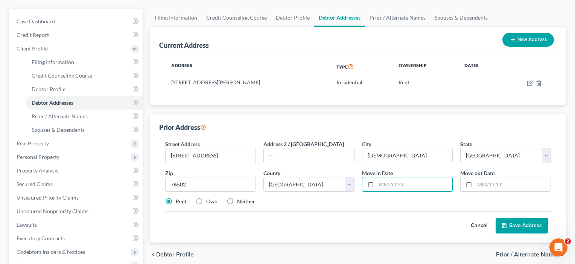
click at [237, 202] on label "Neither" at bounding box center [246, 201] width 18 height 8
click at [240, 202] on input "Neither" at bounding box center [242, 199] width 5 height 5
radio input "true"
click at [387, 186] on input "text" at bounding box center [414, 184] width 76 height 14
type input "04/2023"
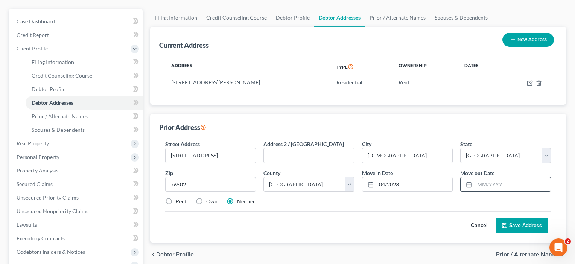
click at [483, 185] on input "text" at bounding box center [512, 184] width 76 height 14
type input "05/2023"
click at [523, 225] on button "Save Address" at bounding box center [521, 225] width 52 height 16
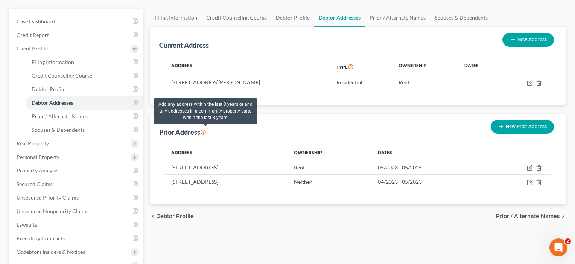
click at [206, 130] on icon at bounding box center [203, 131] width 6 height 7
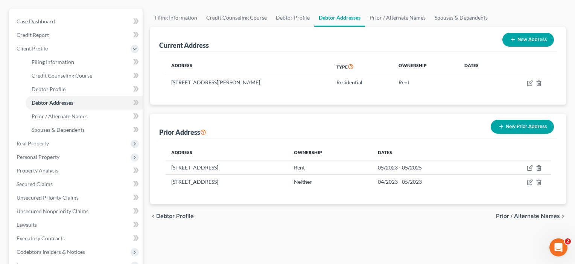
click at [305, 125] on div "Prior Address New Prior Address" at bounding box center [358, 126] width 398 height 25
click at [530, 182] on icon "button" at bounding box center [530, 182] width 6 height 6
select select "45"
select select "13"
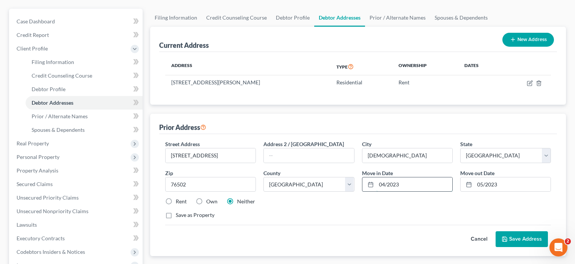
click at [406, 184] on input "04/2023" at bounding box center [414, 184] width 76 height 14
type input "04/2022"
click at [520, 239] on button "Save Address" at bounding box center [521, 239] width 52 height 16
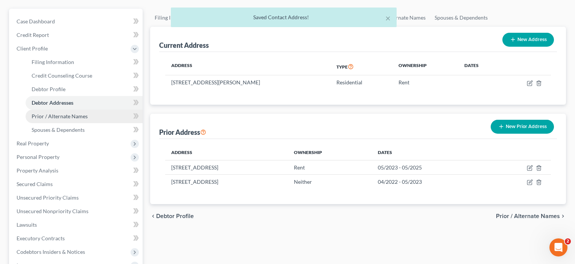
click at [62, 114] on span "Prior / Alternate Names" at bounding box center [60, 116] width 56 height 6
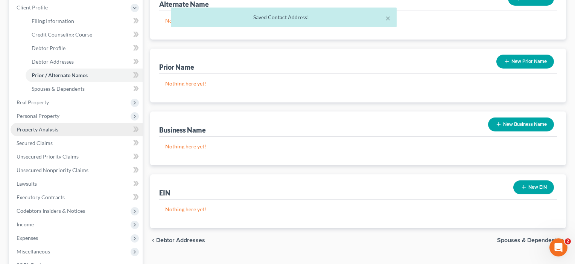
scroll to position [111, 0]
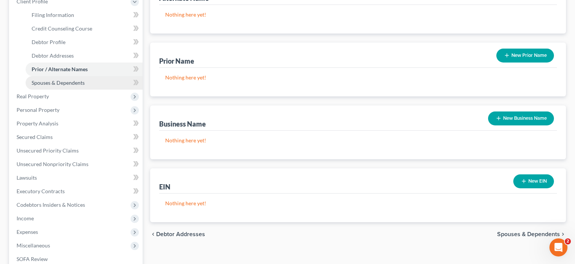
click at [57, 84] on span "Spouses & Dependents" at bounding box center [58, 82] width 53 height 6
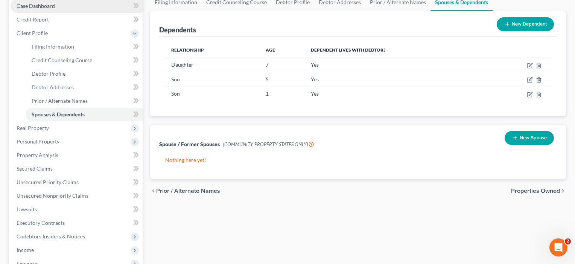
scroll to position [121, 0]
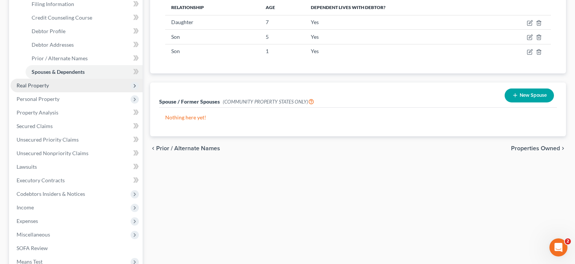
click at [25, 89] on span "Real Property" at bounding box center [77, 86] width 132 height 14
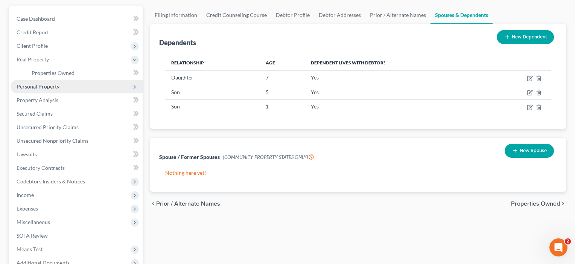
scroll to position [62, 0]
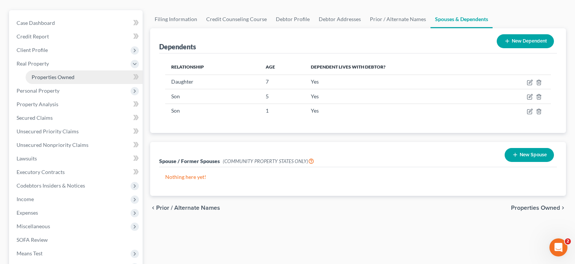
click at [47, 76] on span "Properties Owned" at bounding box center [53, 77] width 43 height 6
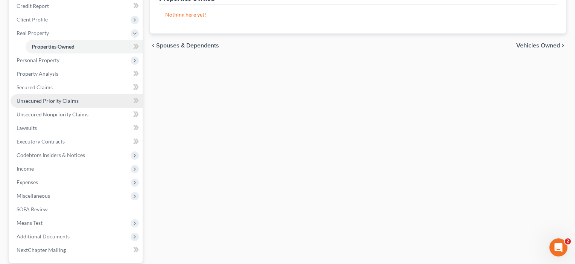
scroll to position [105, 0]
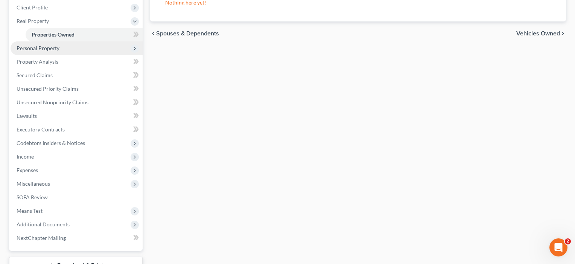
click at [39, 46] on span "Personal Property" at bounding box center [38, 48] width 43 height 6
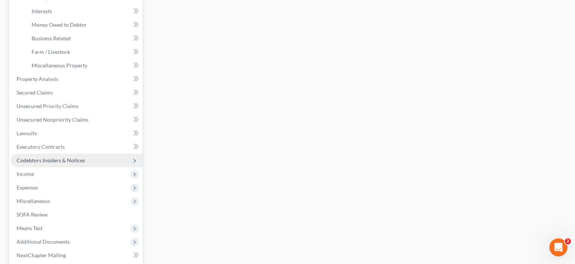
scroll to position [212, 0]
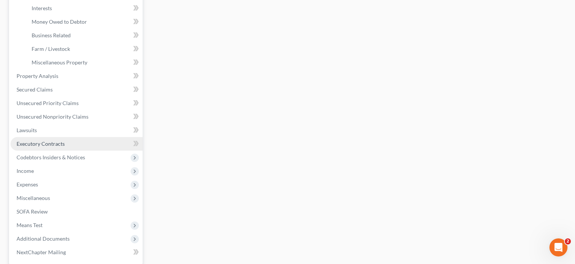
click at [35, 144] on span "Executory Contracts" at bounding box center [41, 143] width 48 height 6
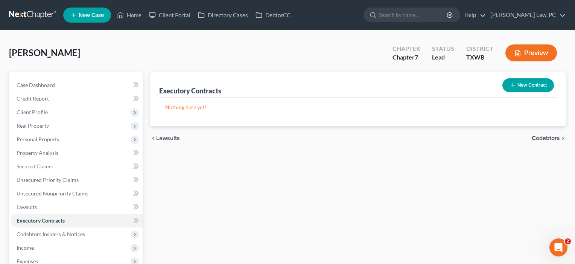
click at [524, 86] on button "New Contract" at bounding box center [528, 85] width 52 height 14
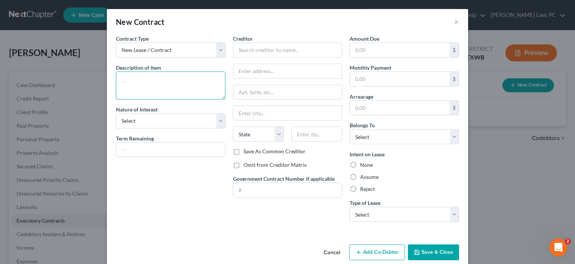
click at [129, 79] on textarea at bounding box center [170, 85] width 109 height 28
click at [268, 50] on input "text" at bounding box center [287, 49] width 109 height 15
click at [360, 176] on label "Assume" at bounding box center [369, 177] width 18 height 8
click at [363, 176] on input "Assume" at bounding box center [365, 175] width 5 height 5
radio input "true"
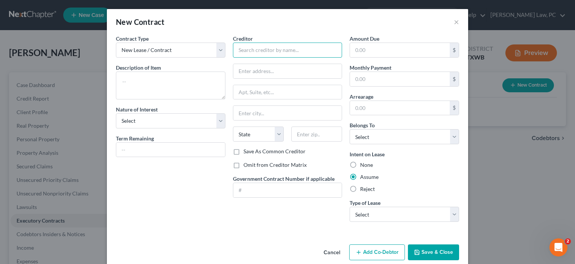
click at [252, 53] on input "text" at bounding box center [287, 49] width 109 height 15
type input "Wedgewood Managment Properties"
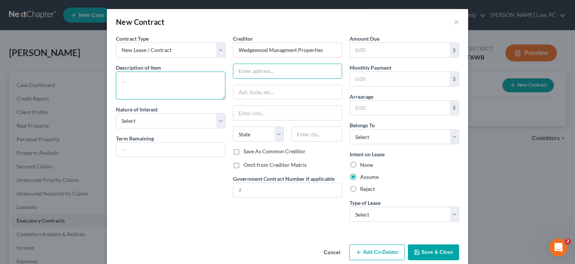
click at [152, 83] on textarea at bounding box center [170, 85] width 109 height 28
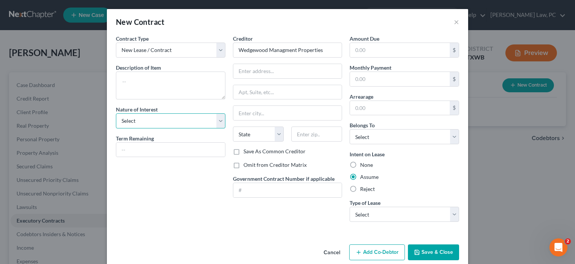
select select "3"
click at [142, 86] on textarea at bounding box center [170, 85] width 109 height 28
click at [134, 152] on input "text" at bounding box center [170, 150] width 109 height 14
type input "9 months"
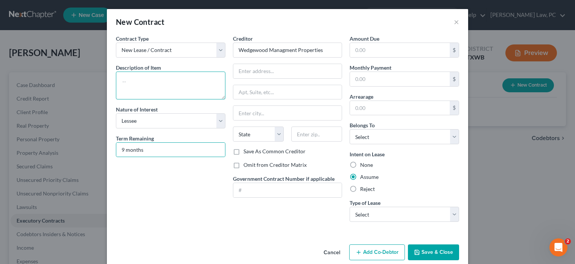
click at [137, 84] on textarea at bounding box center [170, 85] width 109 height 28
type textarea "e"
type textarea "Residential Lease"
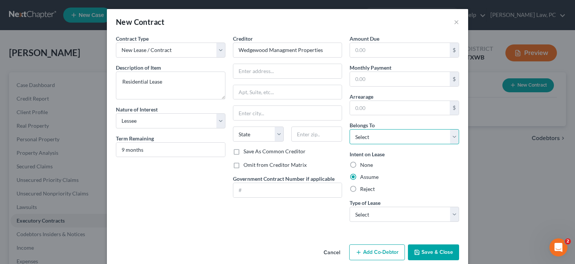
select select "3"
click at [369, 77] on input "text" at bounding box center [400, 79] width 100 height 14
type input "2,095"
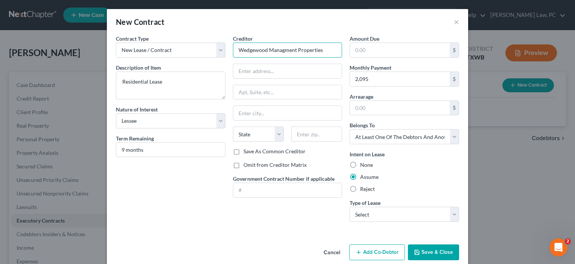
click at [325, 51] on input "Wedgewood Managment Properties" at bounding box center [287, 49] width 109 height 15
drag, startPoint x: 325, startPoint y: 51, endPoint x: 241, endPoint y: 41, distance: 84.8
click at [241, 41] on div "Creditor * Wedgewood Managment Properties" at bounding box center [287, 46] width 109 height 23
type input "West Tanglefoot Development Inc."
select select "0"
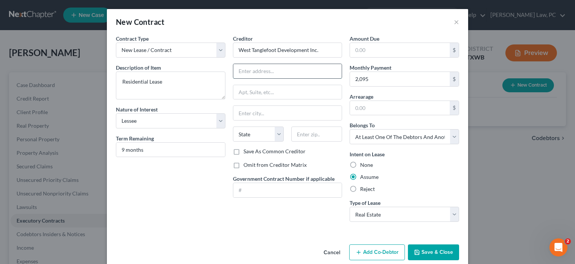
click at [254, 71] on input "text" at bounding box center [287, 71] width 109 height 14
type input "[STREET_ADDRESS][PERSON_NAME]"
type input "76502"
type input "[DEMOGRAPHIC_DATA]"
select select "45"
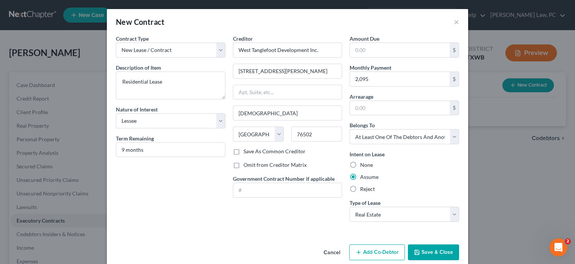
click at [247, 151] on label "Save As Common Creditor" at bounding box center [274, 151] width 62 height 8
click at [247, 151] on input "Save As Common Creditor" at bounding box center [248, 149] width 5 height 5
checkbox input "true"
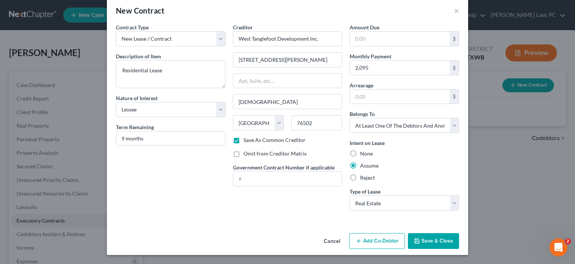
click at [437, 242] on button "Save & Close" at bounding box center [433, 241] width 51 height 16
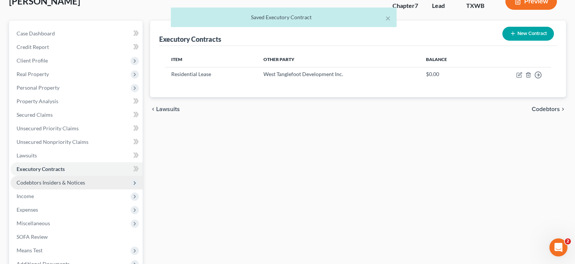
scroll to position [63, 0]
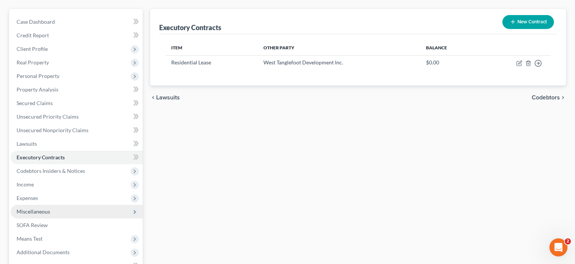
click at [29, 212] on span "Miscellaneous" at bounding box center [33, 211] width 33 height 6
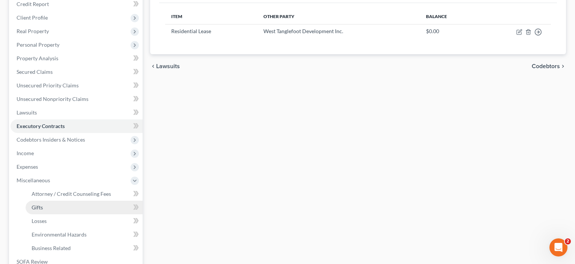
scroll to position [97, 0]
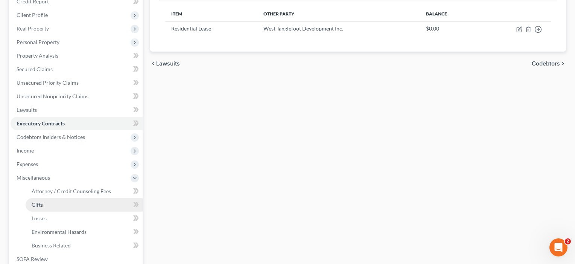
click at [50, 204] on link "Gifts" at bounding box center [84, 205] width 117 height 14
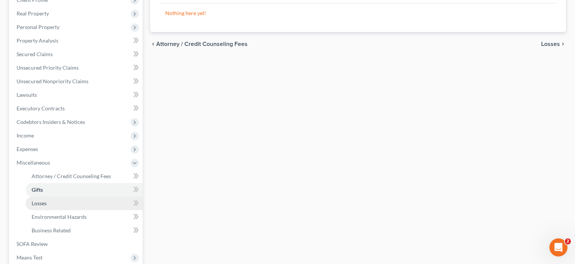
click at [44, 204] on span "Losses" at bounding box center [39, 203] width 15 height 6
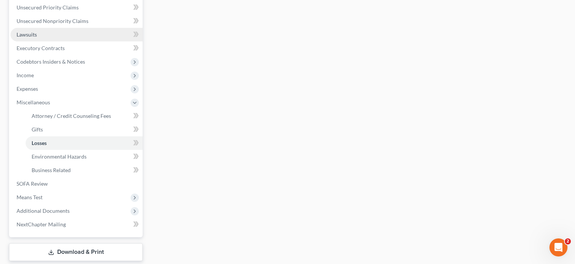
scroll to position [174, 0]
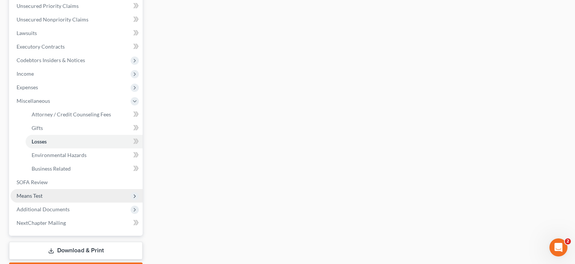
click at [41, 197] on span "Means Test" at bounding box center [30, 195] width 26 height 6
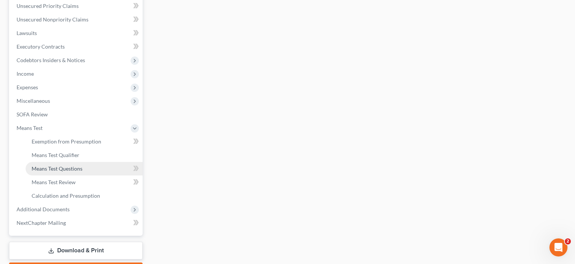
click at [64, 167] on span "Means Test Questions" at bounding box center [57, 168] width 51 height 6
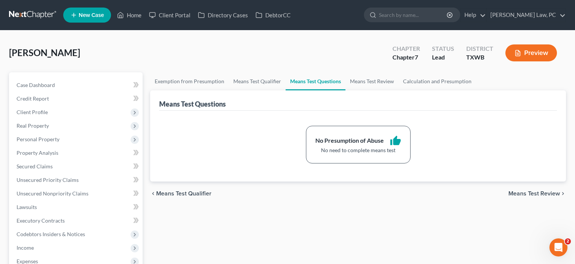
scroll to position [21, 0]
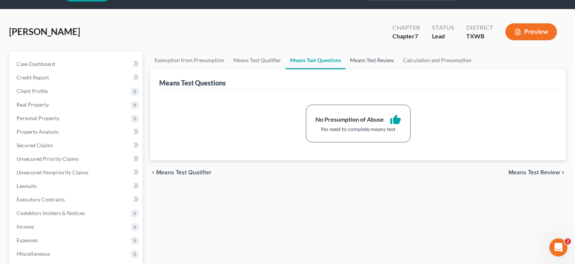
click at [366, 58] on link "Means Test Review" at bounding box center [371, 60] width 53 height 18
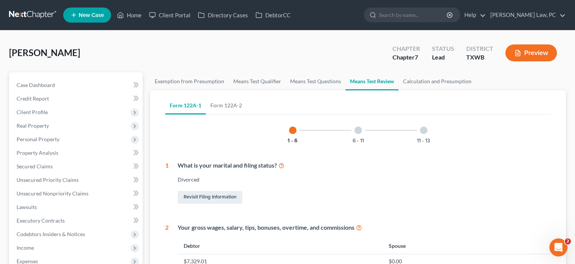
click at [358, 130] on div at bounding box center [358, 130] width 8 height 8
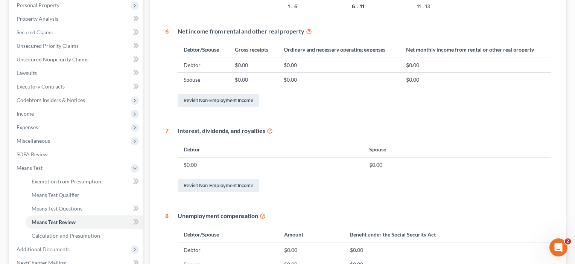
scroll to position [23, 0]
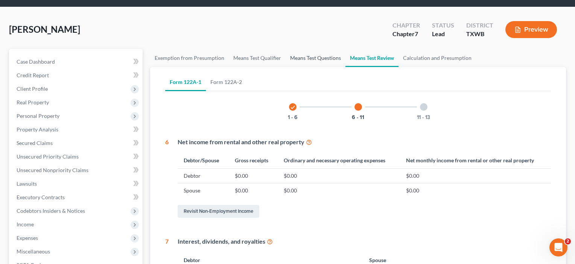
click at [313, 58] on link "Means Test Questions" at bounding box center [315, 58] width 60 height 18
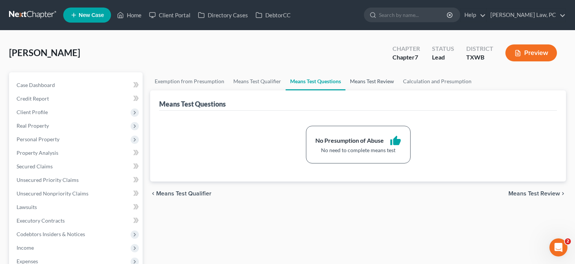
click at [376, 81] on link "Means Test Review" at bounding box center [371, 81] width 53 height 18
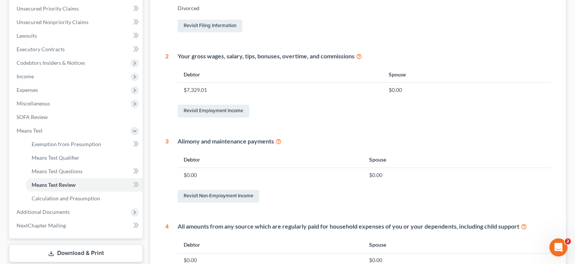
scroll to position [189, 0]
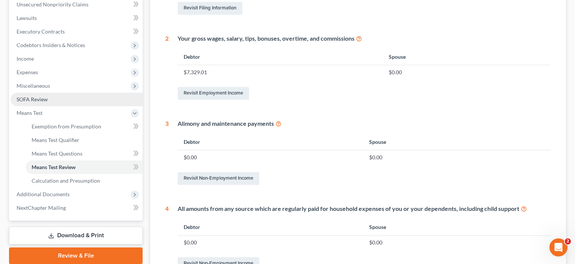
click at [43, 97] on span "SOFA Review" at bounding box center [32, 99] width 31 height 6
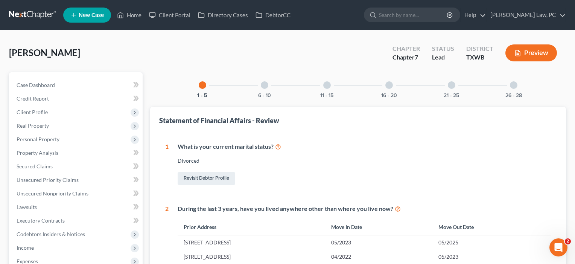
click at [263, 88] on div at bounding box center [265, 85] width 8 height 8
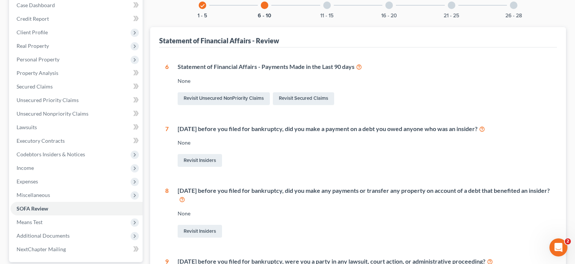
scroll to position [47, 0]
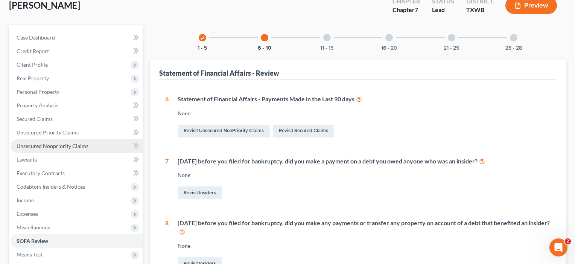
click at [56, 144] on span "Unsecured Nonpriority Claims" at bounding box center [53, 146] width 72 height 6
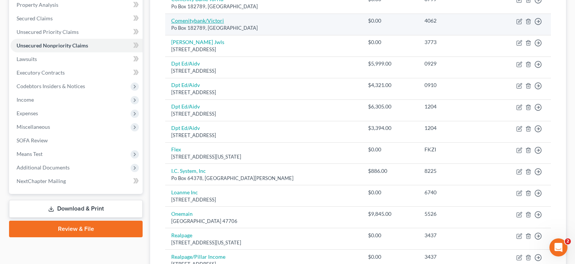
scroll to position [149, 0]
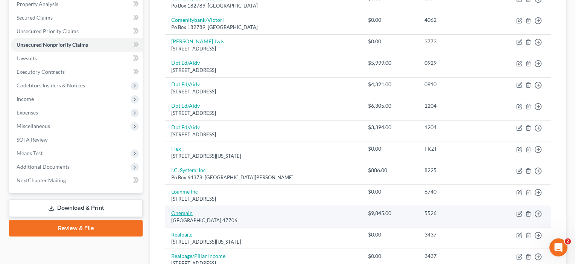
click at [180, 210] on link "Onemain" at bounding box center [181, 212] width 21 height 6
select select "15"
select select "0"
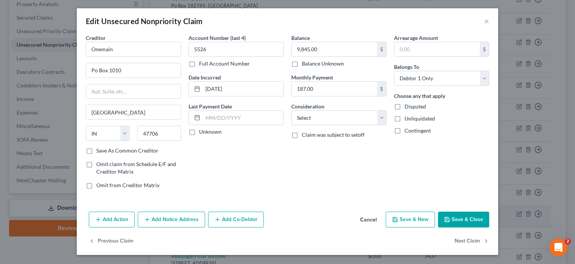
scroll to position [1, 0]
click at [117, 220] on button "Add Action" at bounding box center [112, 219] width 46 height 16
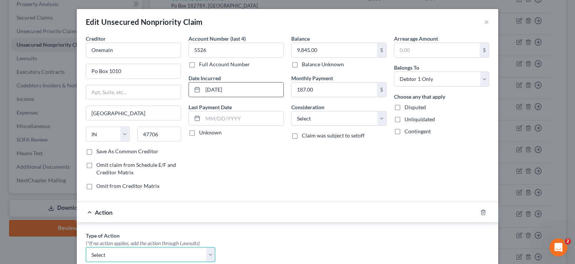
scroll to position [0, 0]
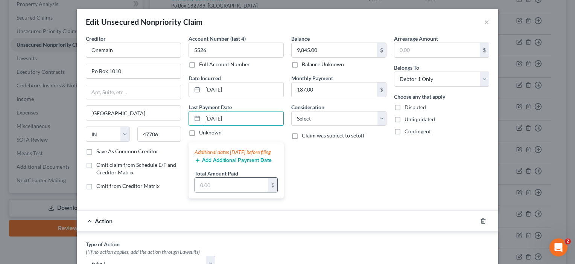
type input "[DATE]"
click at [206, 191] on input "text" at bounding box center [231, 185] width 73 height 14
type input "1,500"
select select "10"
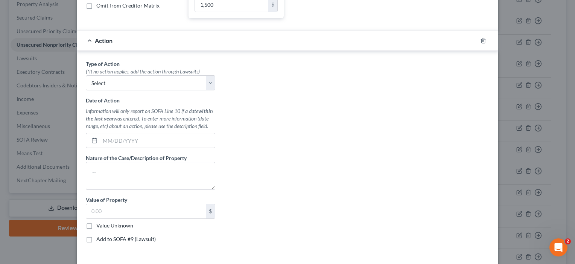
scroll to position [182, 0]
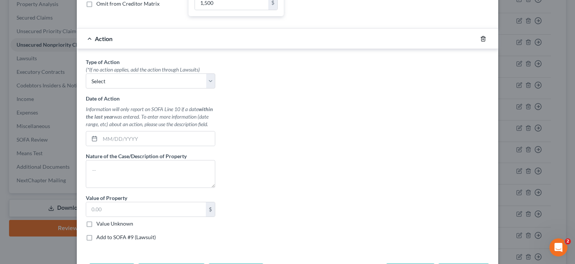
click at [482, 42] on icon "button" at bounding box center [483, 39] width 6 height 6
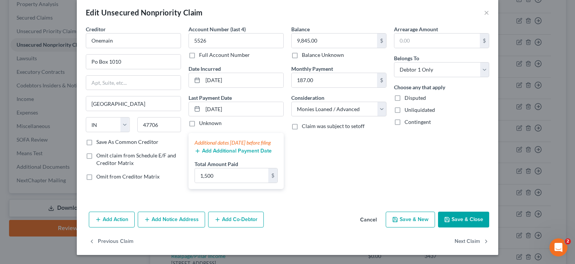
click at [462, 217] on button "Save & Close" at bounding box center [463, 219] width 51 height 16
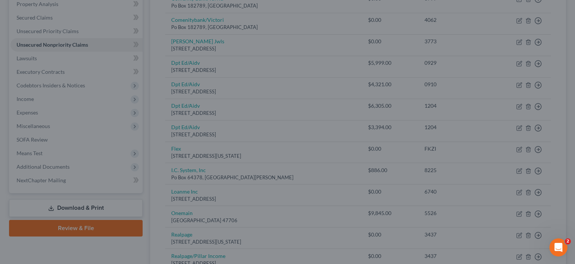
type input "0"
type input "1,500.00"
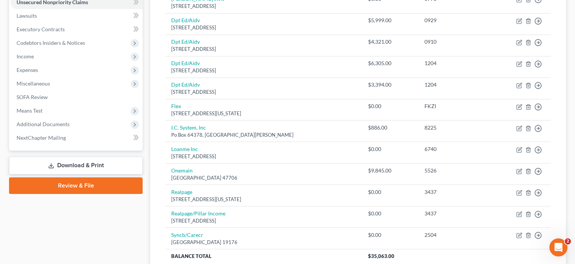
scroll to position [217, 0]
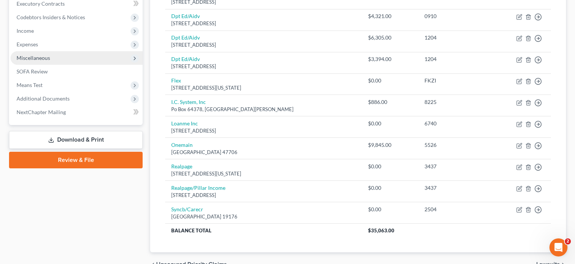
click at [33, 60] on span "Miscellaneous" at bounding box center [33, 58] width 33 height 6
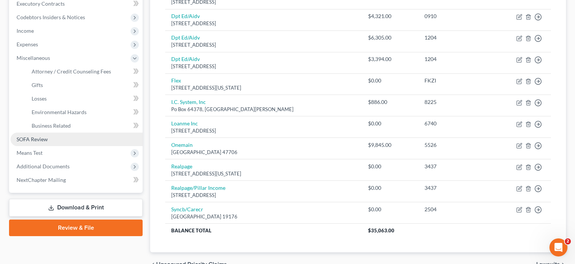
click at [37, 138] on span "SOFA Review" at bounding box center [32, 139] width 31 height 6
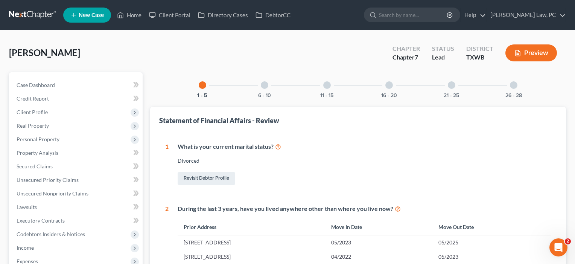
click at [262, 86] on div at bounding box center [265, 85] width 8 height 8
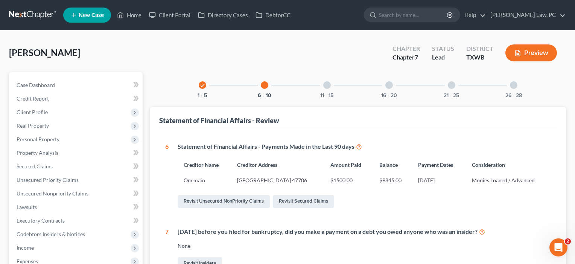
click at [327, 85] on div at bounding box center [327, 85] width 8 height 8
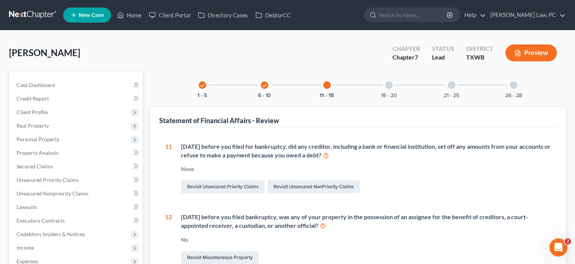
click at [388, 84] on div at bounding box center [389, 85] width 8 height 8
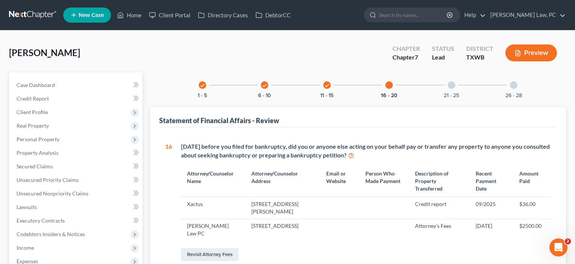
click at [453, 83] on div at bounding box center [452, 85] width 8 height 8
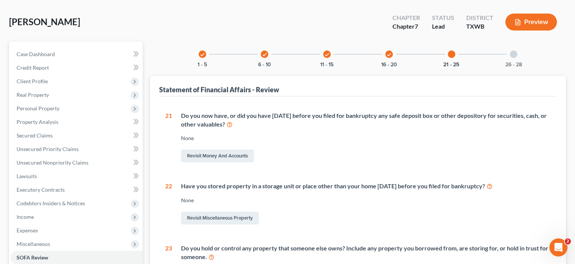
scroll to position [30, 0]
click at [514, 56] on div at bounding box center [514, 55] width 8 height 8
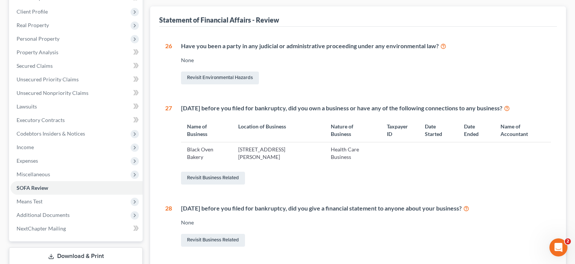
scroll to position [120, 0]
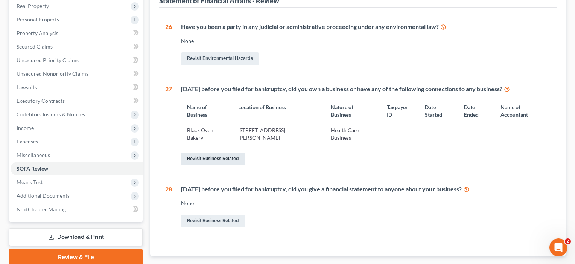
click at [203, 156] on link "Revisit Business Related" at bounding box center [213, 158] width 64 height 13
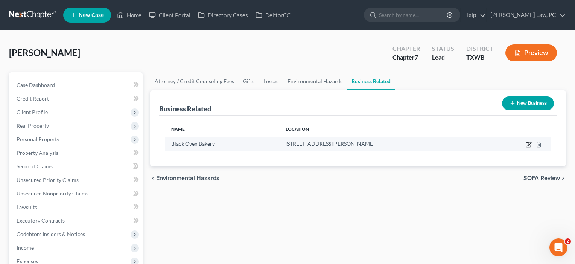
click at [527, 143] on icon "button" at bounding box center [528, 145] width 5 height 5
select select "sole_proprietor"
select select "45"
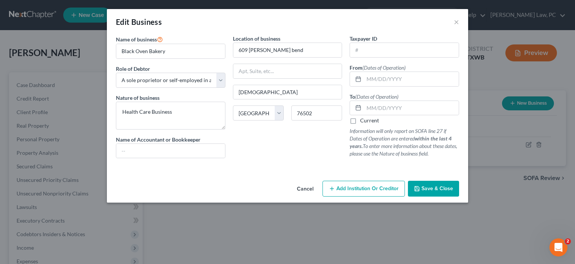
click at [360, 123] on label "Current" at bounding box center [369, 121] width 19 height 8
click at [363, 121] on input "Current" at bounding box center [365, 119] width 5 height 5
checkbox input "true"
drag, startPoint x: 177, startPoint y: 112, endPoint x: 114, endPoint y: 111, distance: 62.8
click at [114, 111] on div "Name of business * Black [PERSON_NAME] Role of Debtor * Select A member of a li…" at bounding box center [170, 99] width 117 height 129
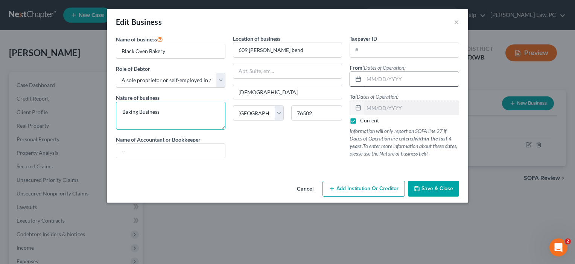
type textarea "Baking Business"
click at [376, 81] on input "text" at bounding box center [411, 79] width 95 height 14
type input "[DATE]"
click at [435, 188] on span "Save & Close" at bounding box center [437, 188] width 32 height 6
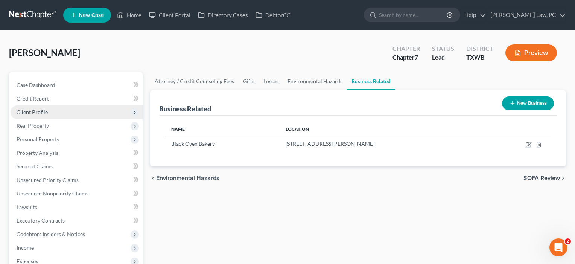
click at [35, 114] on span "Client Profile" at bounding box center [32, 112] width 31 height 6
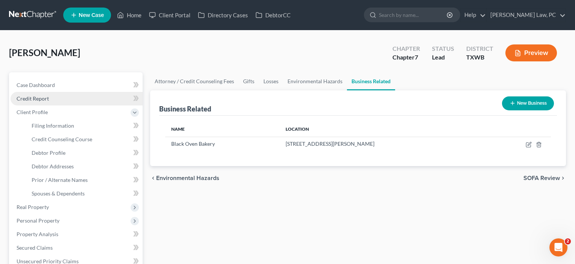
click at [36, 96] on span "Credit Report" at bounding box center [33, 98] width 32 height 6
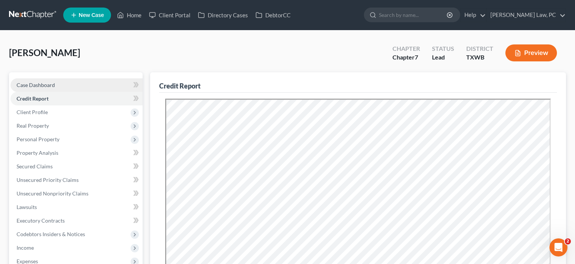
click at [49, 86] on span "Case Dashboard" at bounding box center [36, 85] width 38 height 6
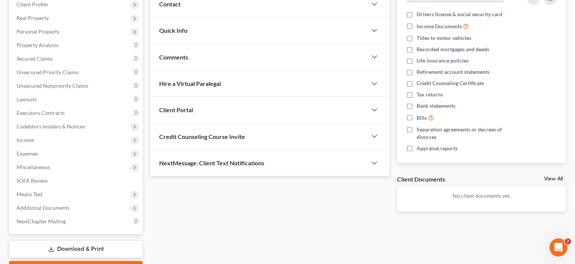
scroll to position [131, 0]
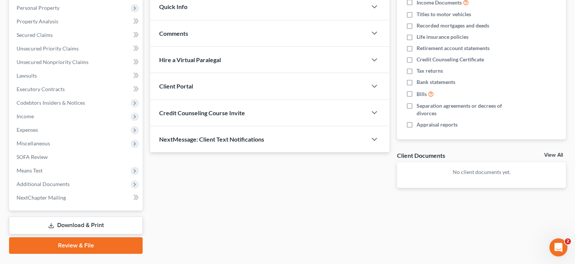
click at [242, 115] on span "Credit Counseling Course Invite" at bounding box center [202, 112] width 86 height 7
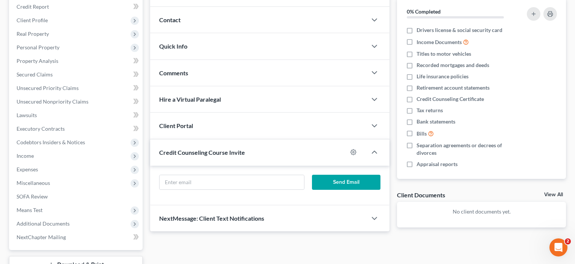
scroll to position [102, 0]
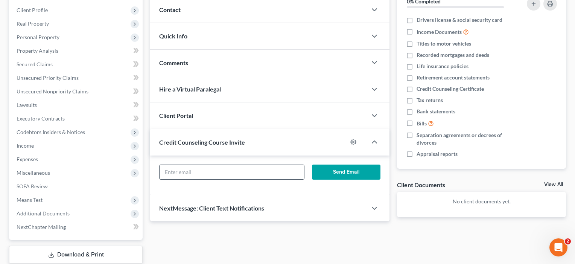
click at [174, 173] on input "text" at bounding box center [231, 172] width 144 height 14
paste input "[EMAIL_ADDRESS][PERSON_NAME][DOMAIN_NAME]"
type input "[EMAIL_ADDRESS][PERSON_NAME][DOMAIN_NAME]"
click at [345, 169] on button "Send Email" at bounding box center [346, 171] width 69 height 15
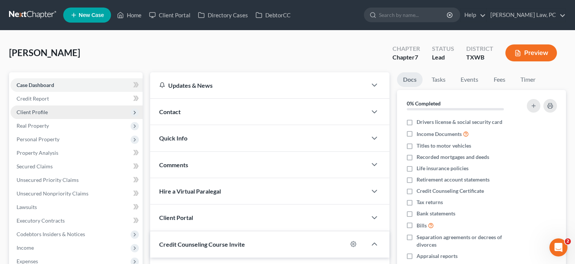
scroll to position [0, 0]
click at [42, 115] on span "Client Profile" at bounding box center [77, 112] width 132 height 14
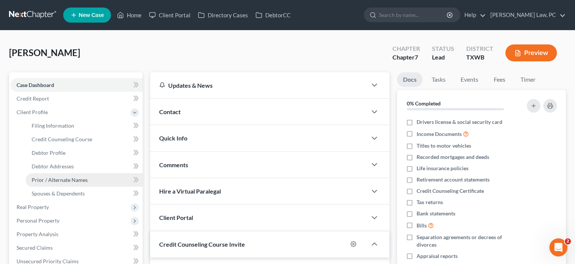
click at [55, 178] on span "Prior / Alternate Names" at bounding box center [60, 179] width 56 height 6
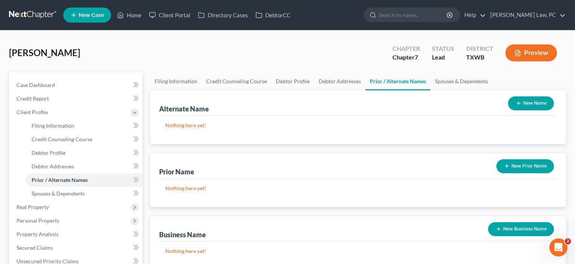
click at [536, 103] on button "New Name" at bounding box center [531, 103] width 46 height 14
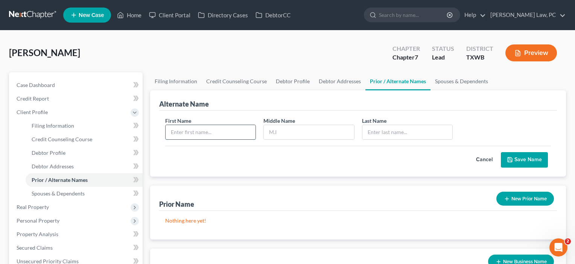
click at [202, 135] on input "text" at bounding box center [210, 132] width 90 height 14
type input "Baylie"
click at [380, 129] on input "text" at bounding box center [407, 132] width 90 height 14
type input "[PERSON_NAME]"
click at [531, 159] on button "Save Name" at bounding box center [524, 160] width 47 height 16
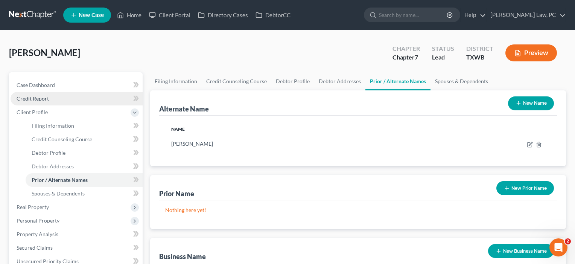
click at [42, 100] on span "Credit Report" at bounding box center [33, 98] width 32 height 6
